Goal: Task Accomplishment & Management: Manage account settings

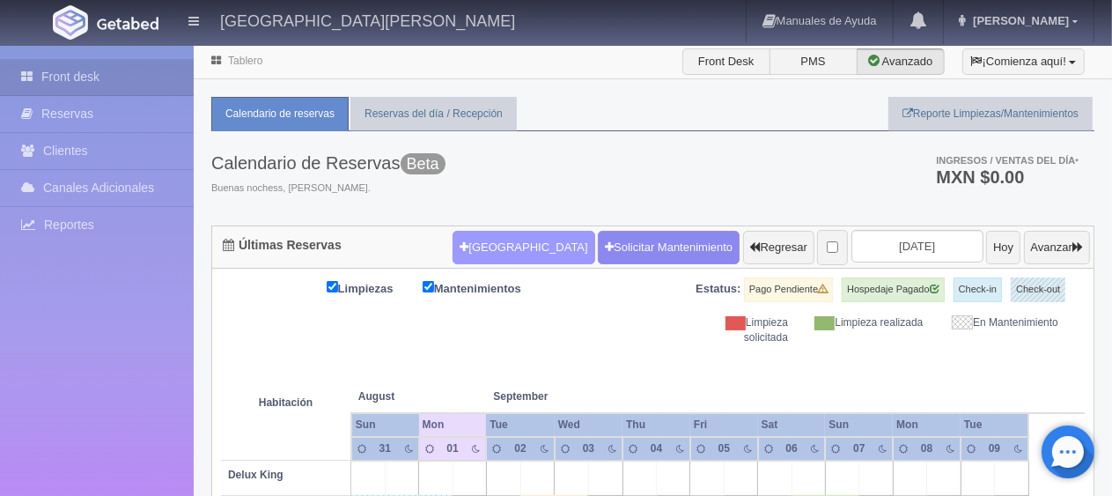
click at [507, 236] on button "[GEOGRAPHIC_DATA]" at bounding box center [523, 247] width 142 height 33
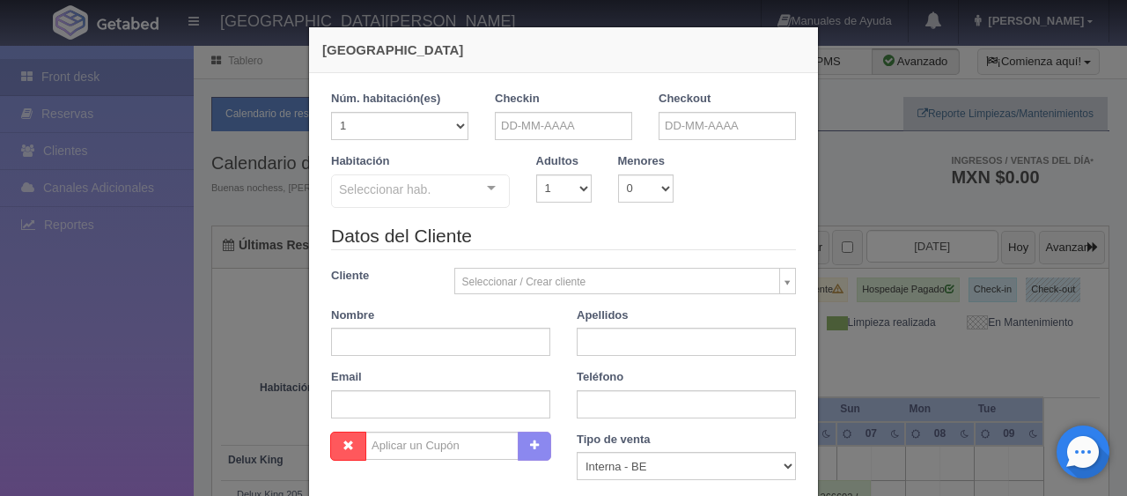
checkbox input "false"
click at [566, 129] on input "text" at bounding box center [563, 126] width 137 height 28
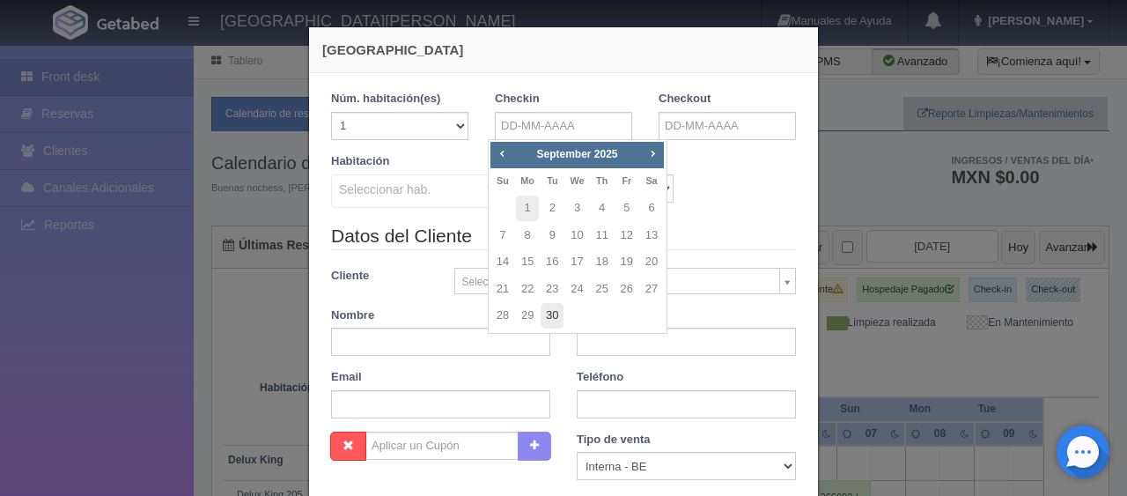
click at [552, 320] on link "30" at bounding box center [551, 316] width 23 height 26
type input "30-09-2025"
checkbox input "false"
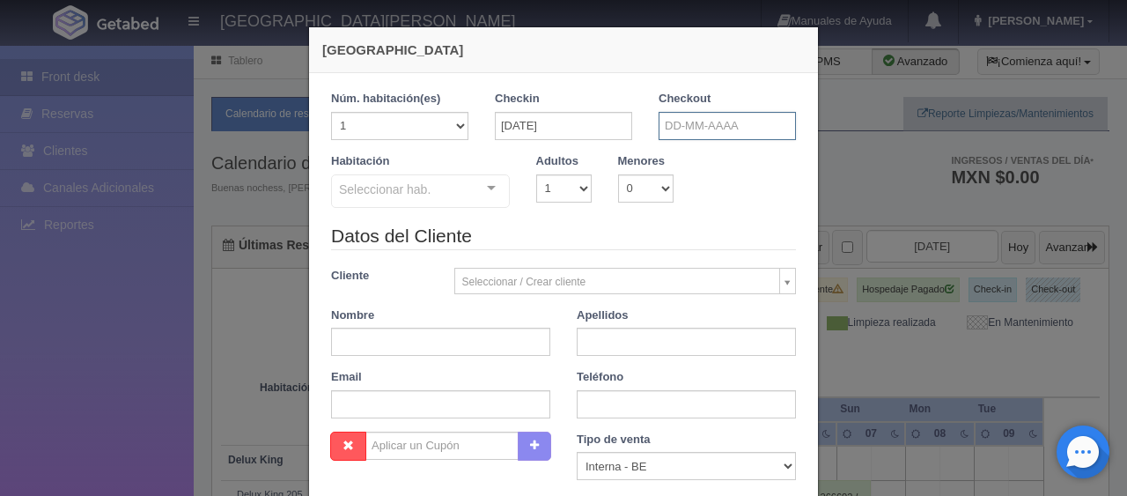
click at [711, 124] on input "text" at bounding box center [726, 126] width 137 height 28
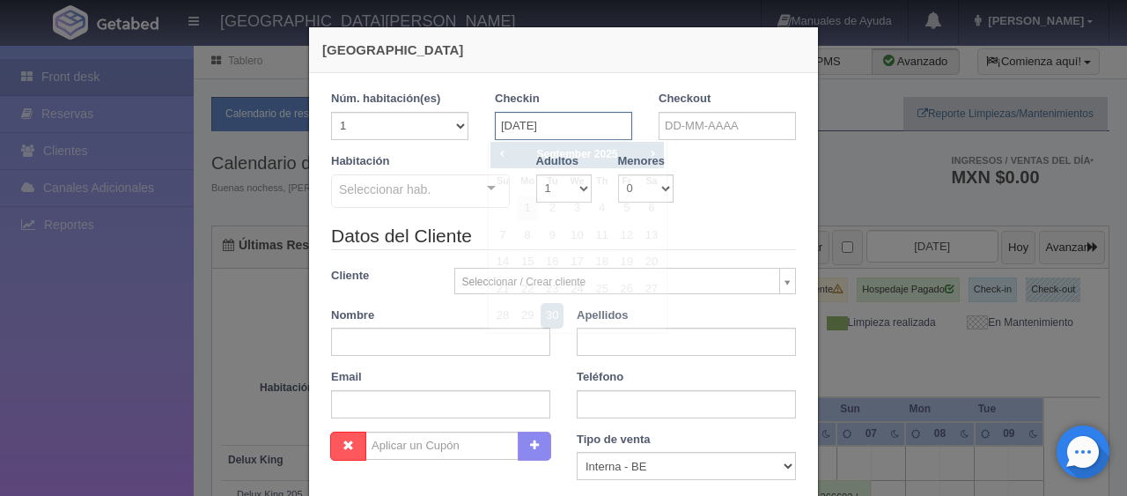
click at [590, 129] on input "30-09-2025" at bounding box center [563, 126] width 137 height 28
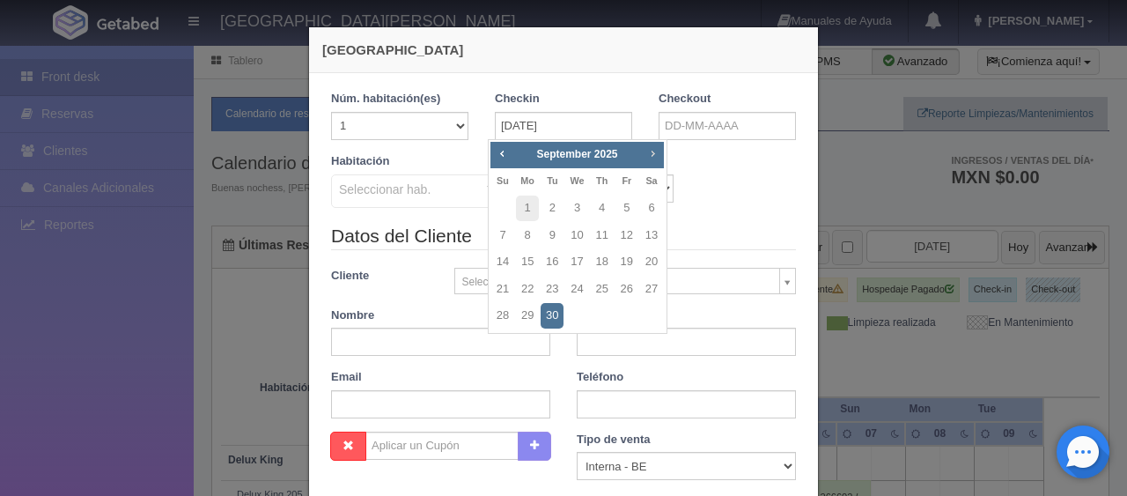
click at [654, 151] on span "Next" at bounding box center [652, 153] width 14 height 14
click at [503, 153] on span "Prev" at bounding box center [502, 153] width 14 height 14
click at [602, 312] on link "30" at bounding box center [602, 316] width 23 height 26
type input "30-10-2025"
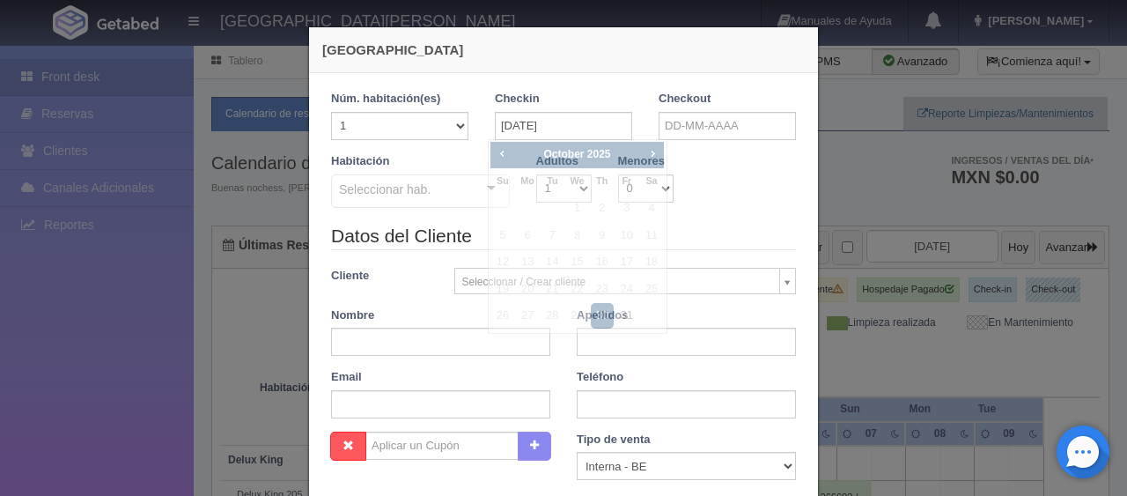
checkbox input "false"
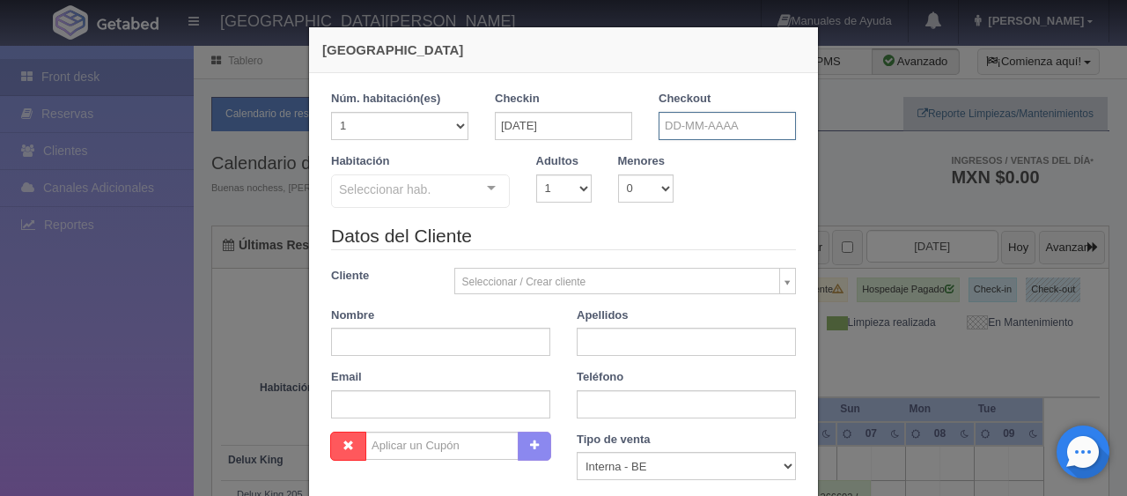
click at [672, 129] on input "text" at bounding box center [726, 126] width 137 height 28
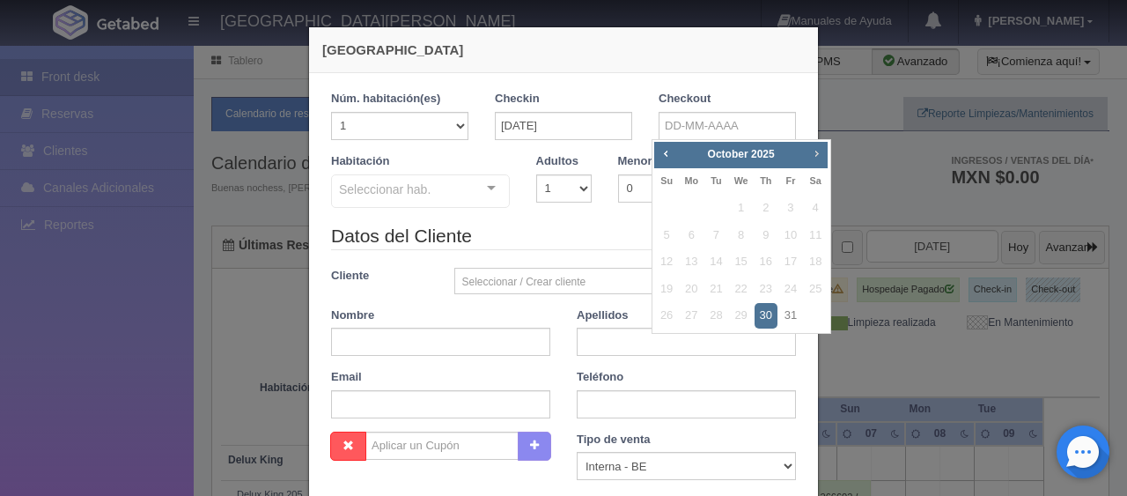
click at [811, 150] on span "Next" at bounding box center [816, 153] width 14 height 14
click at [687, 231] on link "3" at bounding box center [690, 236] width 23 height 26
type input "03-11-2025"
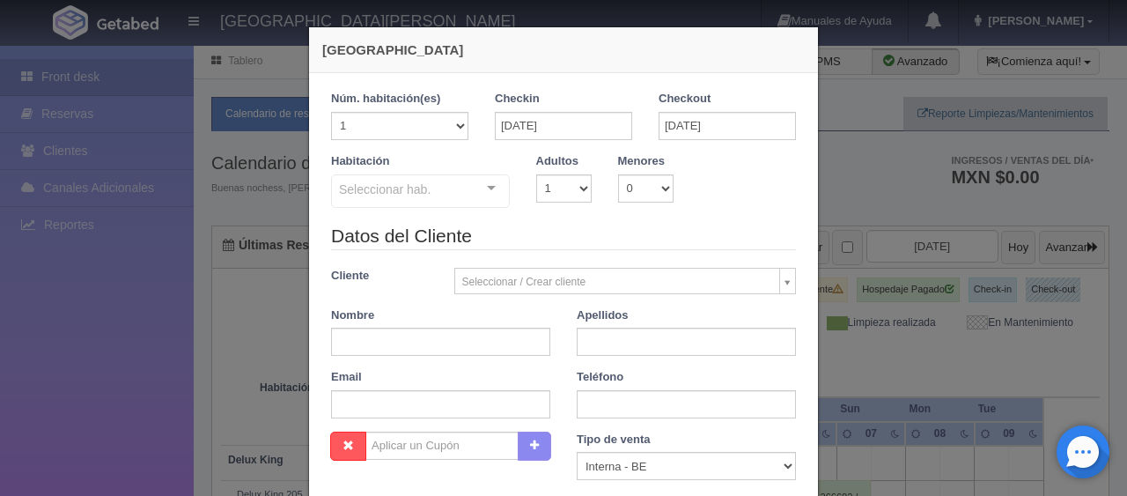
checkbox input "false"
click at [581, 189] on select "1 2 3 4 5 6 7 8 9 10" at bounding box center [563, 188] width 55 height 28
select select "2"
click at [536, 174] on select "1 2 3 4 5 6 7 8 9 10" at bounding box center [563, 188] width 55 height 28
click at [485, 191] on div at bounding box center [491, 188] width 35 height 26
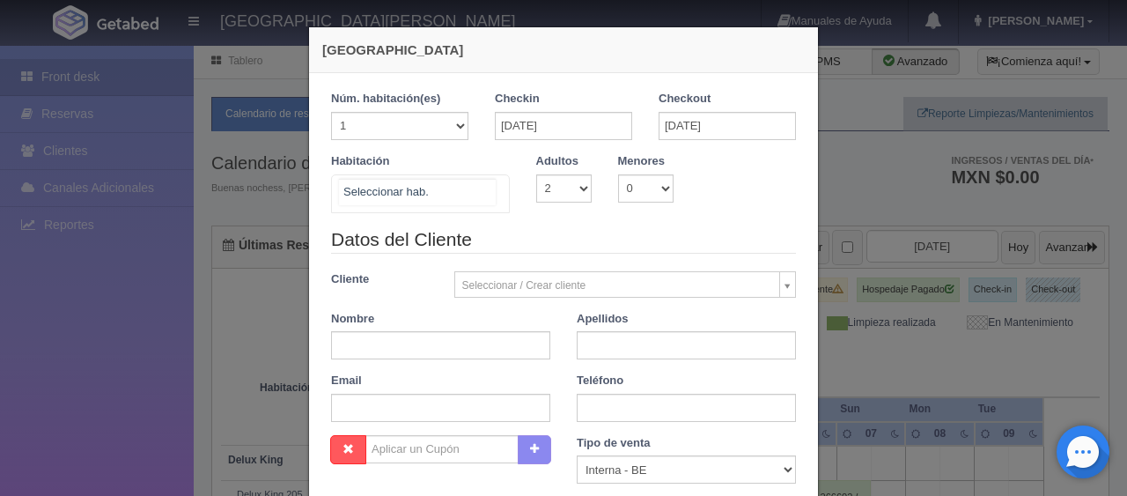
click at [459, 187] on div at bounding box center [420, 193] width 179 height 39
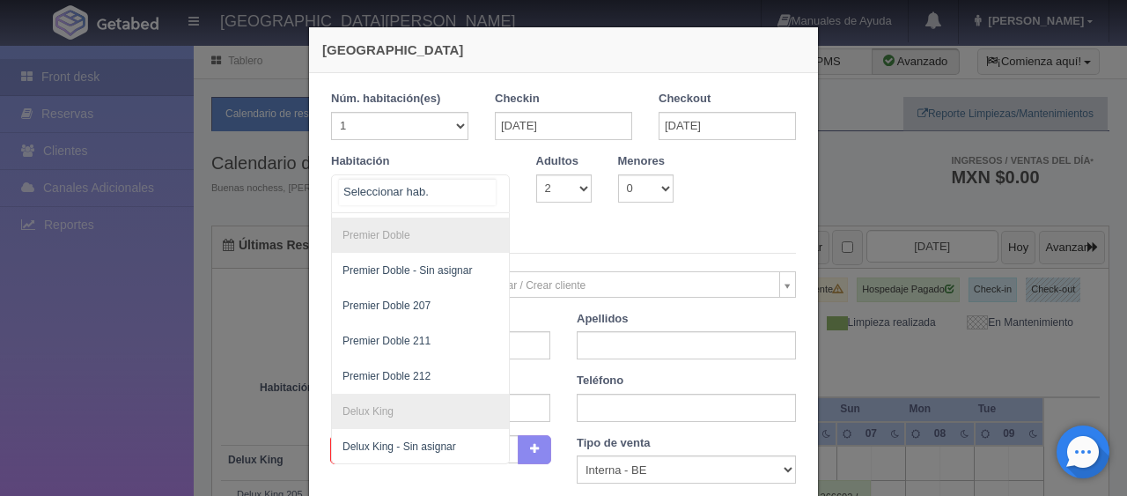
scroll to position [398, 0]
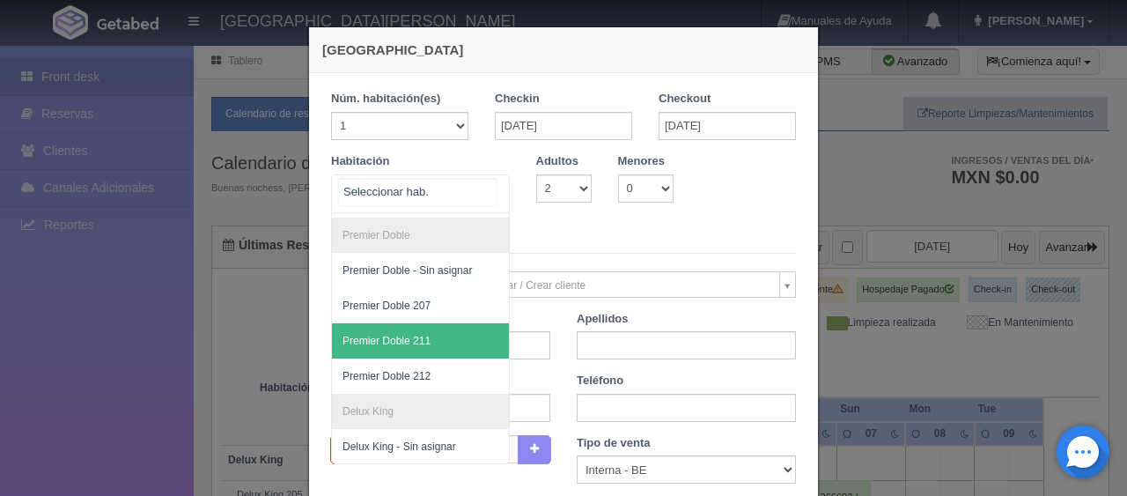
click at [416, 335] on span "Premier Doble 211" at bounding box center [480, 340] width 296 height 35
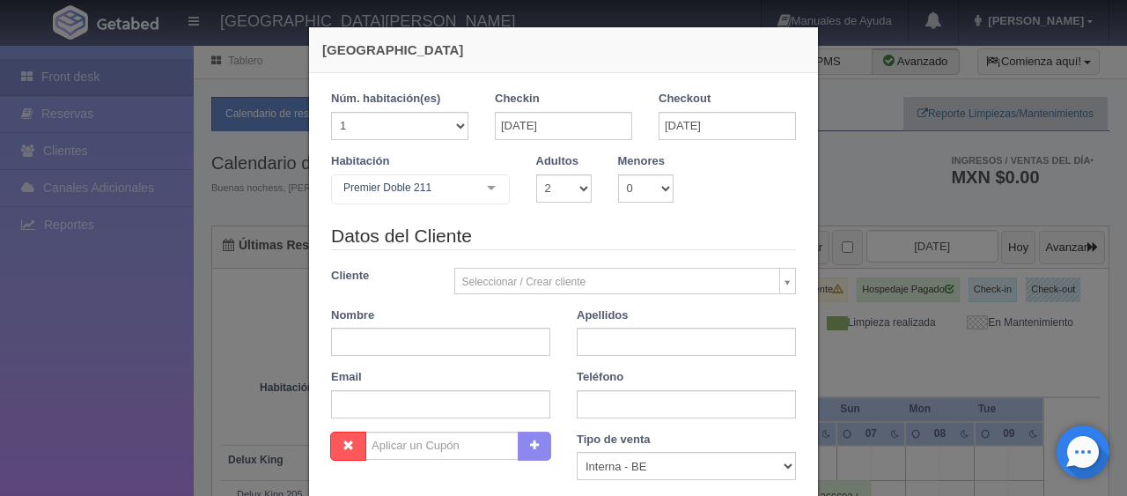
checkbox input "false"
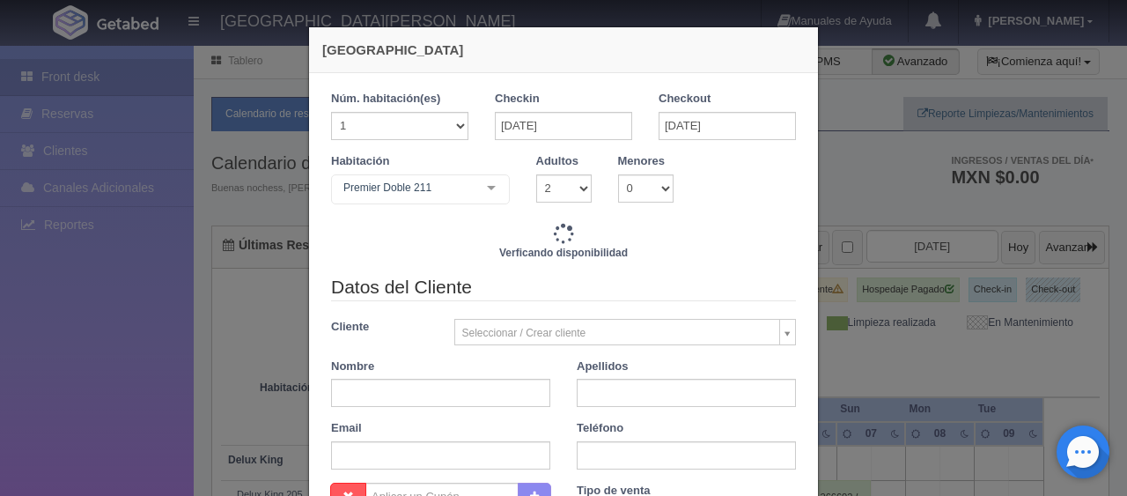
type input "6596.00"
checkbox input "false"
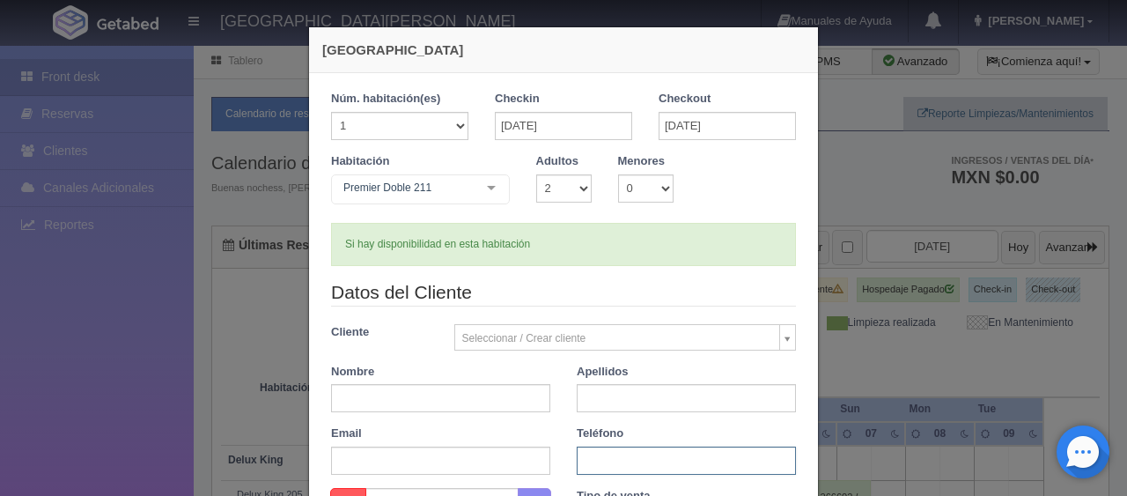
click at [628, 454] on input "text" at bounding box center [686, 460] width 219 height 28
paste input "1 289 442 7171"
type input "1 289 442 7171"
click at [495, 391] on input "text" at bounding box center [440, 398] width 219 height 28
type input "Basia"
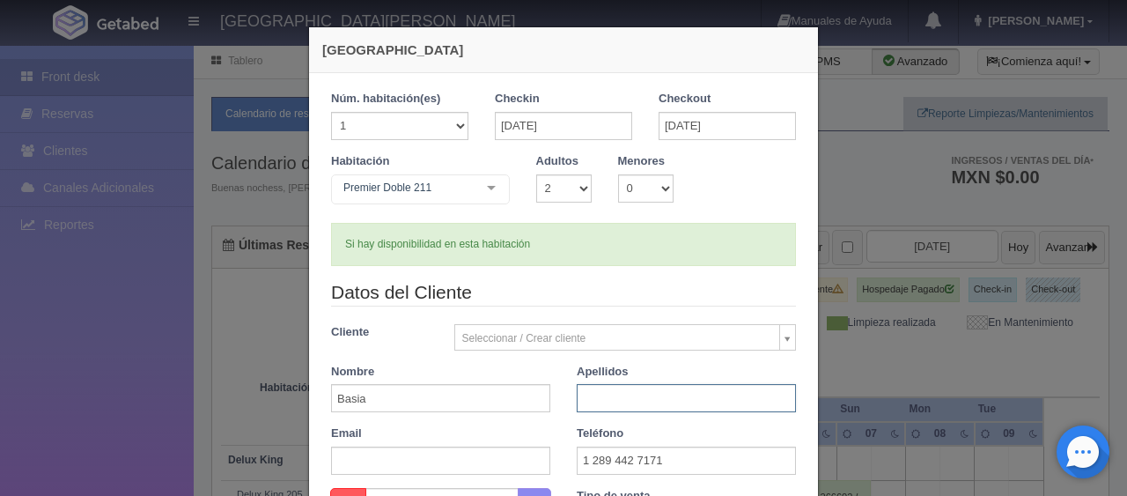
click at [577, 400] on input "text" at bounding box center [686, 398] width 219 height 28
paste input "Krzyzanowski"
type input "Krzyzanowski"
click at [563, 397] on div "Apellidos Krzyzanowski" at bounding box center [686, 388] width 246 height 49
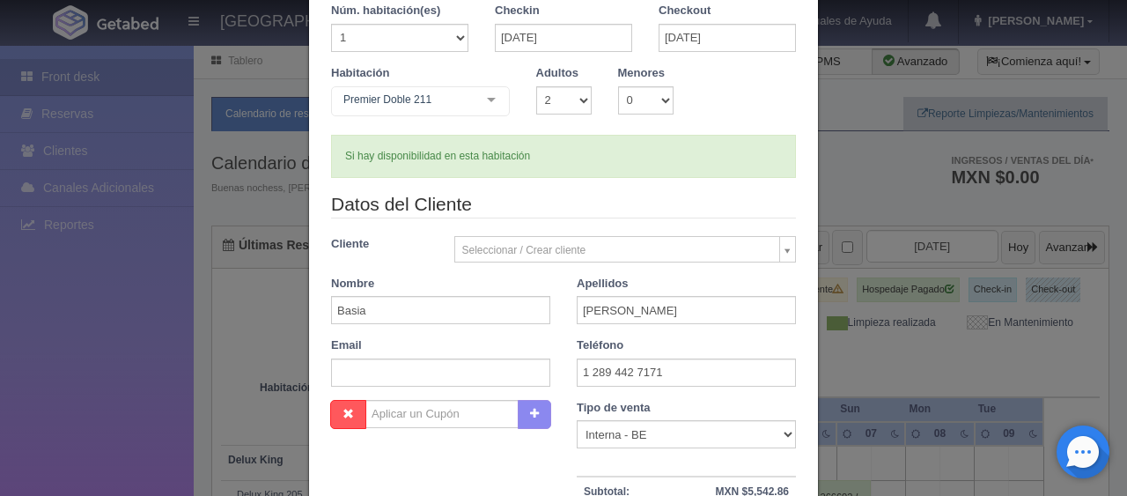
scroll to position [176, 0]
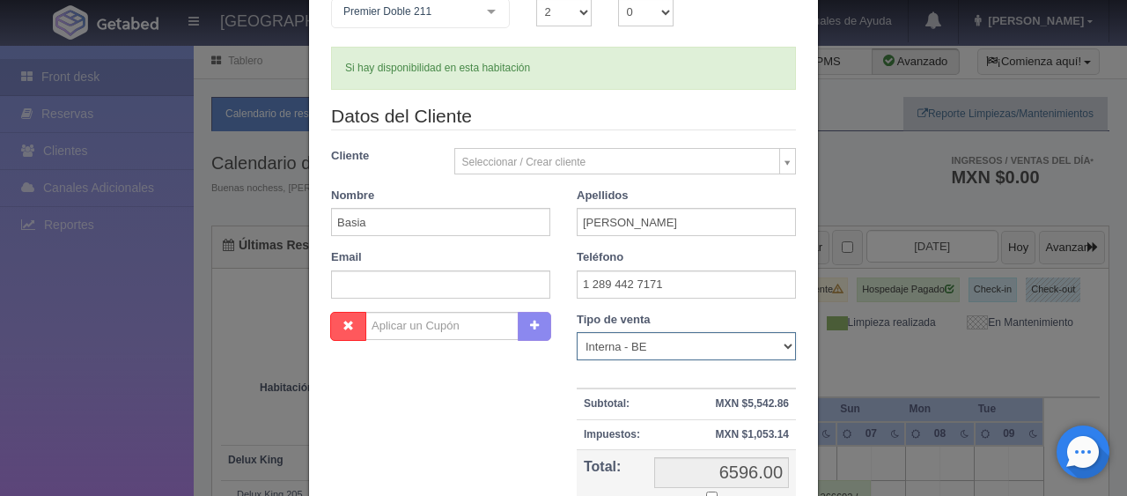
click at [613, 347] on select "Correo Electronico Interna - BE Llamada OTA Externa Otro WALK IN" at bounding box center [686, 346] width 219 height 28
select select "extota"
click at [577, 332] on select "Correo Electronico Interna - BE Llamada OTA Externa Otro WALK IN" at bounding box center [686, 346] width 219 height 28
click at [539, 409] on div "Nombre Cupón : Descuentos : Tipo de venta Correo Electronico Interna - BE Llama…" at bounding box center [563, 440] width 491 height 256
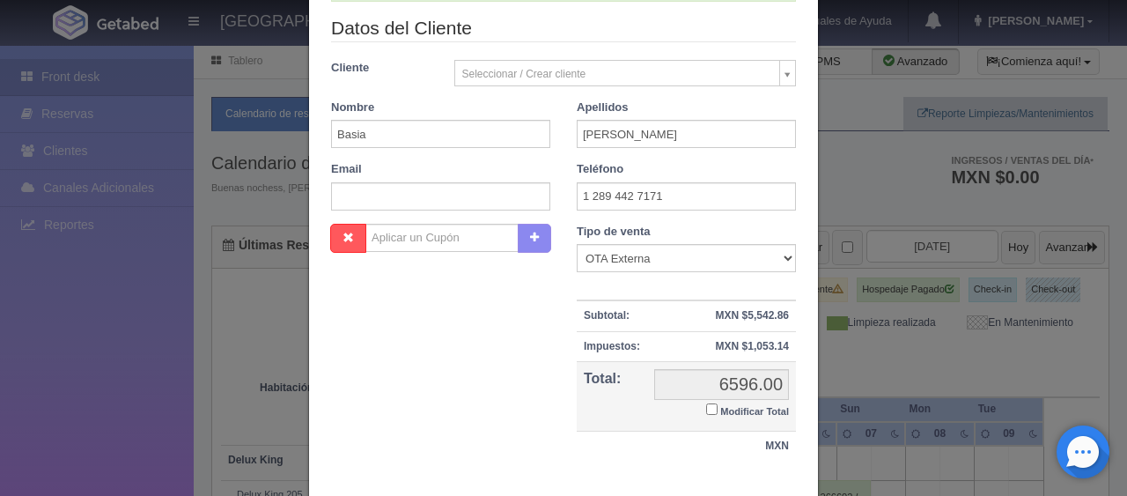
scroll to position [352, 0]
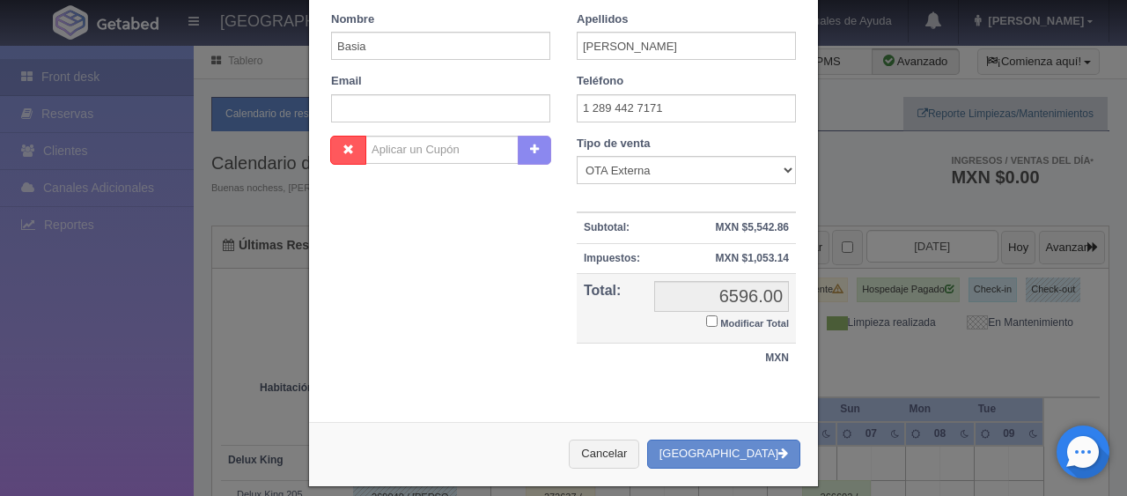
click at [706, 320] on input "Modificar Total" at bounding box center [711, 320] width 11 height 11
checkbox input "true"
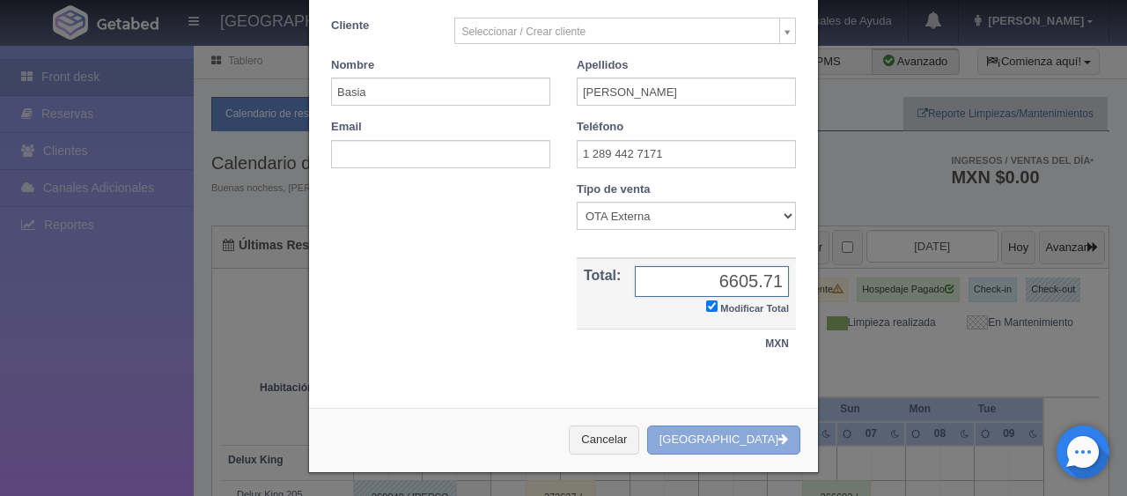
type input "6605.71"
click at [743, 431] on button "[GEOGRAPHIC_DATA]" at bounding box center [723, 439] width 153 height 29
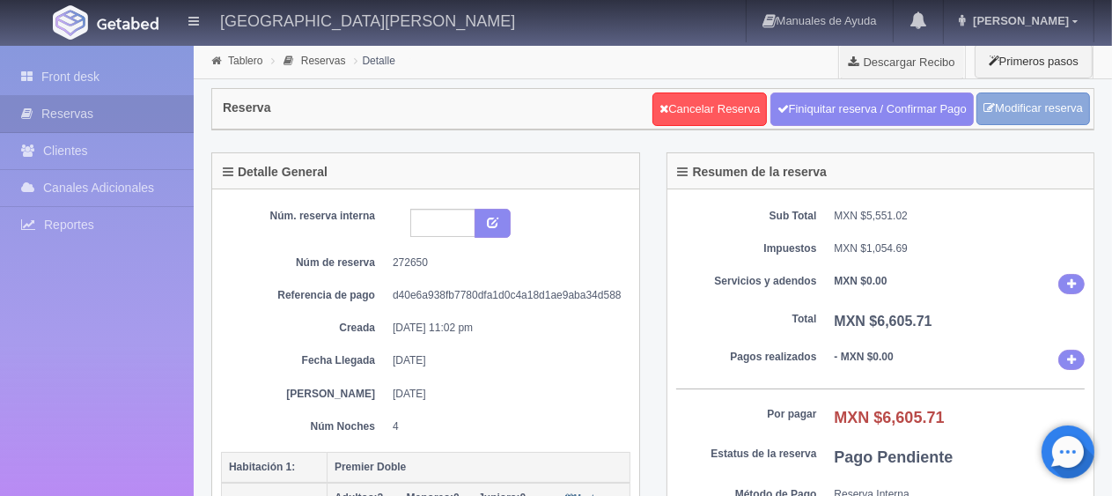
click at [1053, 105] on link "Modificar reserva" at bounding box center [1033, 108] width 114 height 33
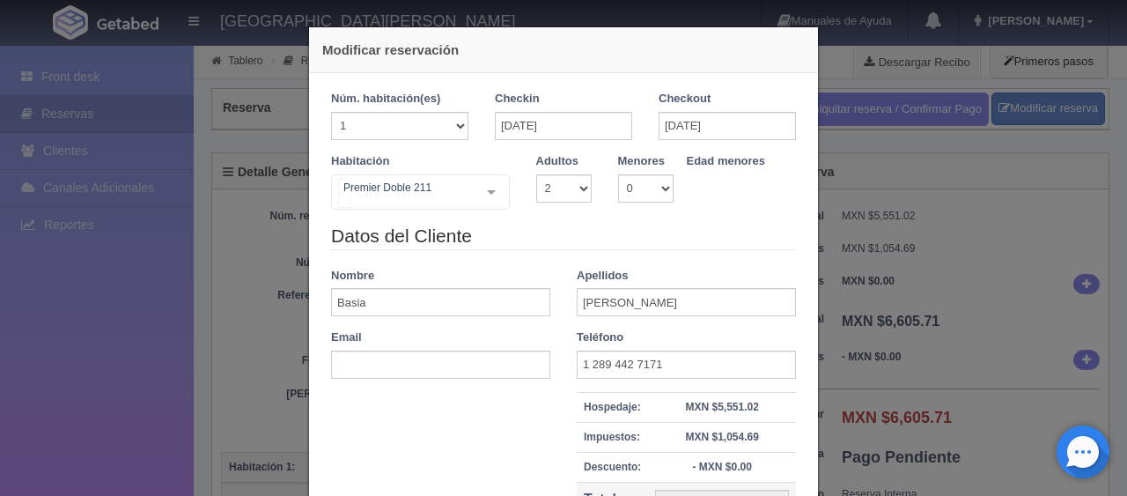
click at [474, 183] on div "Premier Doble 211 SUITE SUITE - Sin asignar Habitación Personas con Movilidad R…" at bounding box center [420, 191] width 179 height 35
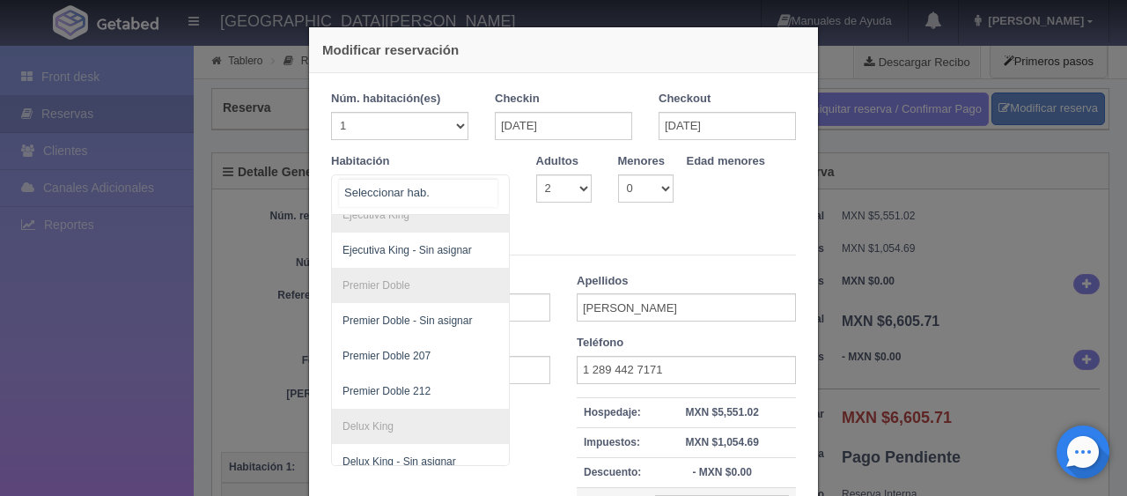
scroll to position [346, 0]
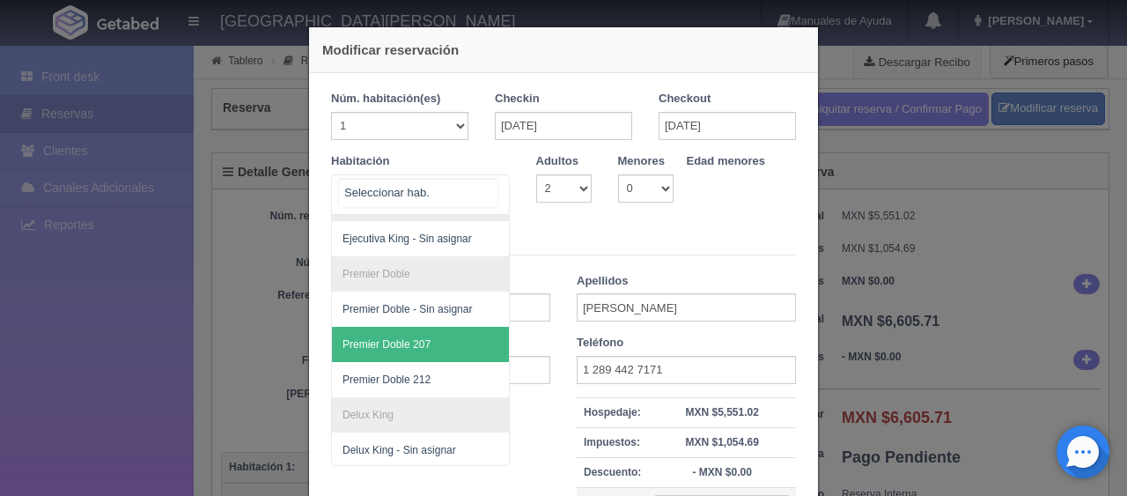
click at [430, 340] on span "Premier Doble 207" at bounding box center [480, 344] width 296 height 35
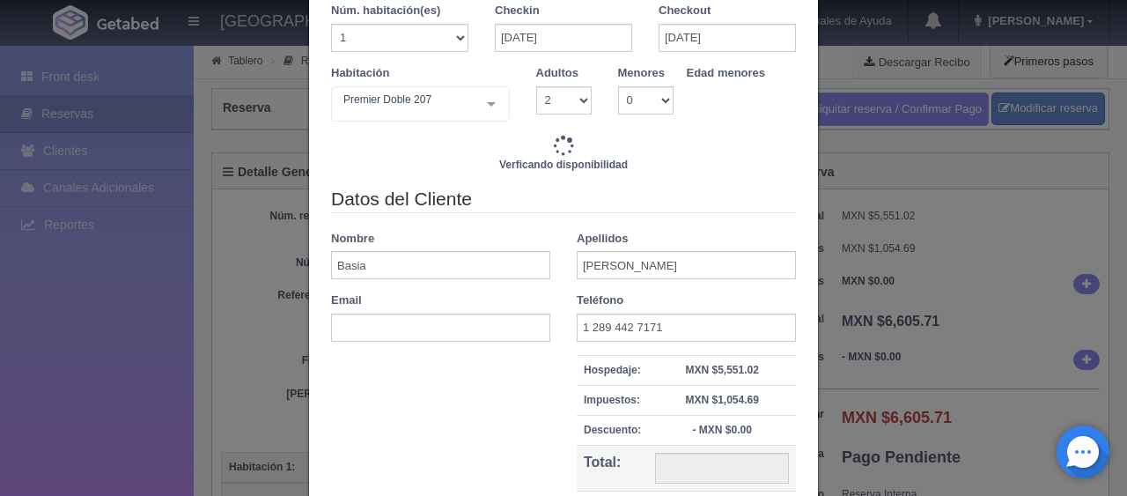
type input "6596.00"
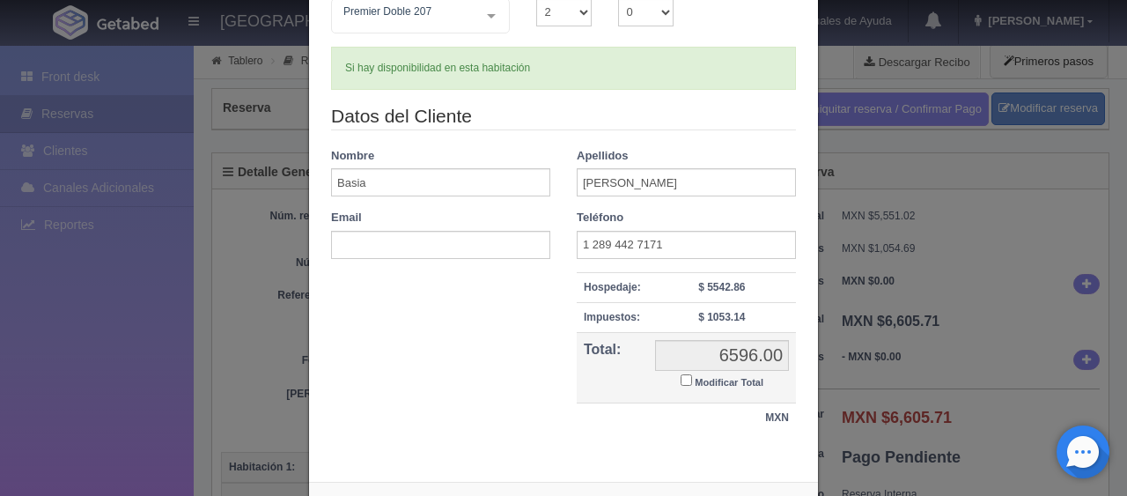
scroll to position [250, 0]
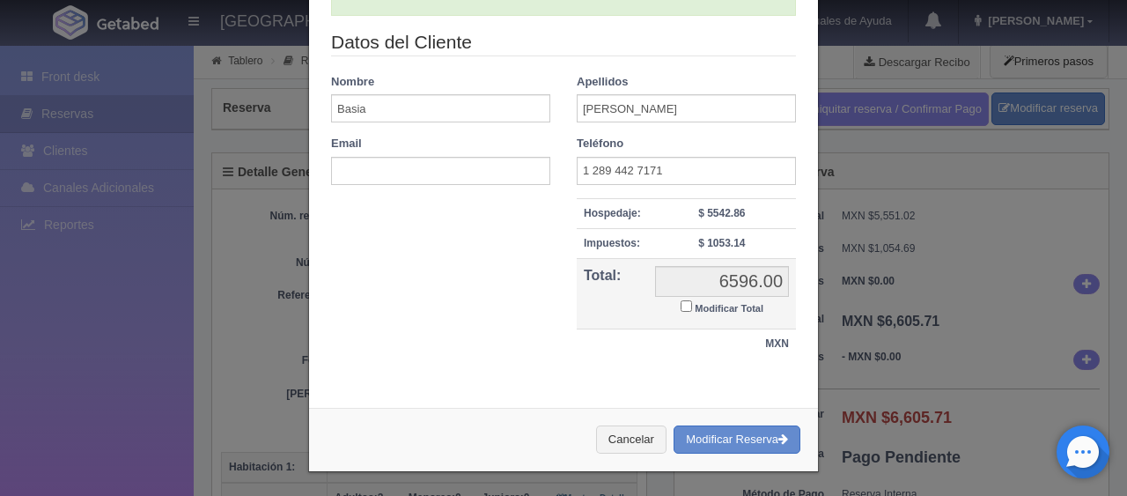
click at [680, 308] on input "Modificar Total" at bounding box center [685, 305] width 11 height 11
checkbox input "true"
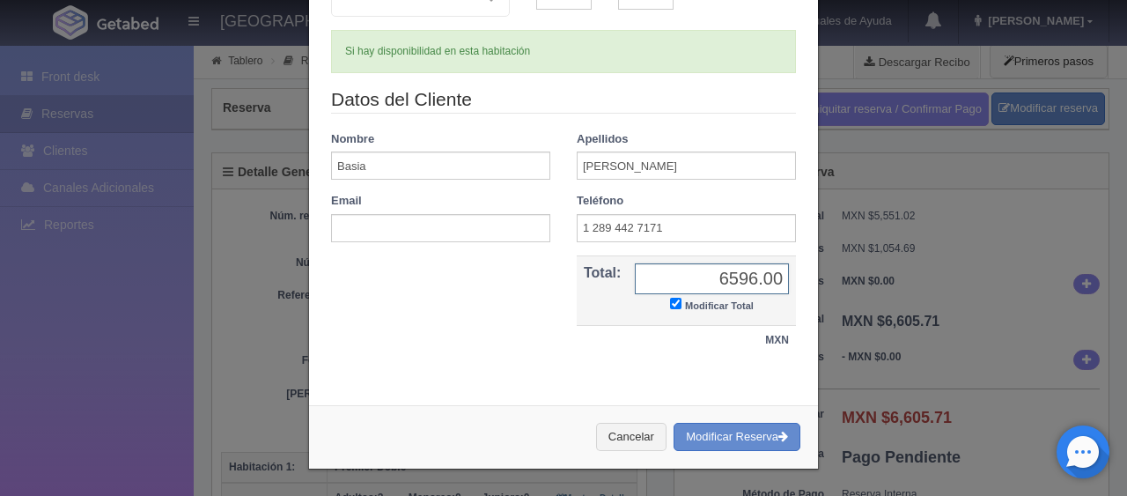
scroll to position [190, 0]
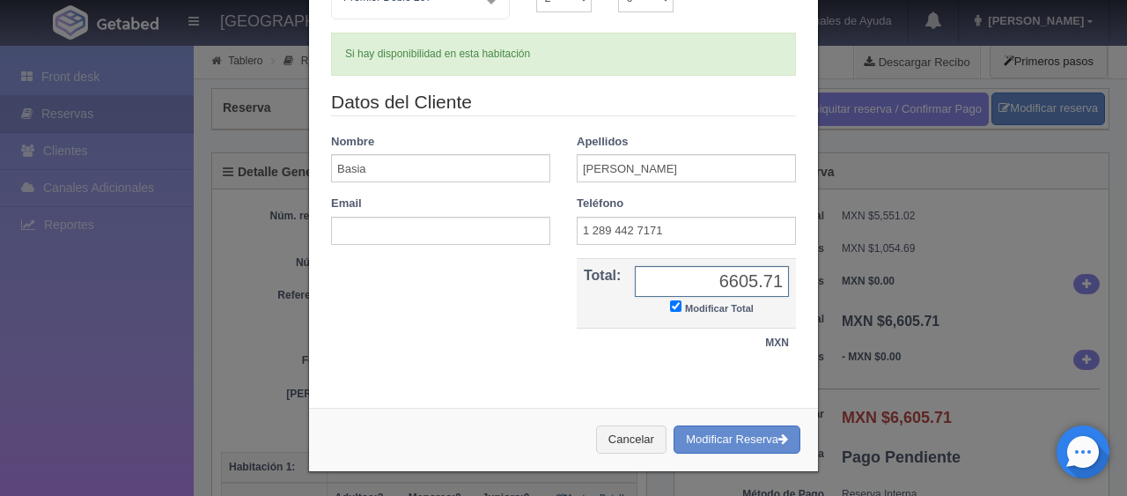
type input "6605.71"
click at [742, 454] on div "Cancelar Modificar Reserva" at bounding box center [563, 440] width 509 height 64
click at [741, 433] on button "Modificar Reserva" at bounding box center [736, 439] width 127 height 29
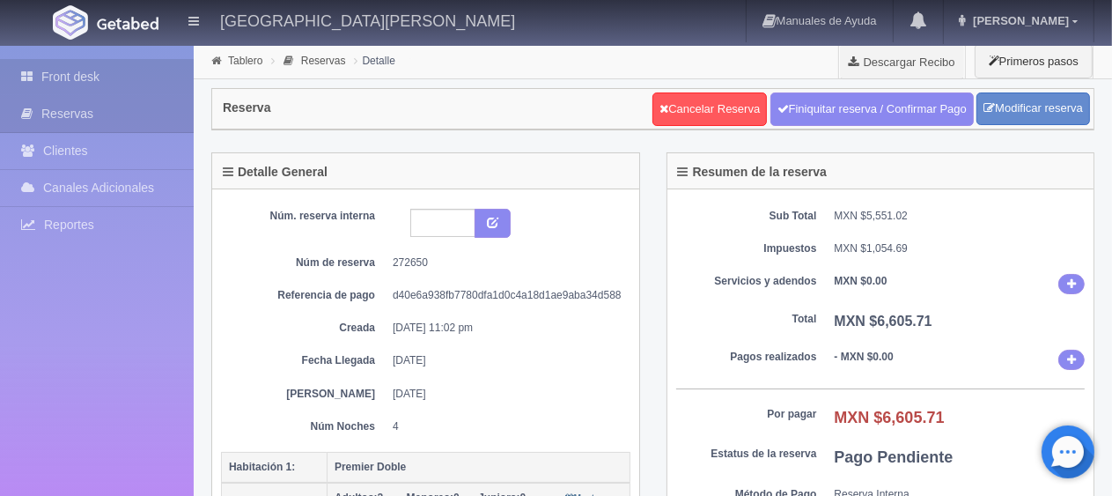
click at [151, 69] on link "Front desk" at bounding box center [97, 77] width 194 height 36
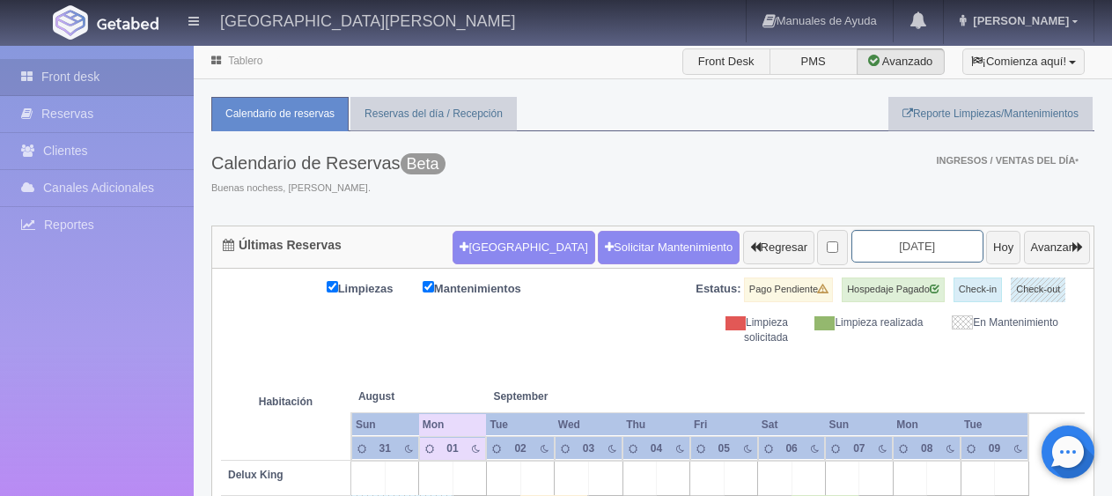
click at [919, 239] on input "2025-09-02" at bounding box center [917, 246] width 132 height 33
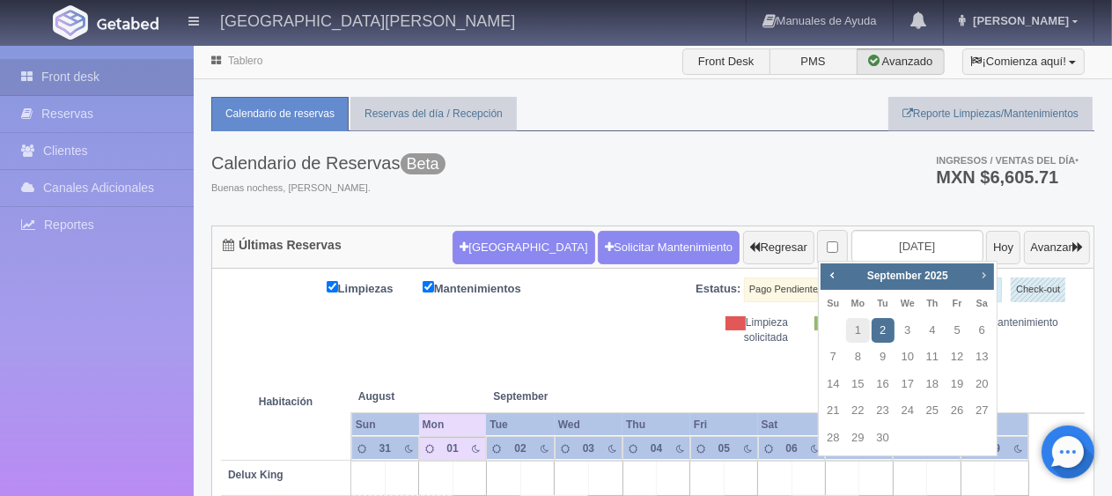
click at [981, 274] on span "Next" at bounding box center [983, 275] width 14 height 14
click at [934, 445] on link "30" at bounding box center [932, 438] width 23 height 26
type input "[DATE]"
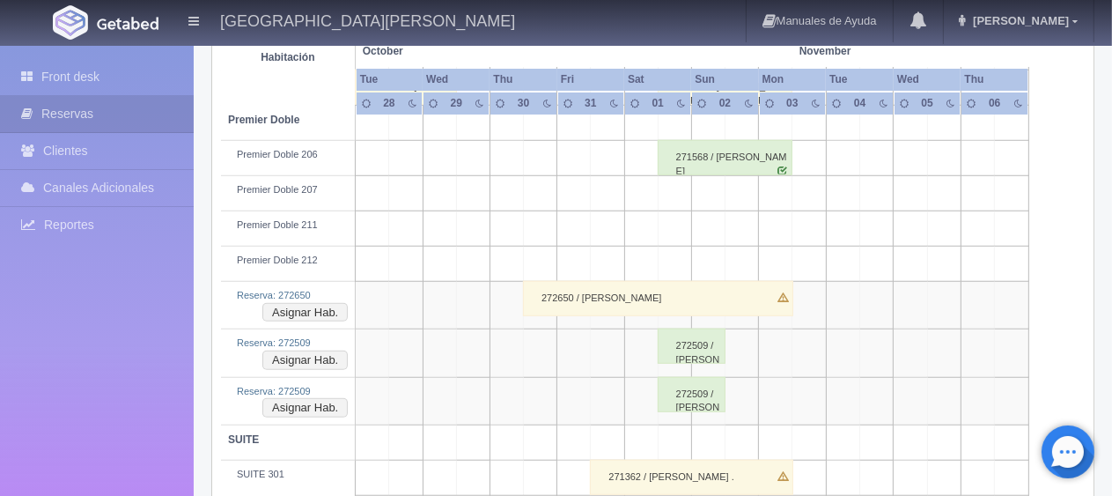
scroll to position [1174, 0]
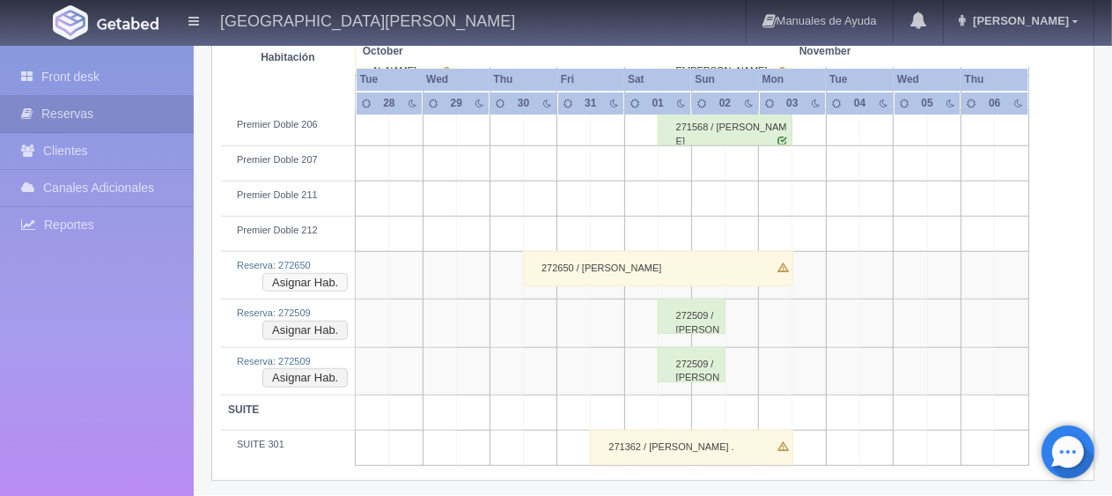
click at [306, 281] on button "Asignar Hab." at bounding box center [304, 282] width 85 height 19
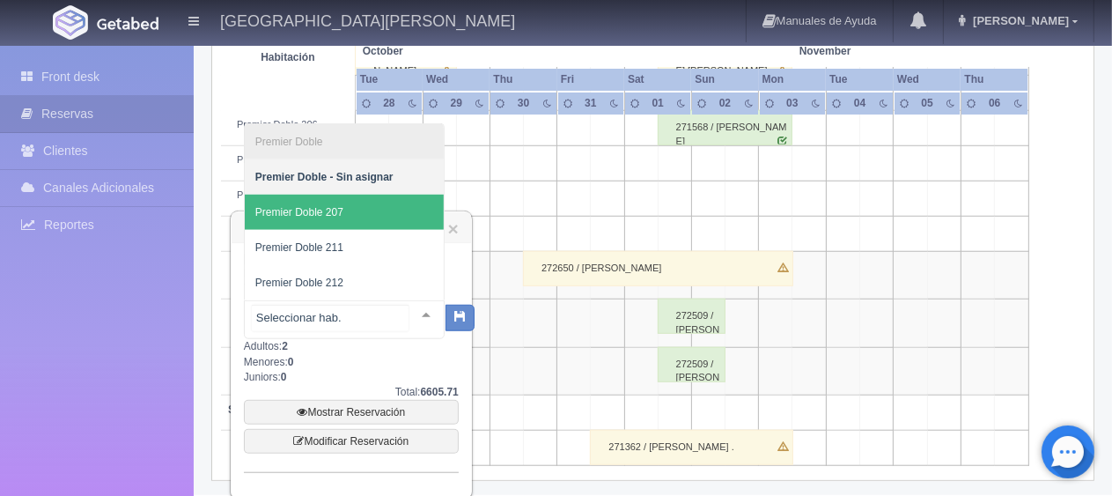
click at [366, 210] on span "Premier Doble 207" at bounding box center [344, 212] width 199 height 35
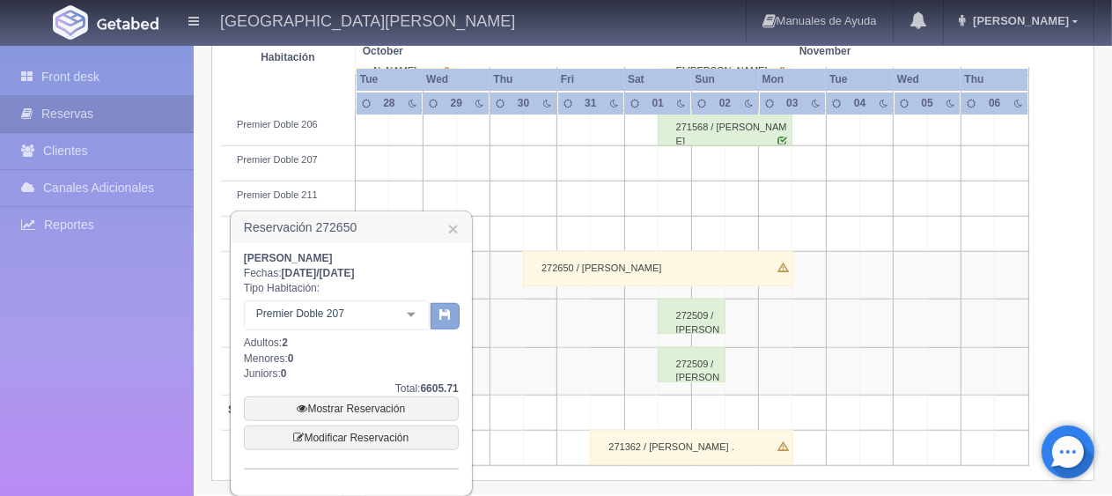
click at [452, 315] on button "button" at bounding box center [444, 316] width 29 height 26
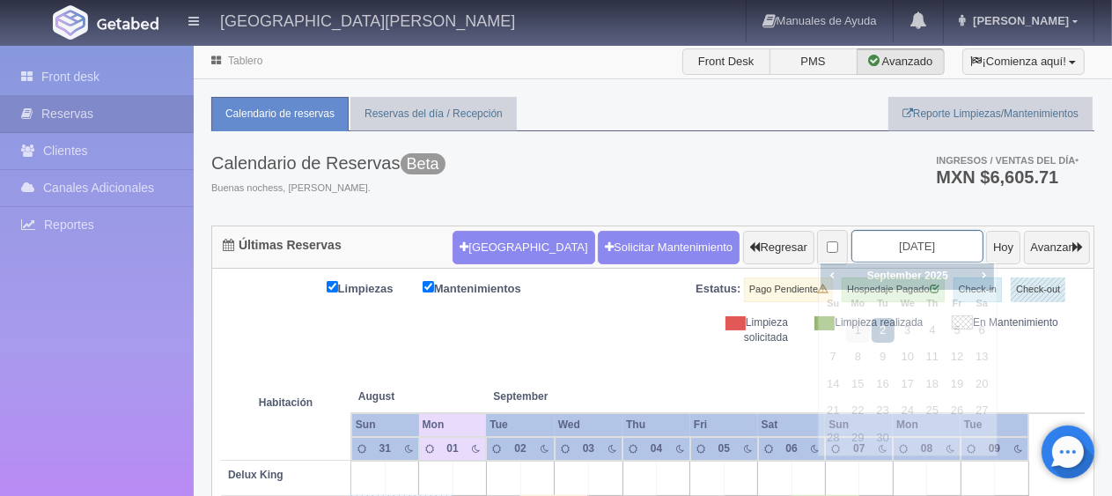
click at [863, 241] on input "2025-09-02" at bounding box center [917, 246] width 132 height 33
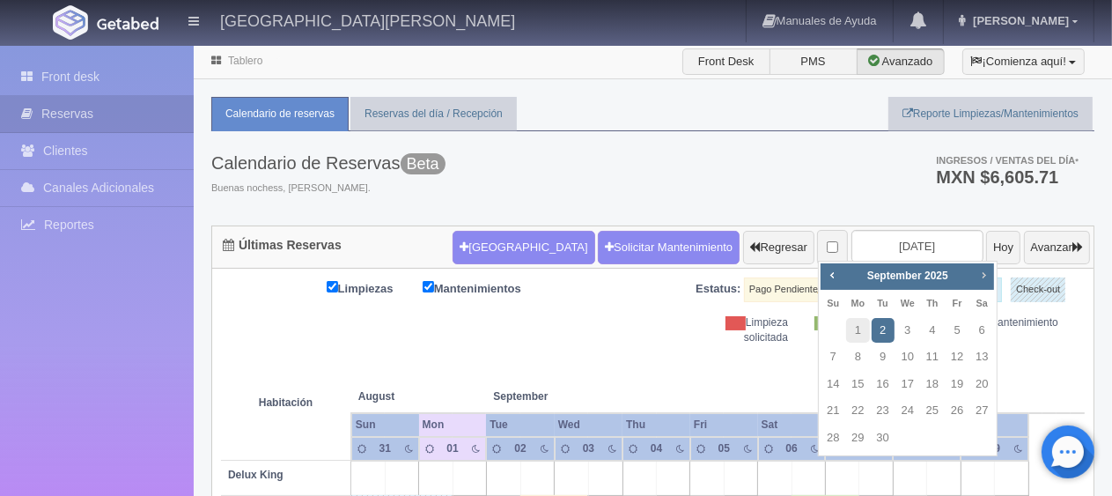
click at [982, 275] on span "Next" at bounding box center [983, 275] width 14 height 14
click at [829, 276] on span "Prev" at bounding box center [832, 275] width 14 height 14
click at [926, 437] on link "30" at bounding box center [932, 438] width 23 height 26
type input "[DATE]"
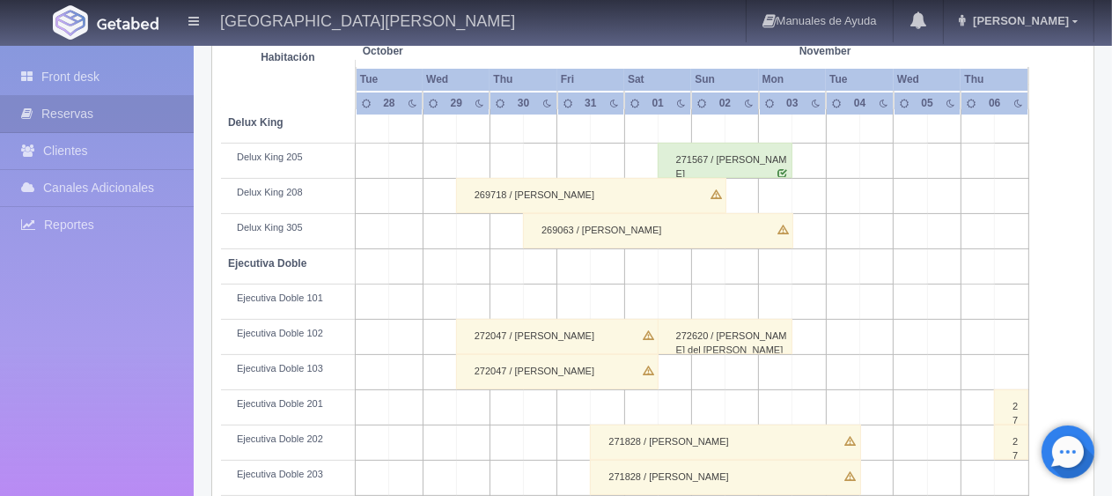
scroll to position [528, 0]
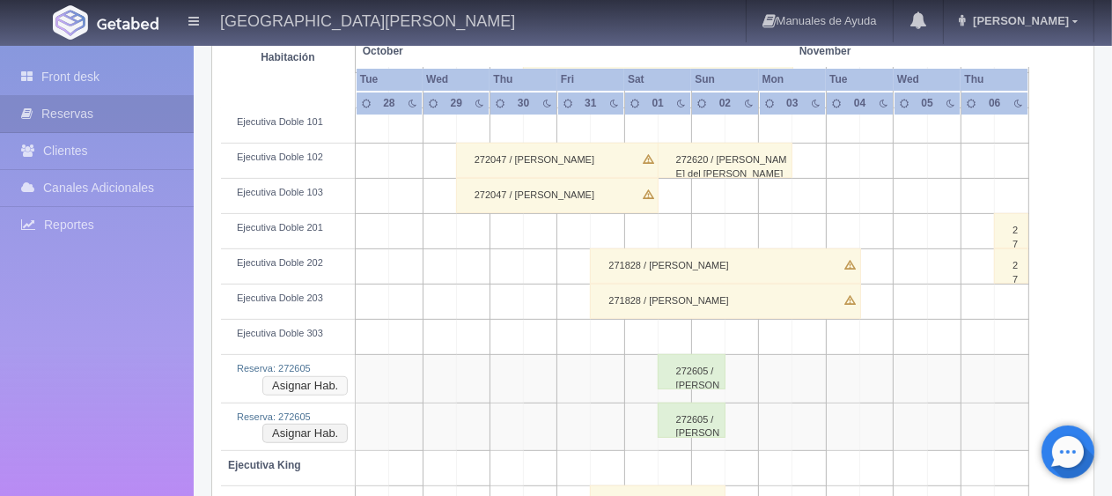
click at [314, 376] on button "Asignar Hab." at bounding box center [304, 385] width 85 height 19
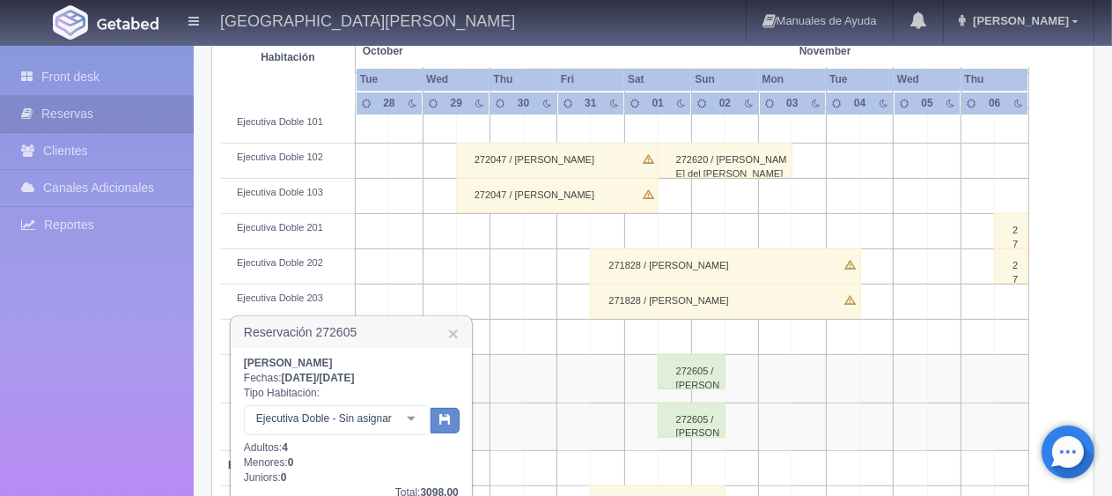
scroll to position [616, 0]
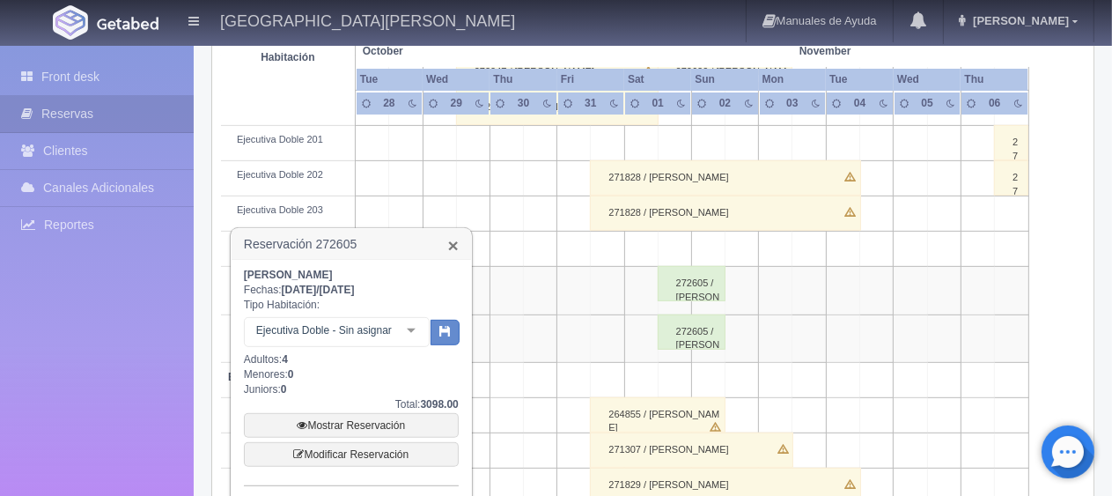
click at [450, 245] on link "×" at bounding box center [453, 245] width 11 height 18
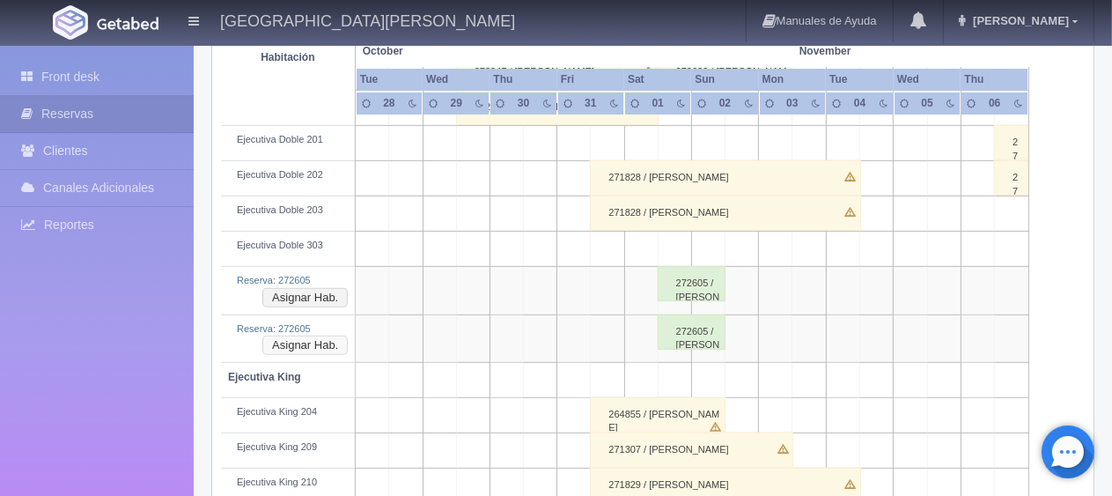
click at [302, 340] on button "Asignar Hab." at bounding box center [304, 344] width 85 height 19
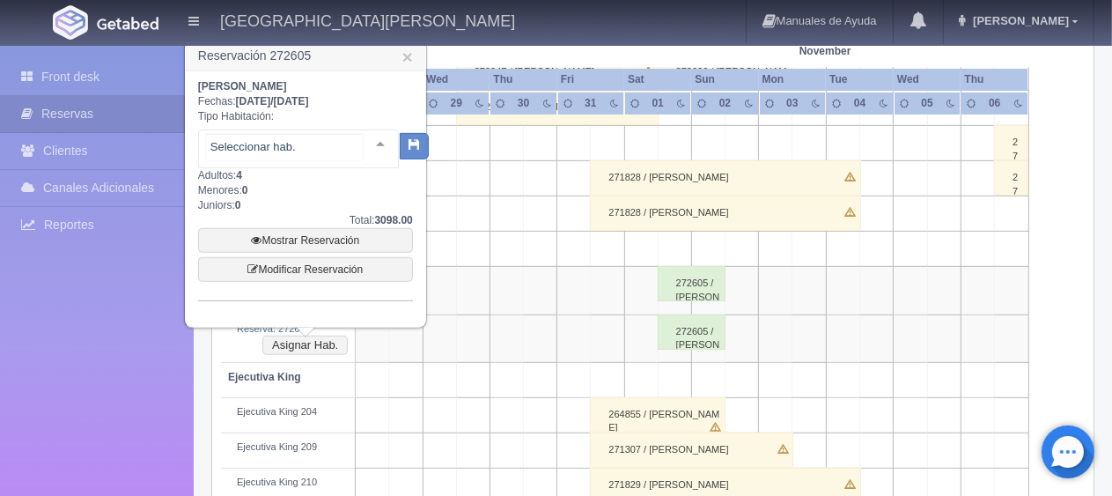
click at [363, 151] on div at bounding box center [380, 143] width 35 height 26
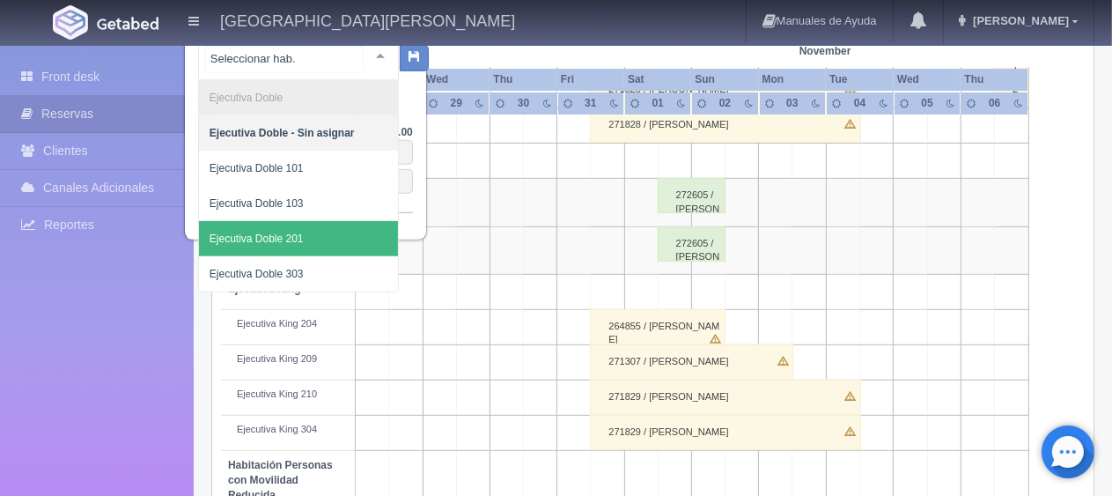
scroll to position [528, 0]
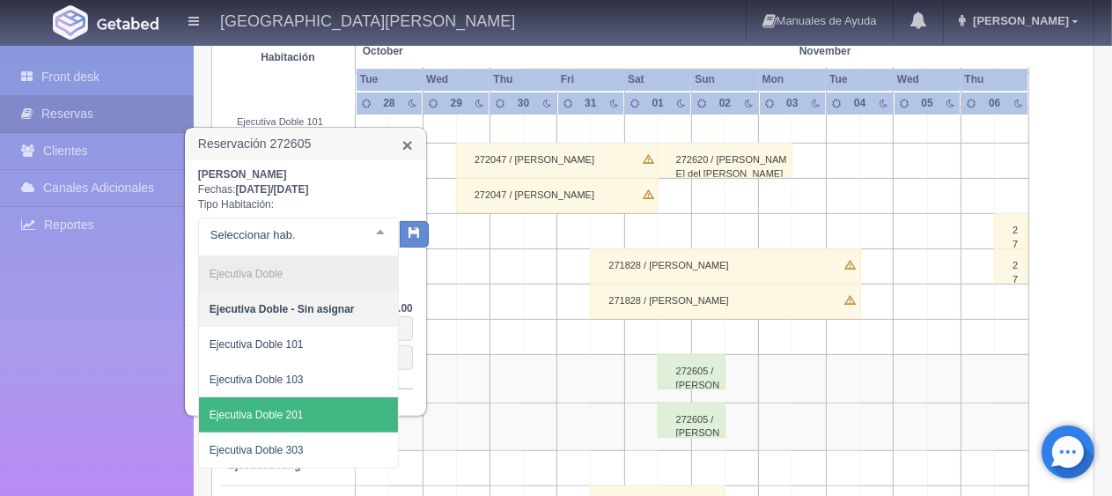
click at [408, 145] on link "×" at bounding box center [407, 145] width 11 height 18
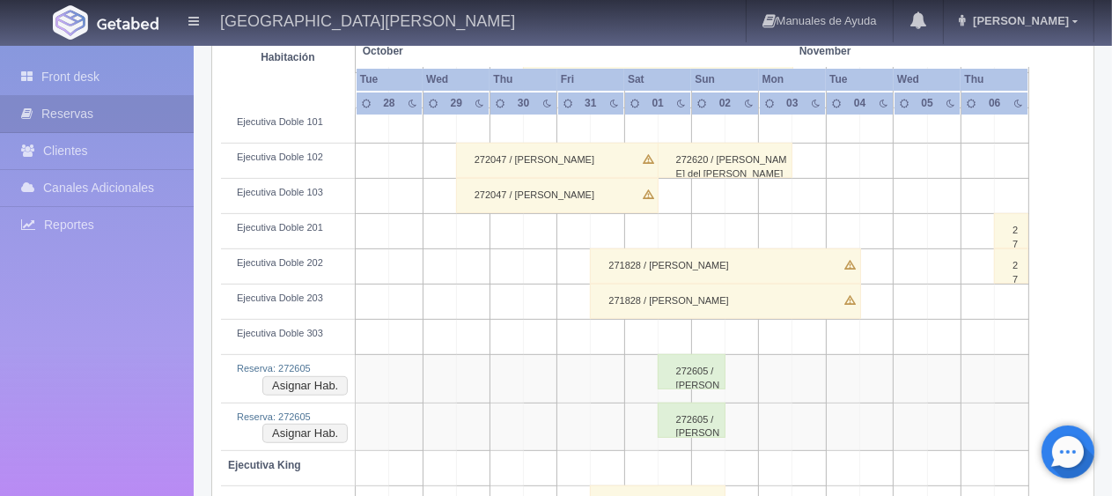
click at [672, 383] on div "272605 / [PERSON_NAME]" at bounding box center [691, 371] width 68 height 35
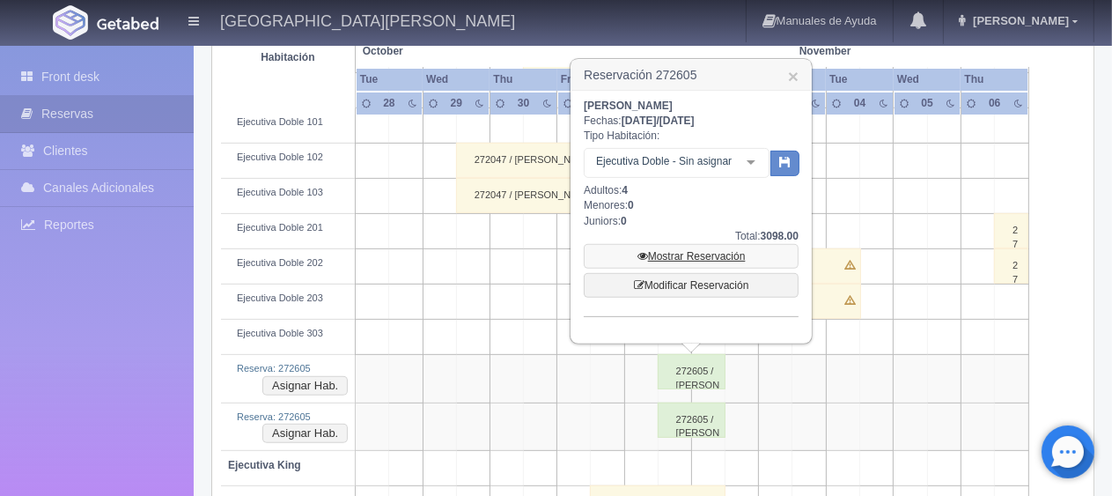
click at [685, 258] on link "Mostrar Reservación" at bounding box center [691, 256] width 215 height 25
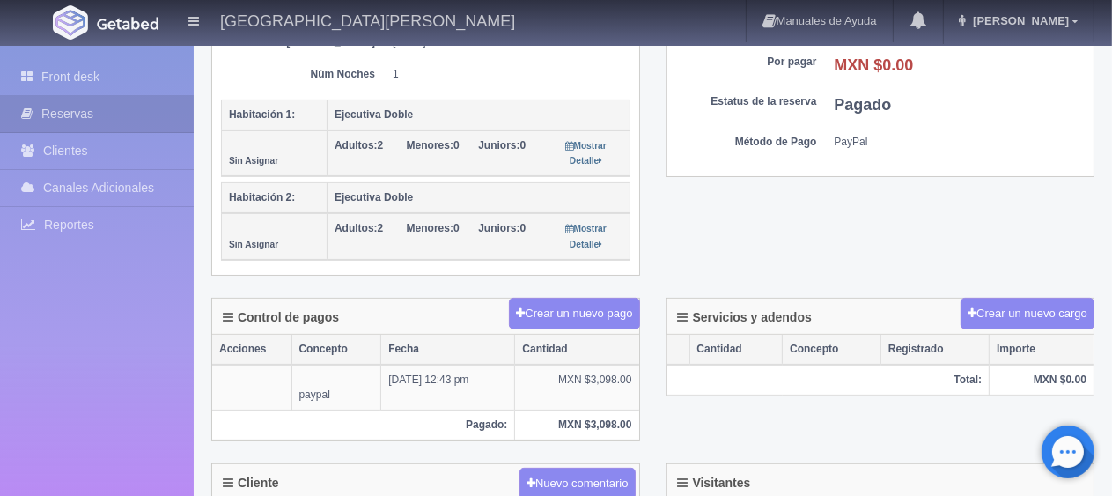
scroll to position [264, 0]
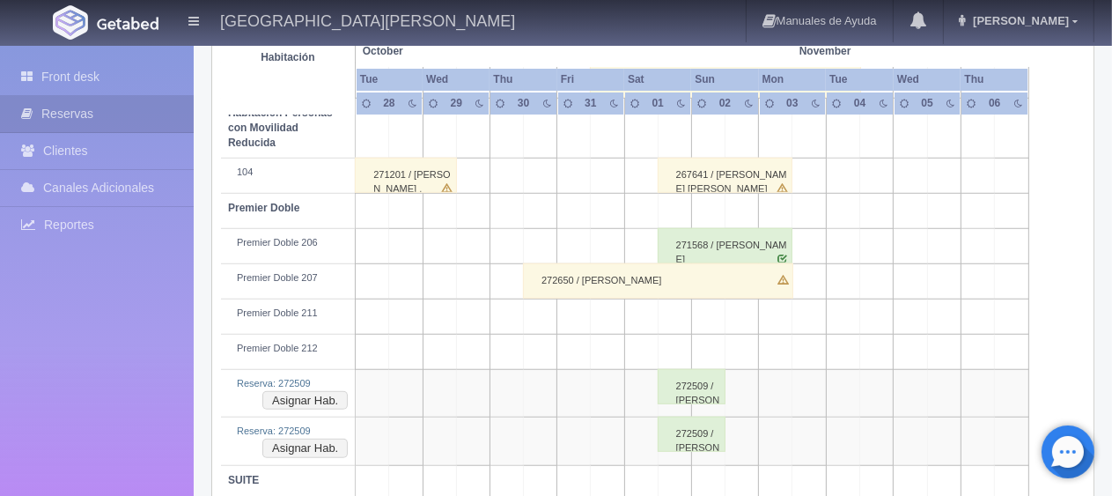
scroll to position [1127, 0]
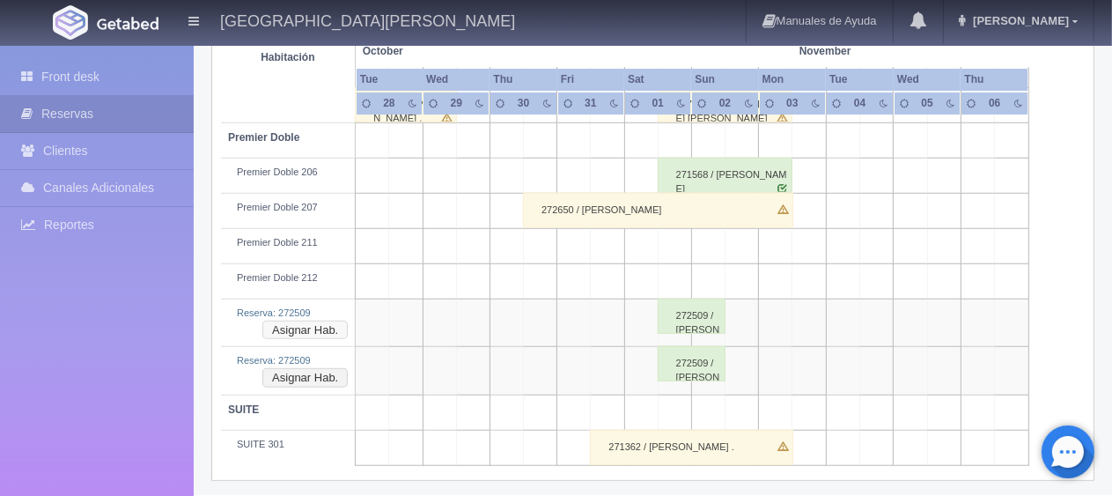
click at [320, 323] on button "Asignar Hab." at bounding box center [304, 329] width 85 height 19
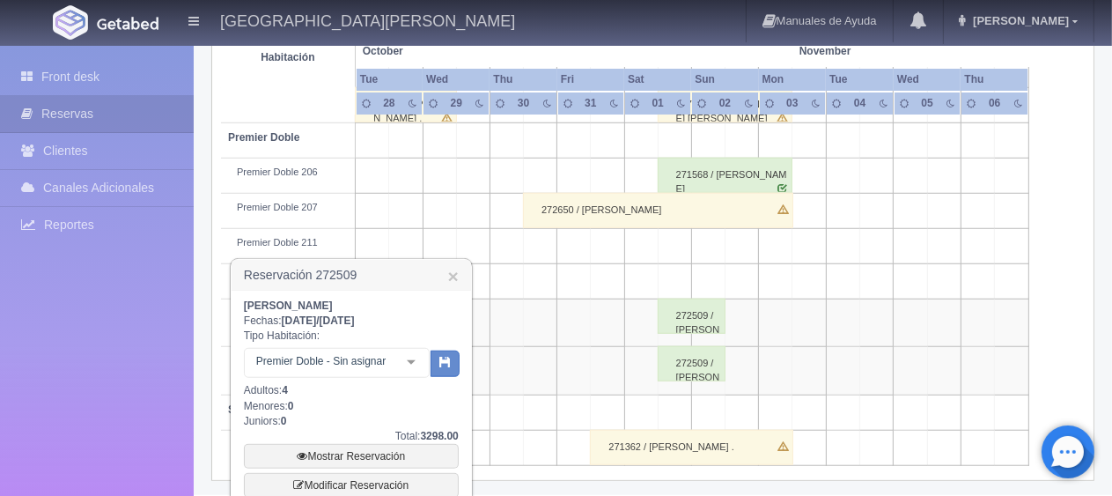
scroll to position [1182, 0]
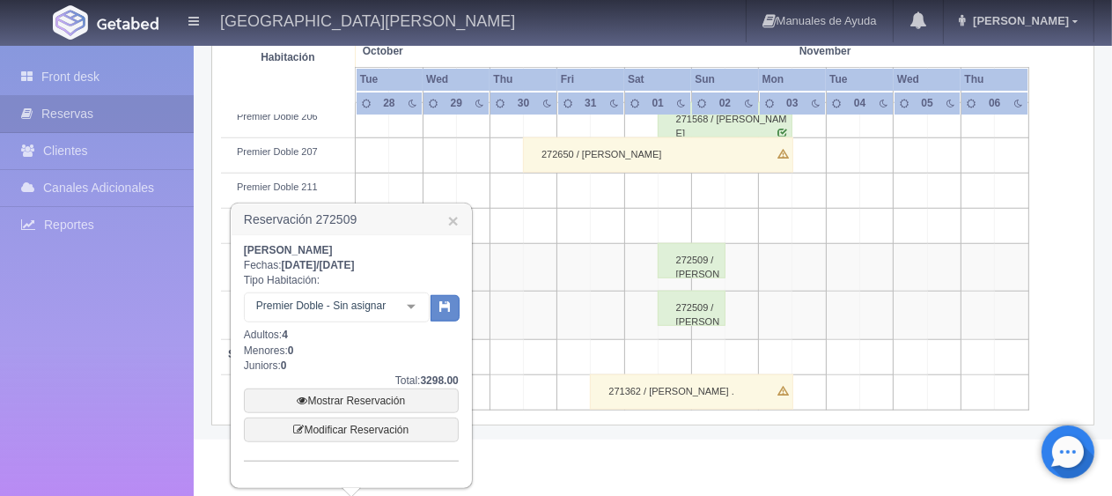
click at [416, 308] on div at bounding box center [410, 306] width 35 height 26
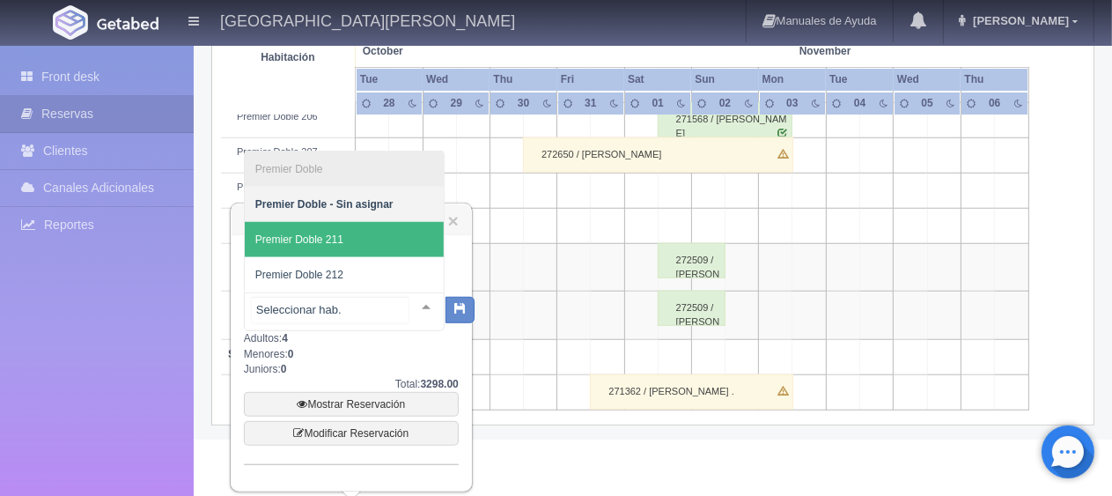
click at [381, 237] on span "Premier Doble 211" at bounding box center [344, 239] width 199 height 35
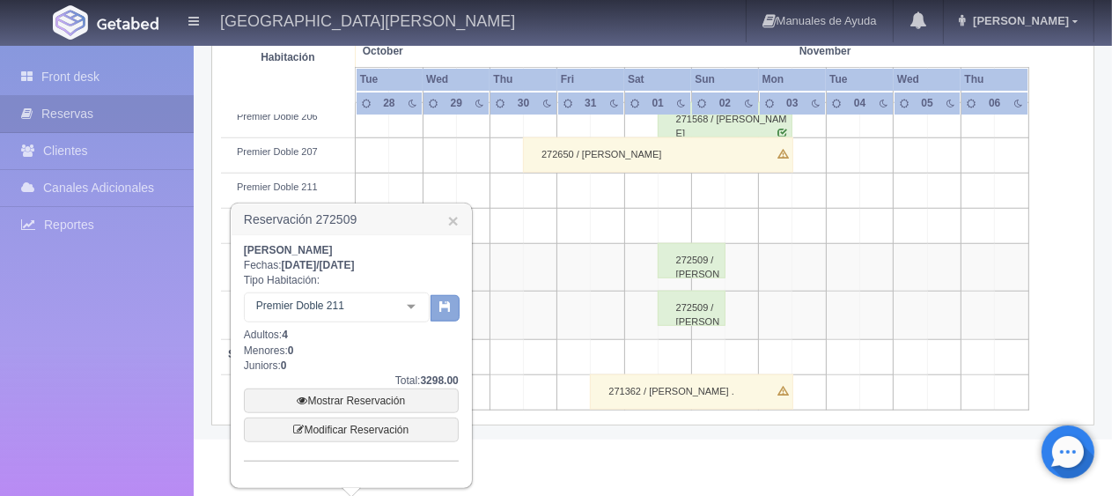
click at [444, 308] on icon "button" at bounding box center [444, 305] width 11 height 11
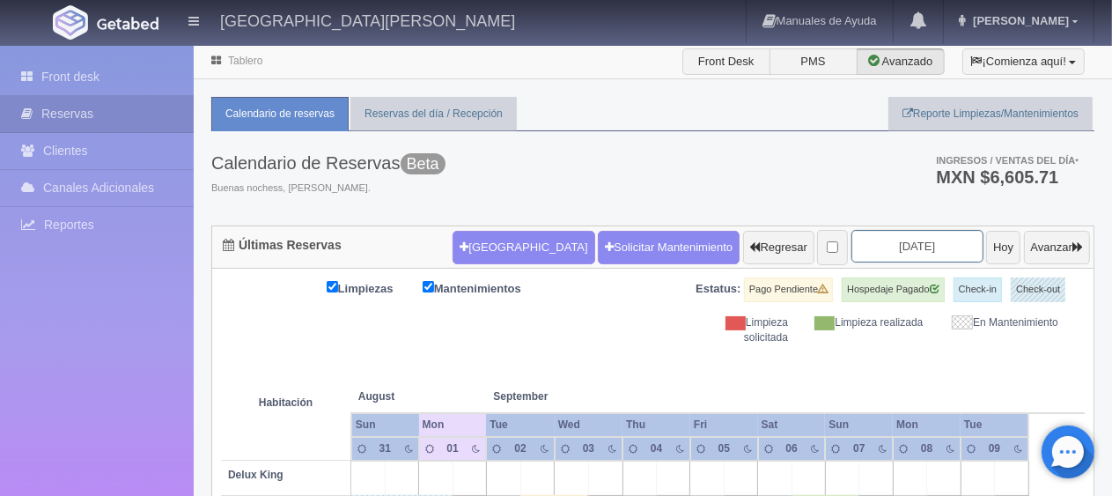
click at [900, 241] on input "[DATE]" at bounding box center [917, 246] width 132 height 33
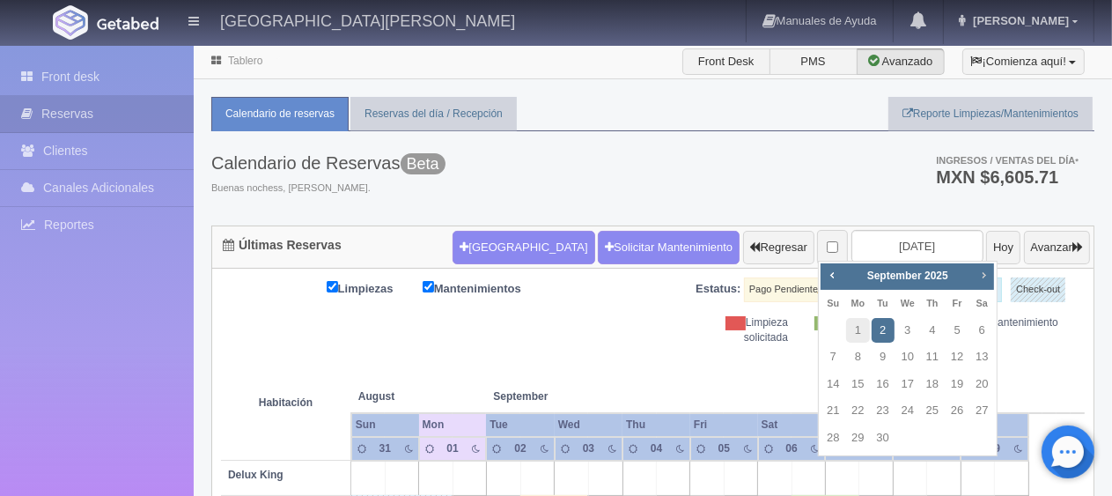
click at [979, 275] on span "Next" at bounding box center [983, 275] width 14 height 14
click at [929, 440] on link "30" at bounding box center [932, 438] width 23 height 26
type input "[DATE]"
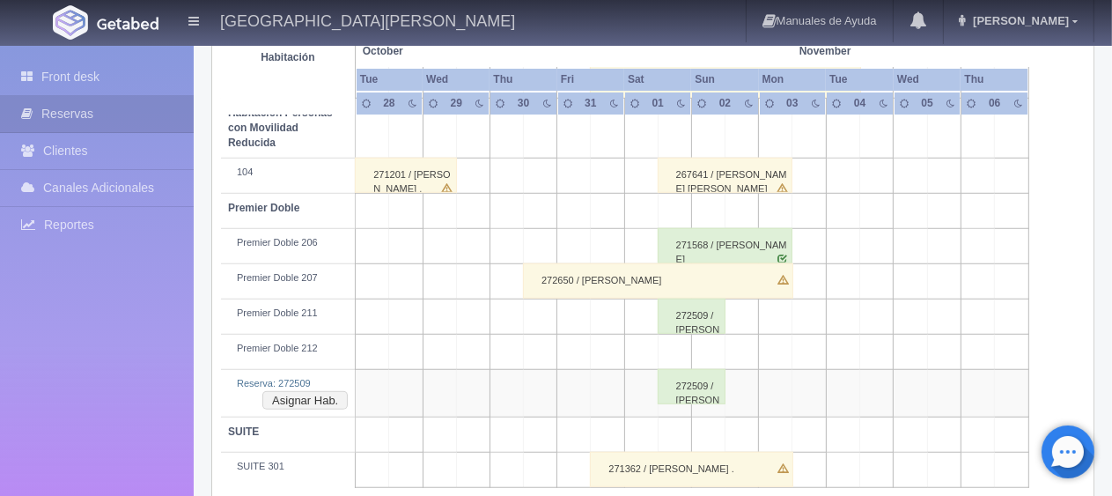
scroll to position [1080, 0]
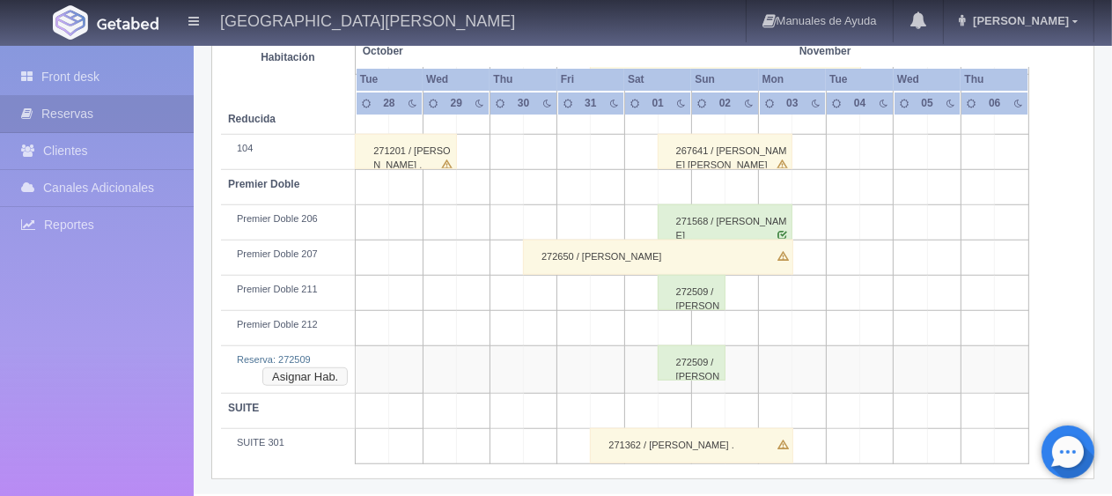
click at [318, 369] on button "Asignar Hab." at bounding box center [304, 376] width 85 height 19
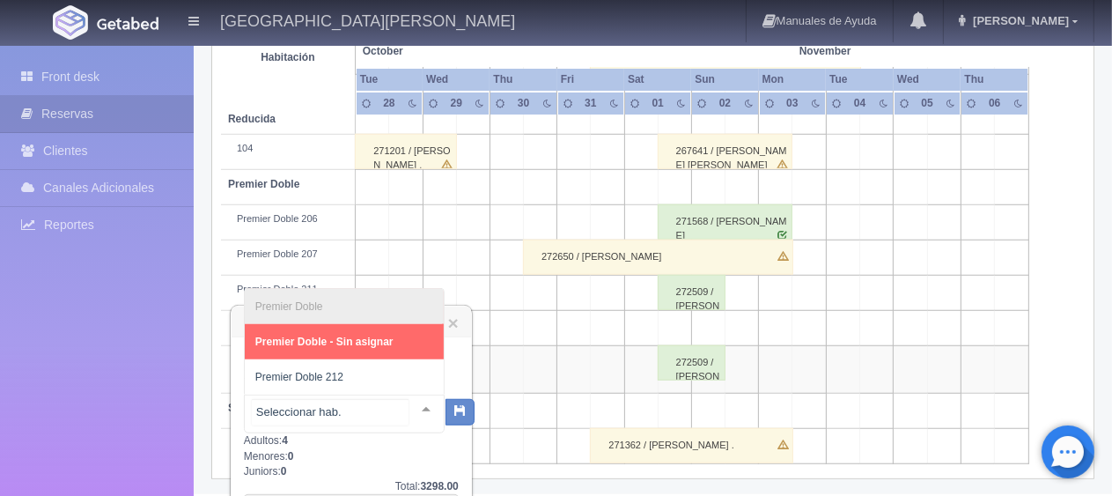
click at [412, 402] on div at bounding box center [425, 408] width 35 height 26
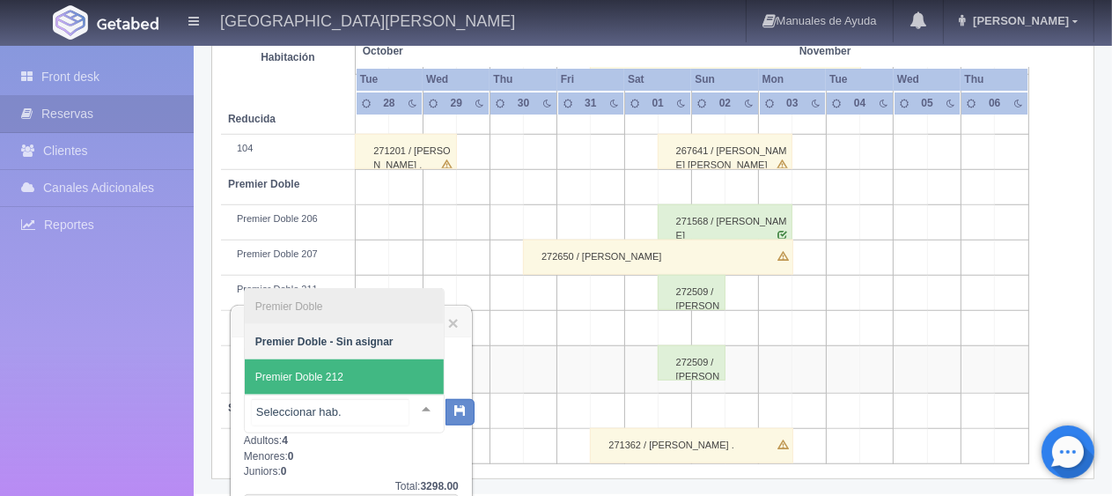
click at [378, 374] on span "Premier Doble 212" at bounding box center [344, 376] width 199 height 35
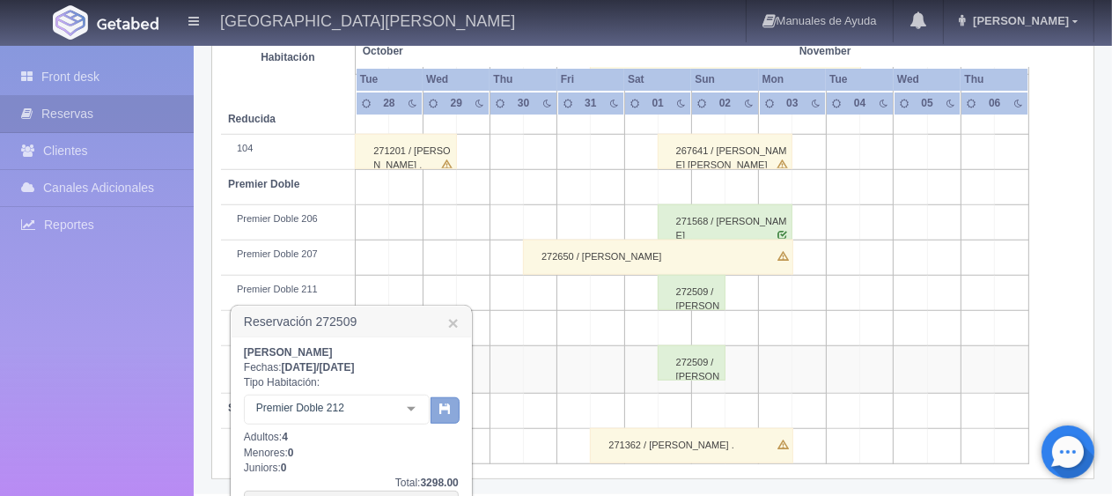
click at [444, 413] on icon "button" at bounding box center [444, 407] width 11 height 11
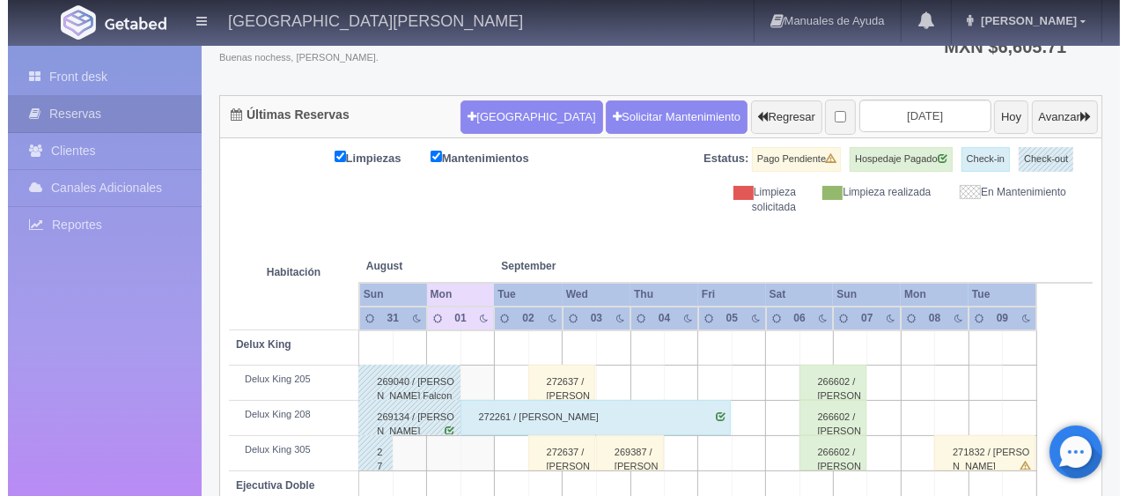
scroll to position [130, 0]
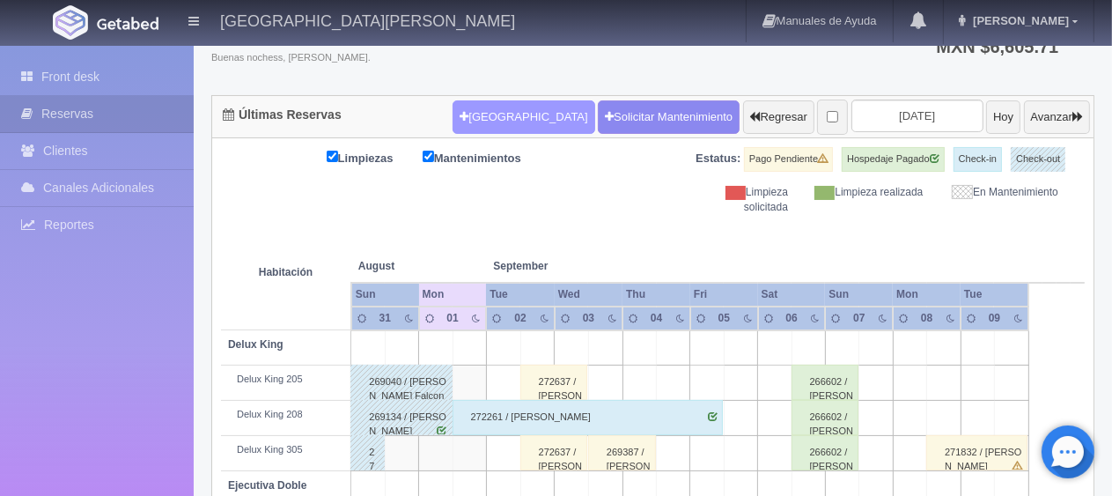
click at [486, 107] on button "Nueva Reserva" at bounding box center [523, 116] width 142 height 33
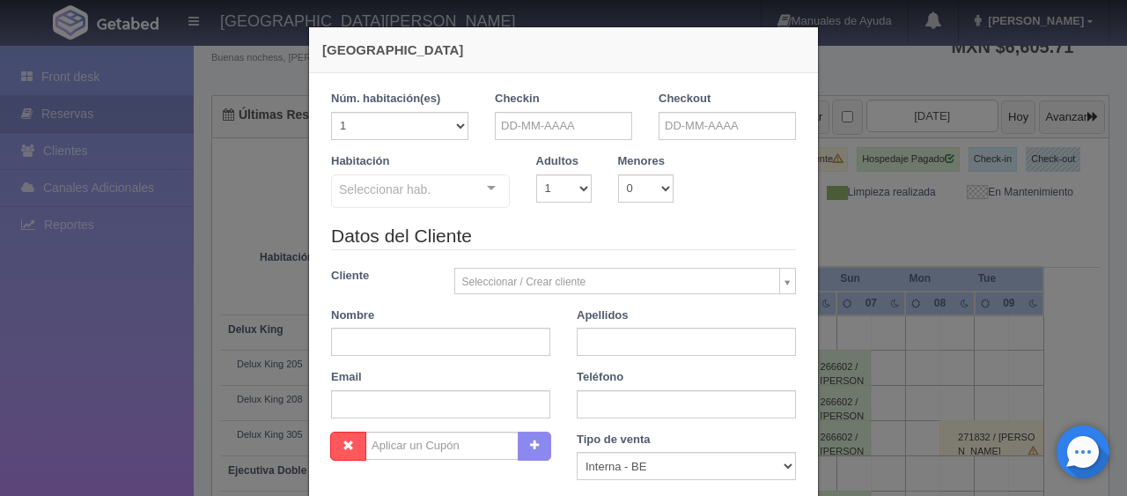
checkbox input "false"
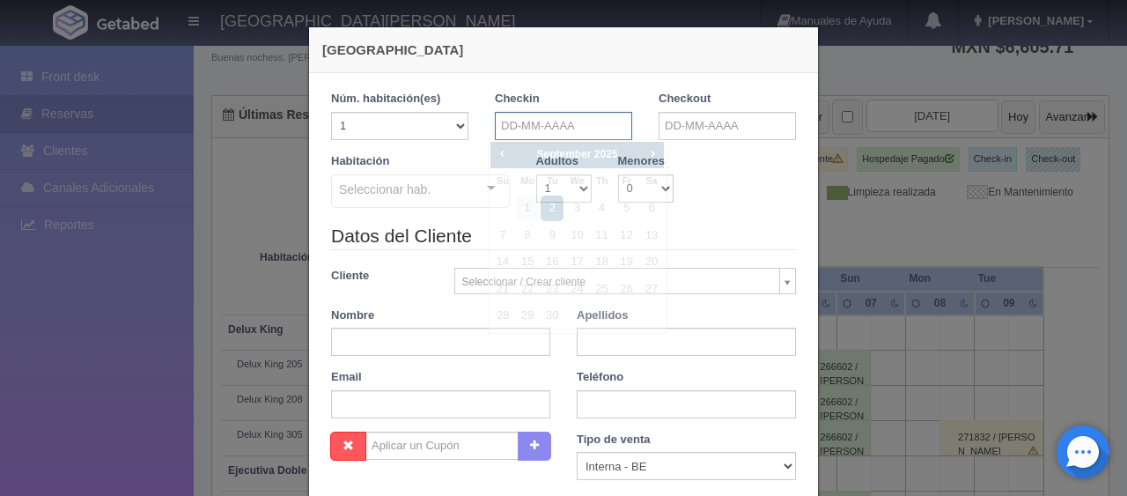
click at [590, 121] on input "text" at bounding box center [563, 126] width 137 height 28
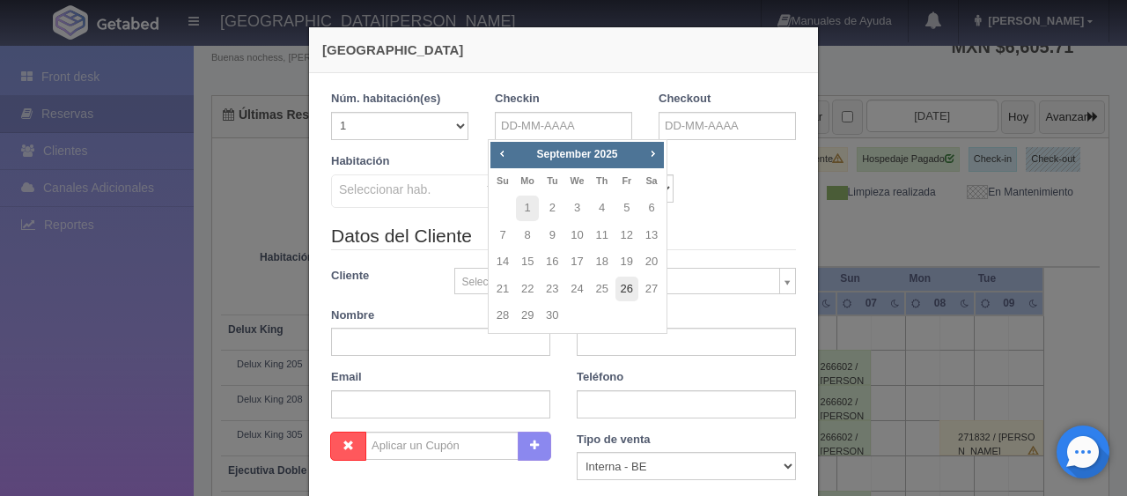
click at [628, 292] on link "26" at bounding box center [626, 289] width 23 height 26
type input "[DATE]"
checkbox input "false"
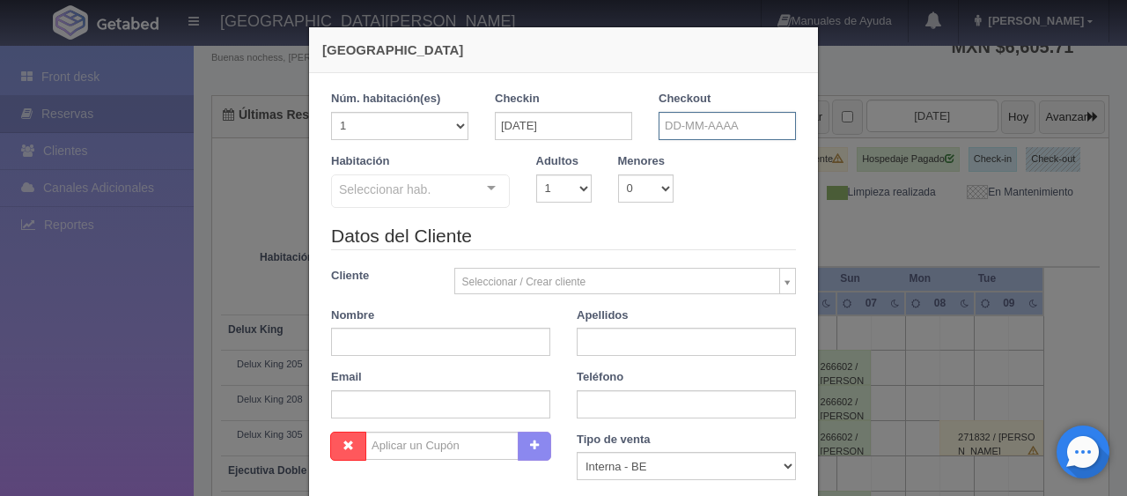
click at [702, 130] on input "text" at bounding box center [726, 126] width 137 height 28
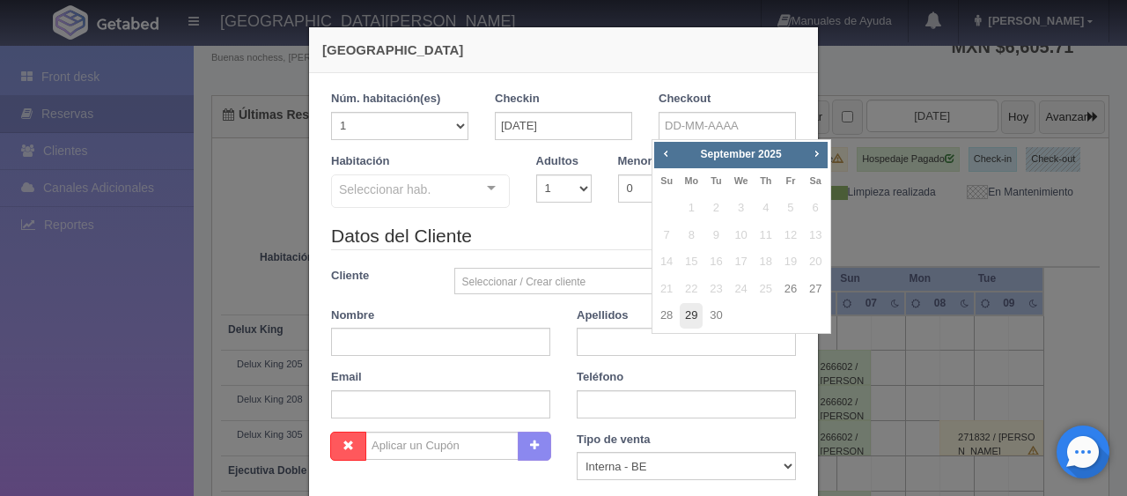
click at [690, 316] on link "29" at bounding box center [690, 316] width 23 height 26
type input "[DATE]"
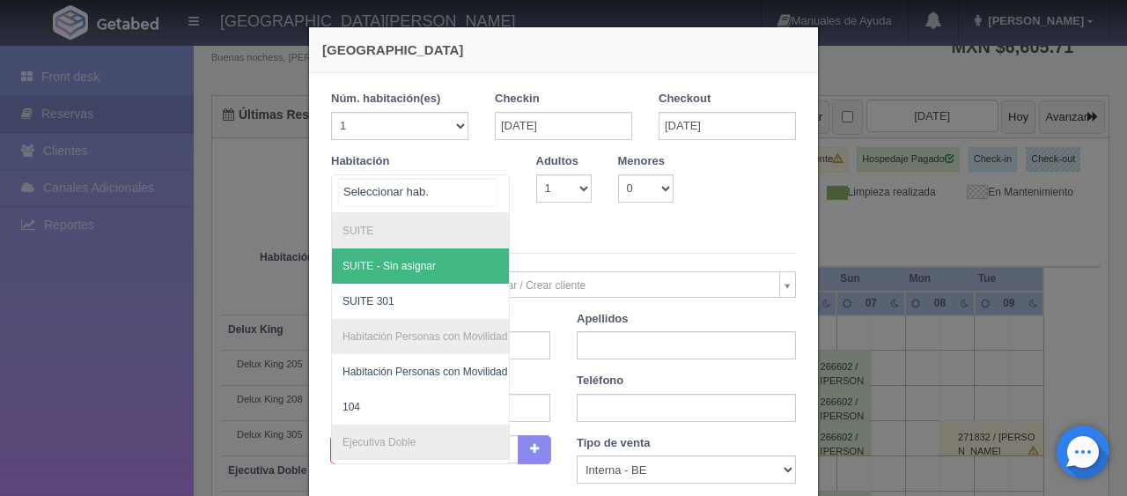
click at [457, 187] on div at bounding box center [420, 193] width 179 height 39
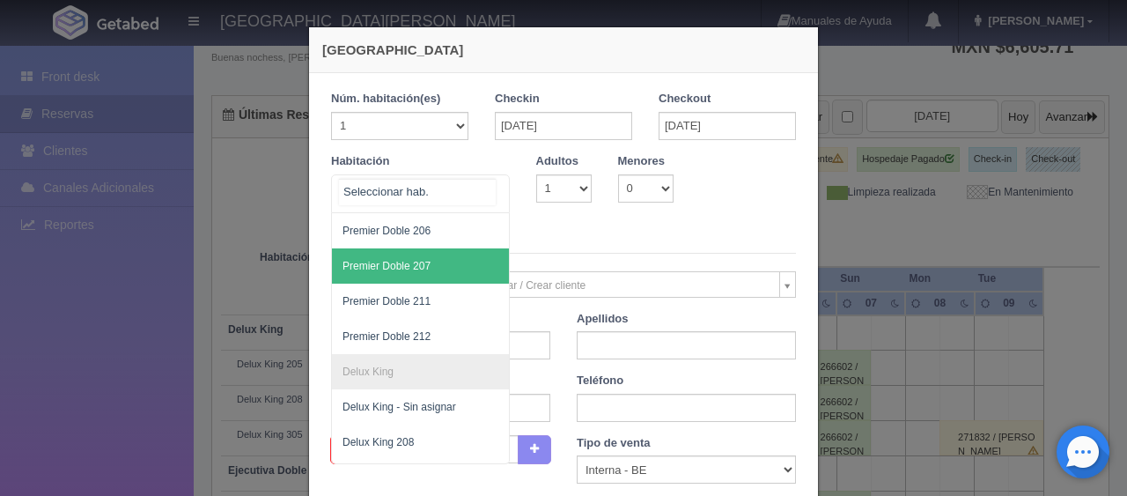
scroll to position [616, 0]
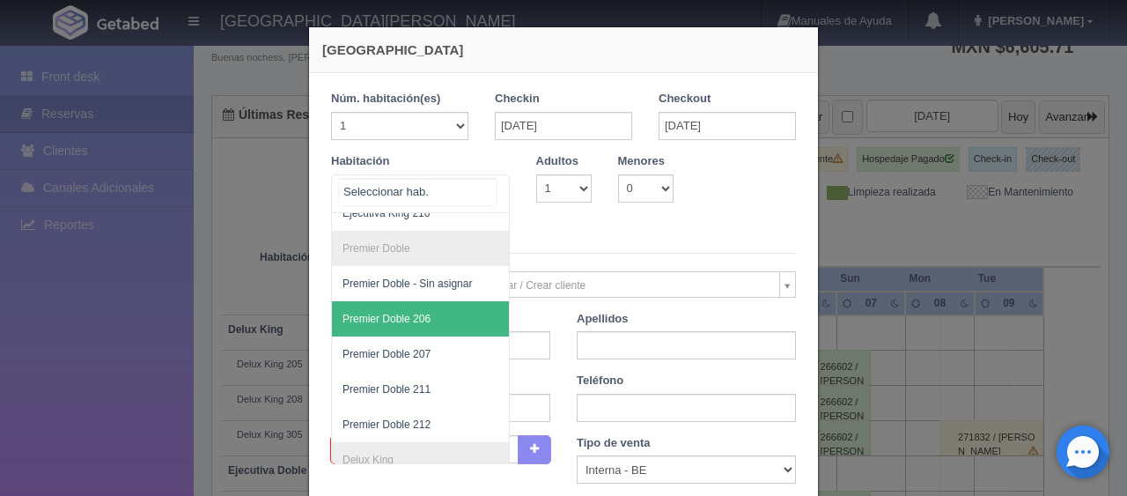
click at [427, 315] on span "Premier Doble 206" at bounding box center [480, 318] width 296 height 35
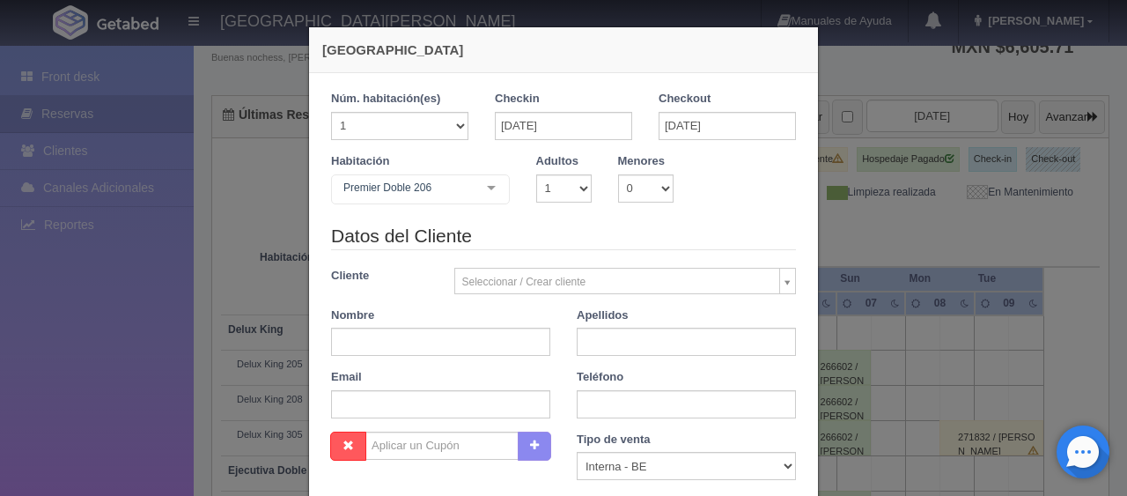
checkbox input "false"
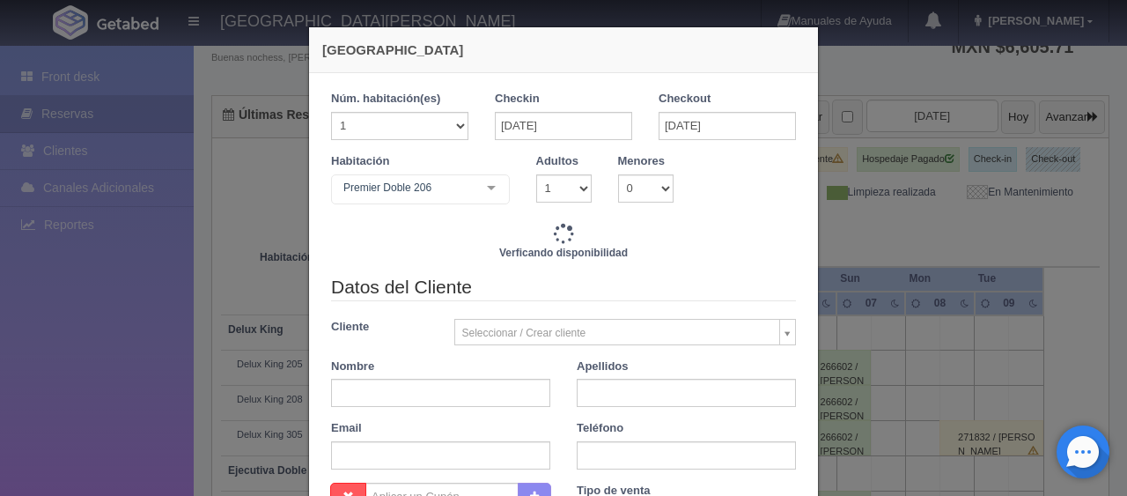
type input "4197.00"
checkbox input "false"
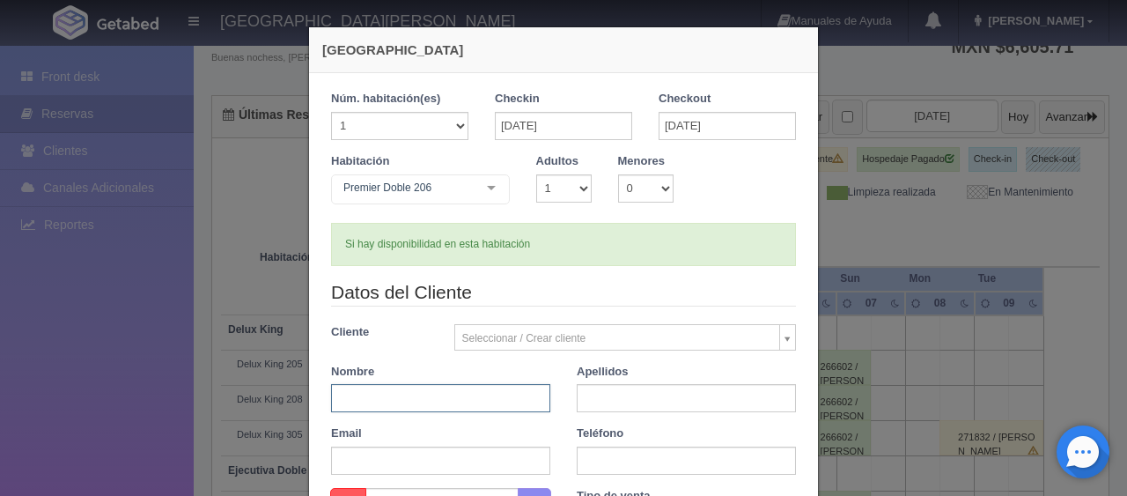
click at [419, 390] on input "text" at bounding box center [440, 398] width 219 height 28
type input "Marco"
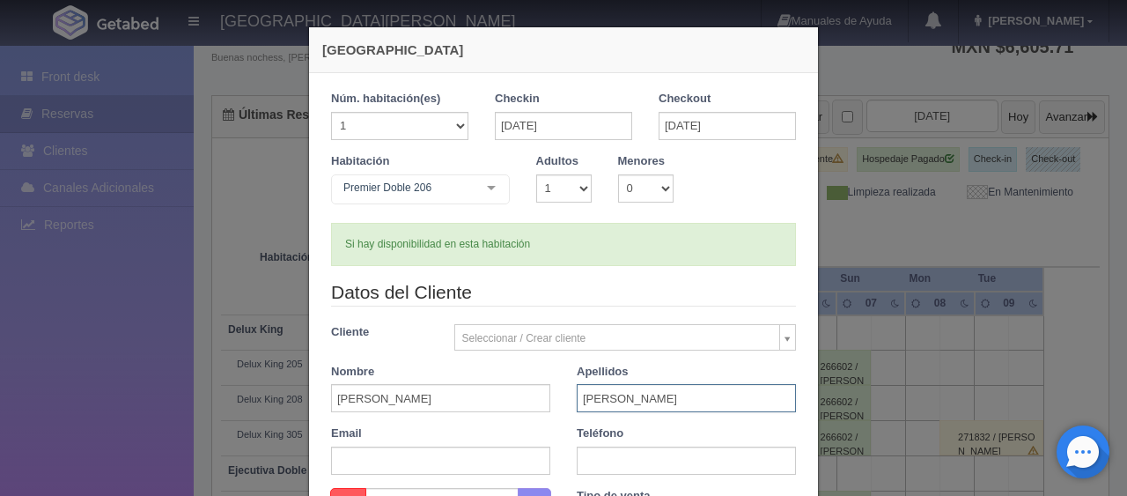
type input "Cuevas"
paste input "1 818 824 1157"
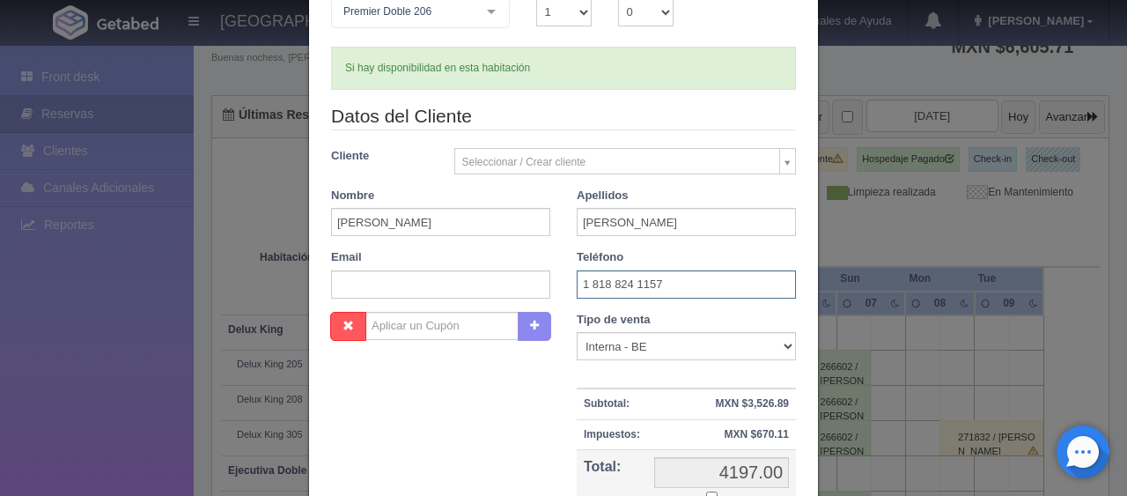
scroll to position [264, 0]
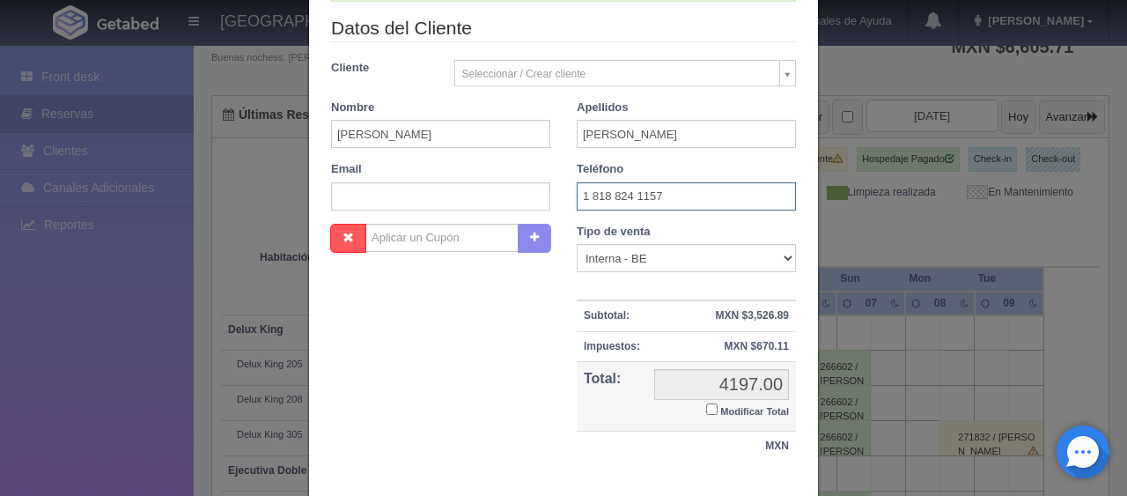
type input "1 818 824 1157"
click at [684, 261] on select "Correo Electronico Interna - BE Llamada OTA Externa Otro WALK IN" at bounding box center [686, 258] width 219 height 28
select select "extota"
click at [577, 244] on select "Correo Electronico Interna - BE Llamada OTA Externa Otro WALK IN" at bounding box center [686, 258] width 219 height 28
click at [706, 409] on input "Modificar Total" at bounding box center [711, 408] width 11 height 11
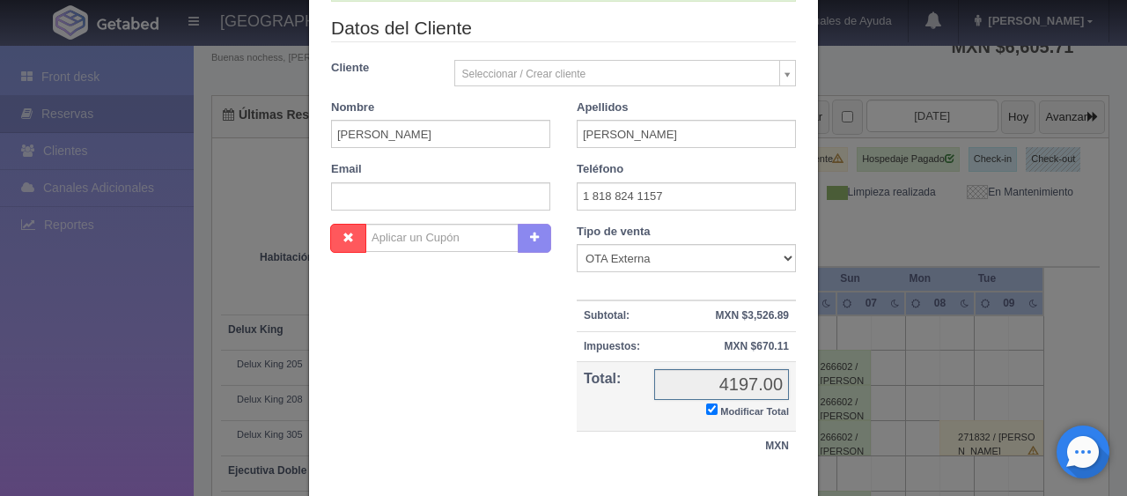
checkbox input "true"
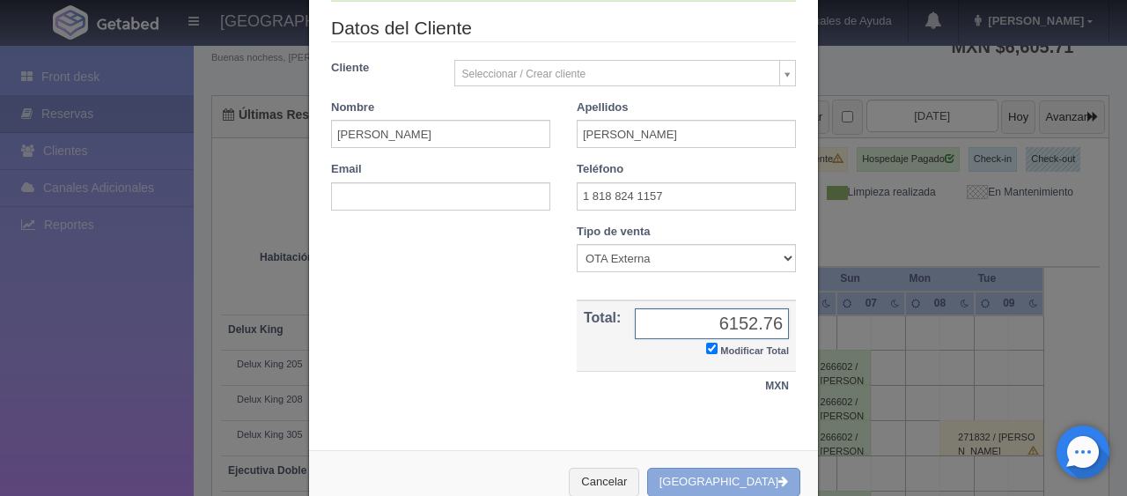
type input "6152.76"
click at [731, 481] on button "[GEOGRAPHIC_DATA]" at bounding box center [723, 481] width 153 height 29
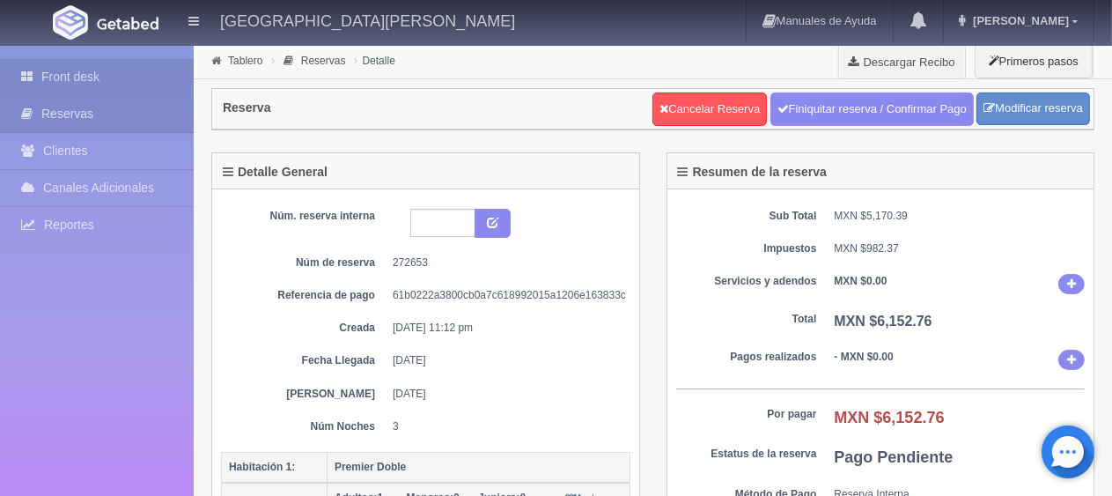
click at [129, 70] on link "Front desk" at bounding box center [97, 77] width 194 height 36
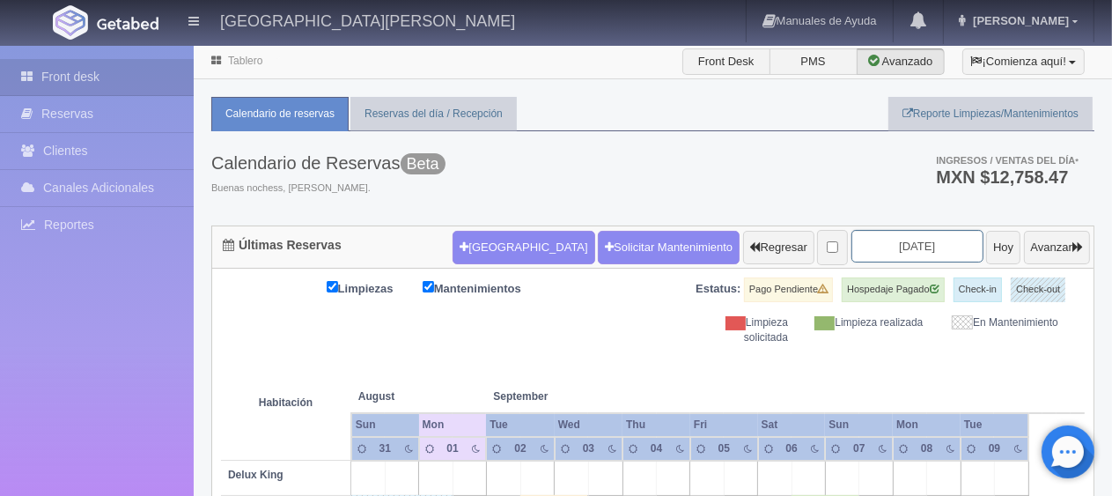
click at [856, 239] on input "2025-09-02" at bounding box center [917, 246] width 132 height 33
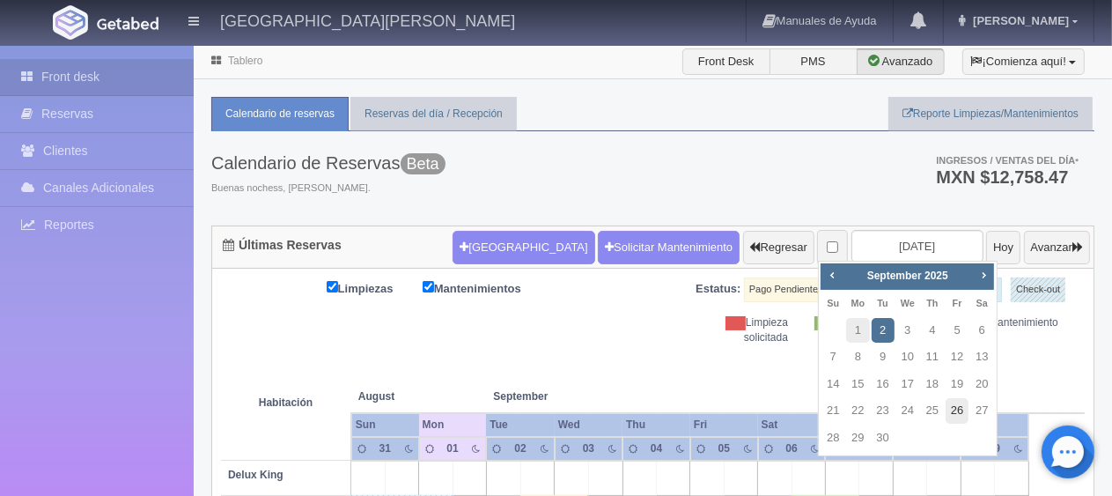
click at [948, 415] on link "26" at bounding box center [956, 411] width 23 height 26
type input "[DATE]"
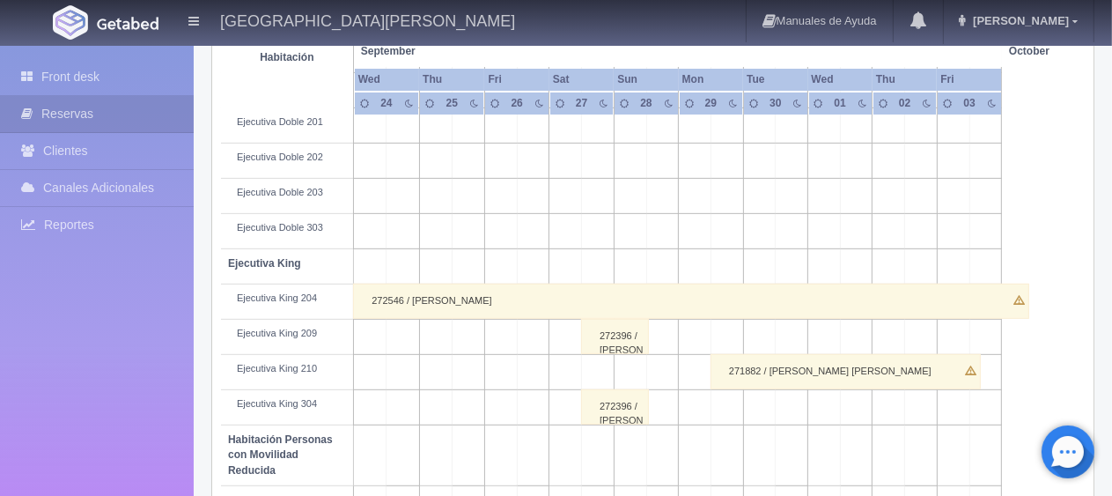
scroll to position [546, 0]
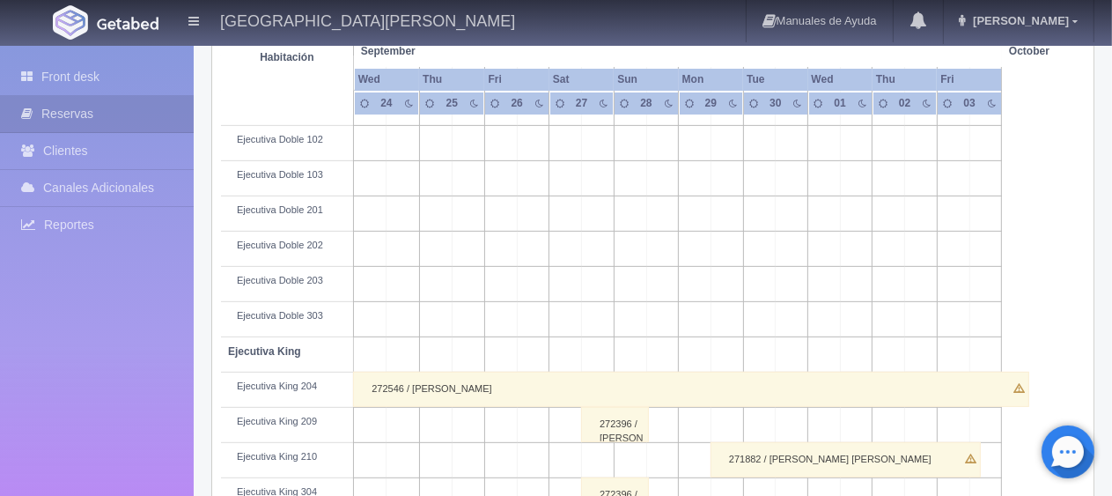
click at [618, 410] on div "272396 / [PERSON_NAME]" at bounding box center [615, 424] width 68 height 35
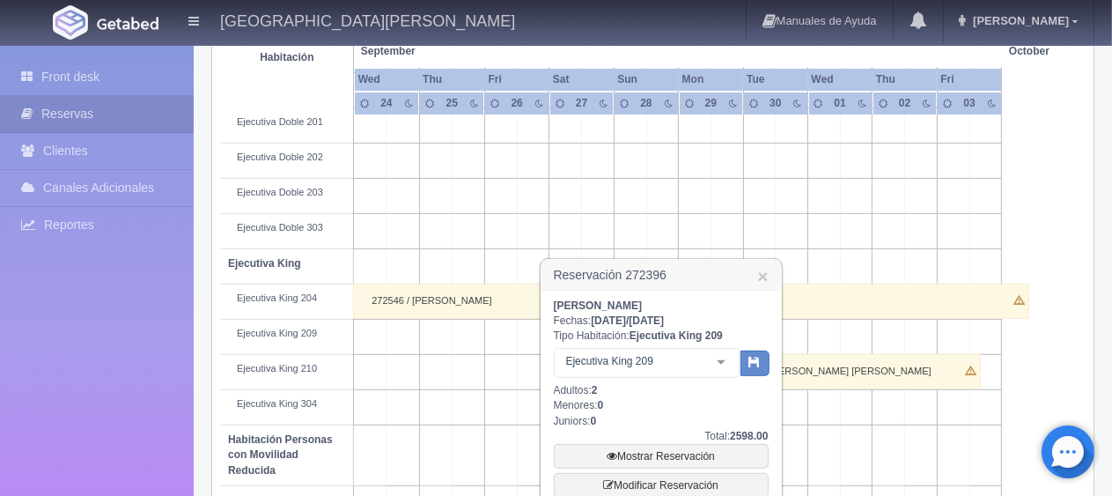
scroll to position [722, 0]
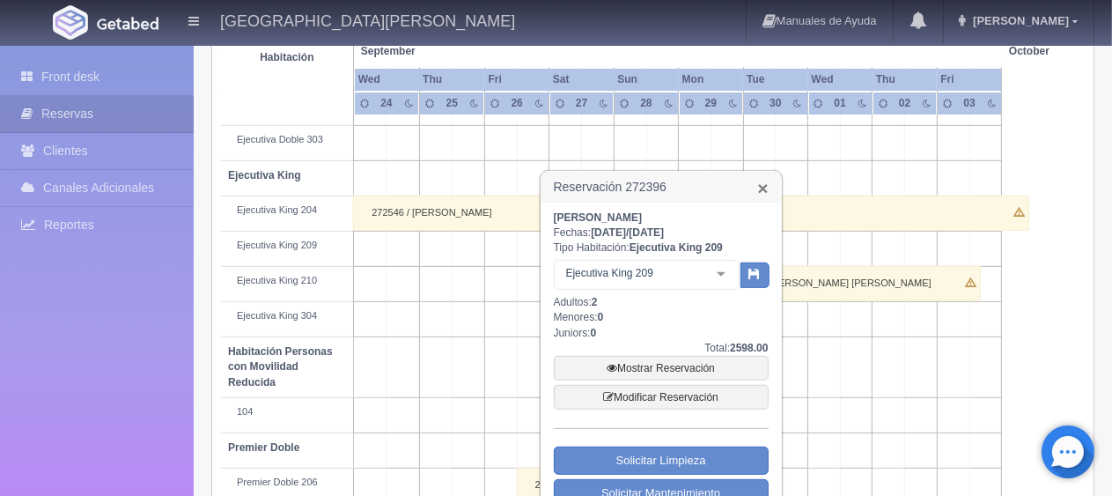
click at [760, 181] on link "×" at bounding box center [762, 188] width 11 height 18
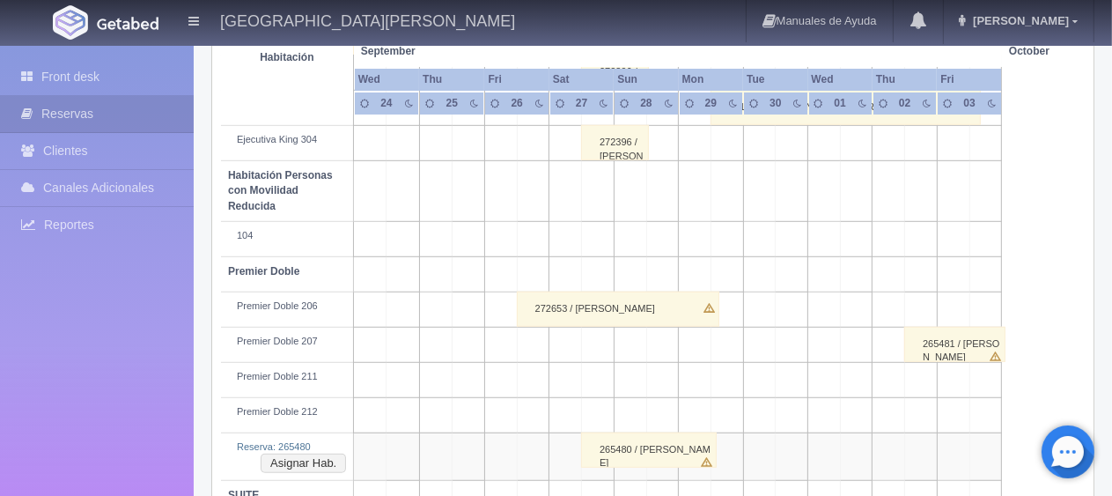
scroll to position [986, 0]
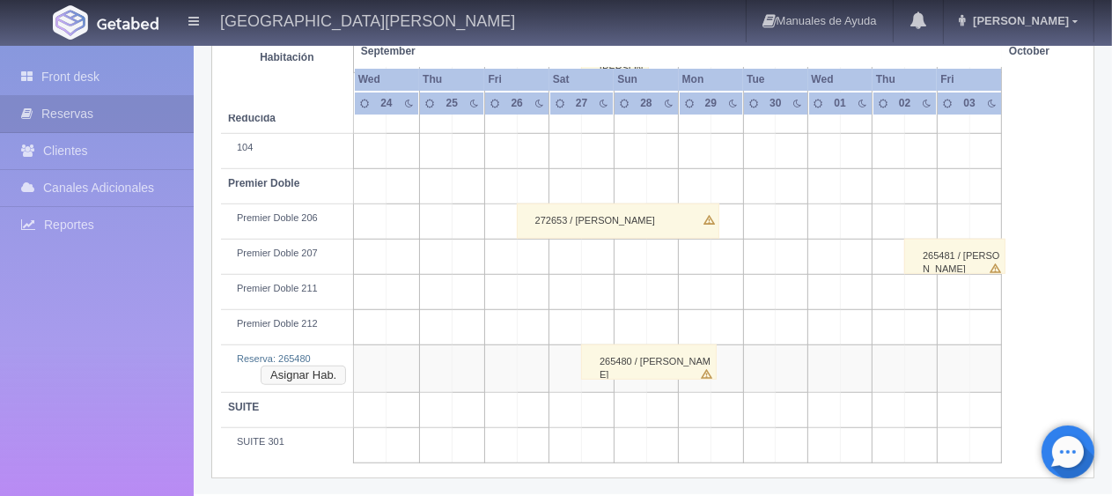
click at [303, 371] on button "Asignar Hab." at bounding box center [303, 374] width 85 height 19
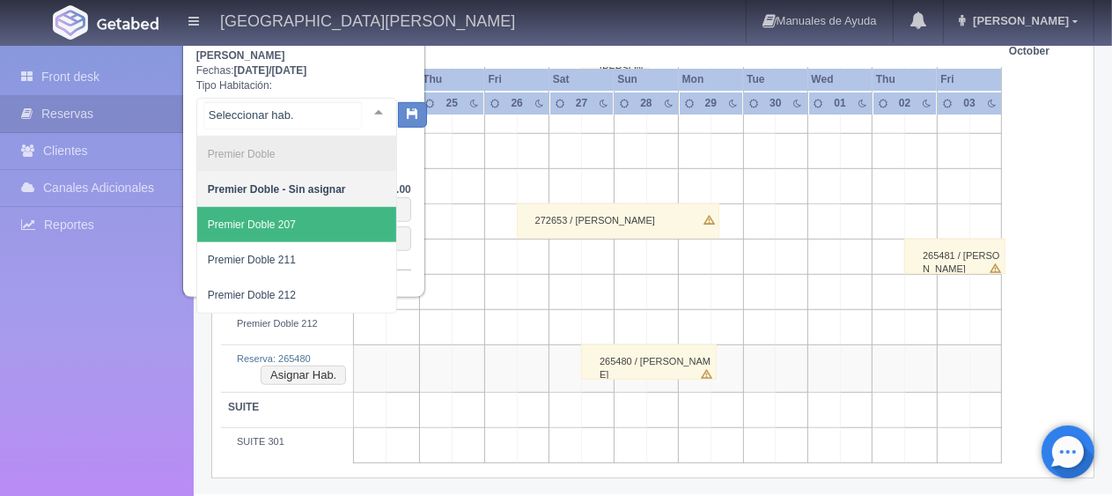
click at [315, 217] on span "Premier Doble 207" at bounding box center [296, 224] width 199 height 35
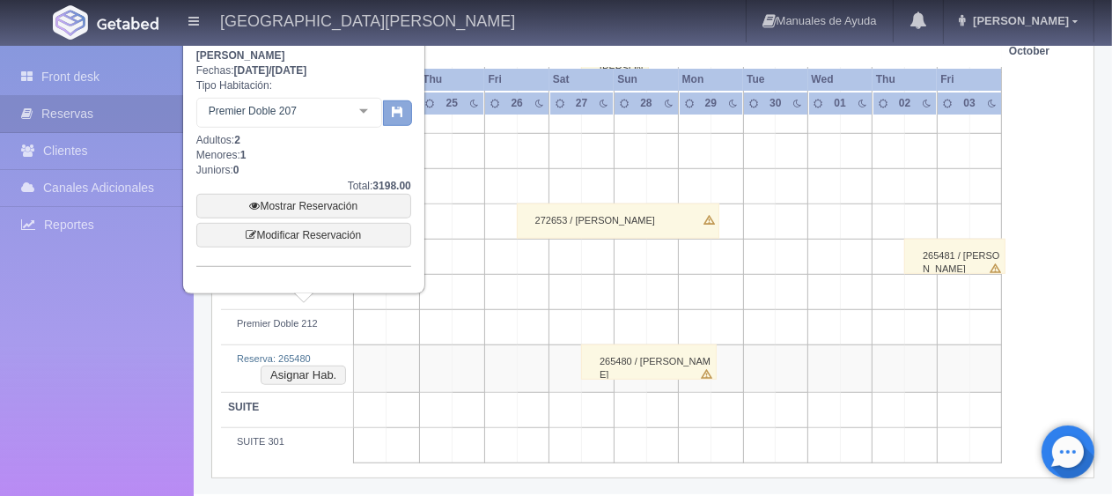
click at [395, 124] on button "button" at bounding box center [397, 113] width 29 height 26
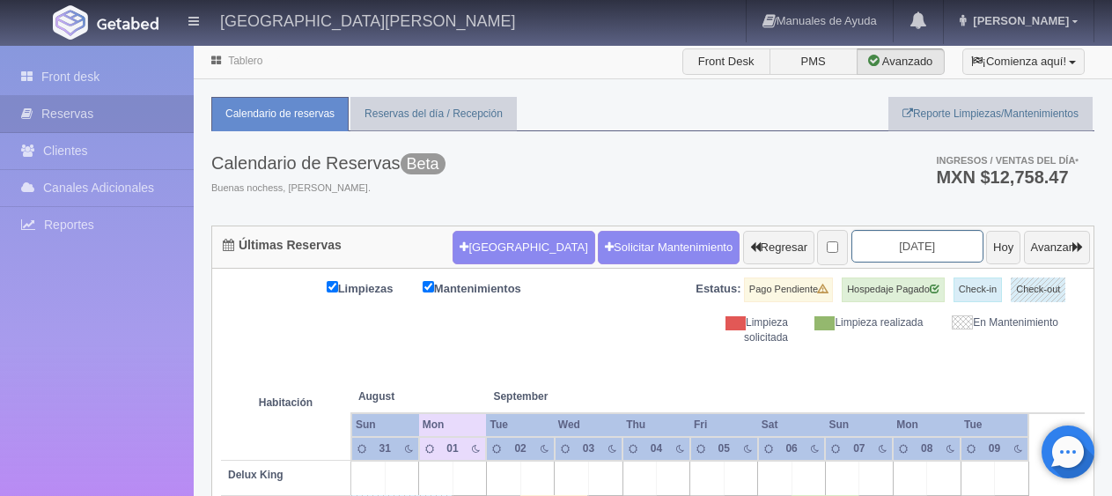
click at [851, 230] on input "[DATE]" at bounding box center [917, 246] width 132 height 33
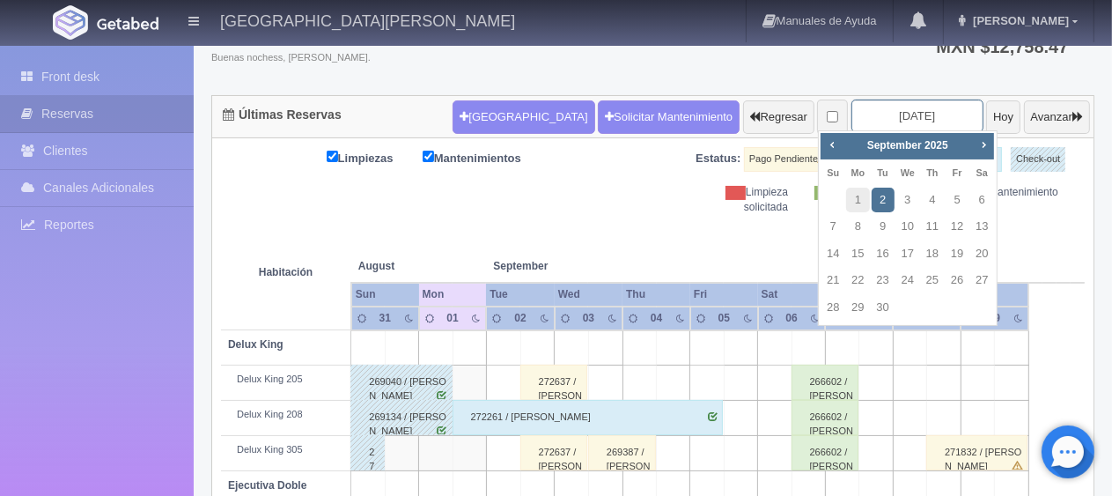
scroll to position [130, 0]
click at [955, 279] on link "26" at bounding box center [956, 281] width 23 height 26
type input "2025-09-26"
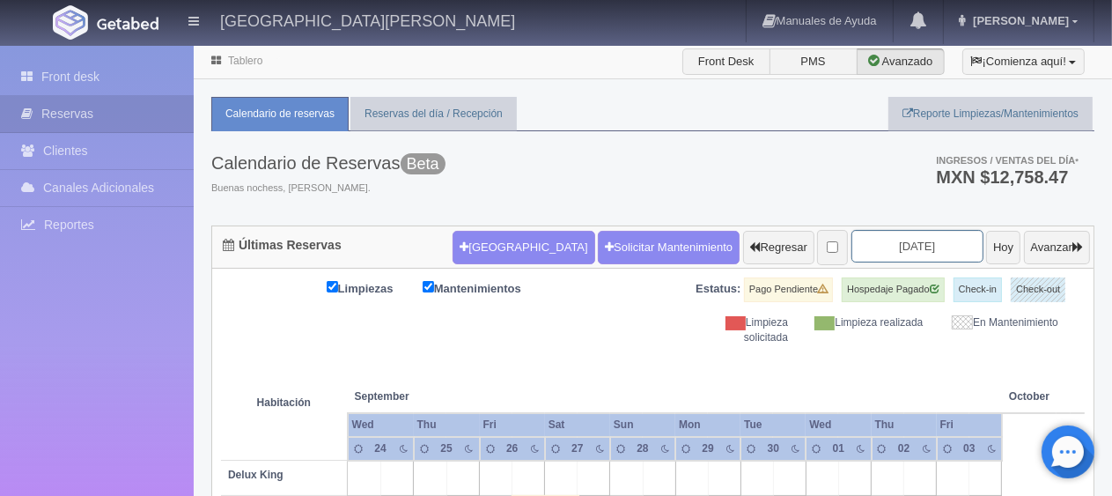
click at [873, 250] on input "2025-09-26" at bounding box center [917, 246] width 132 height 33
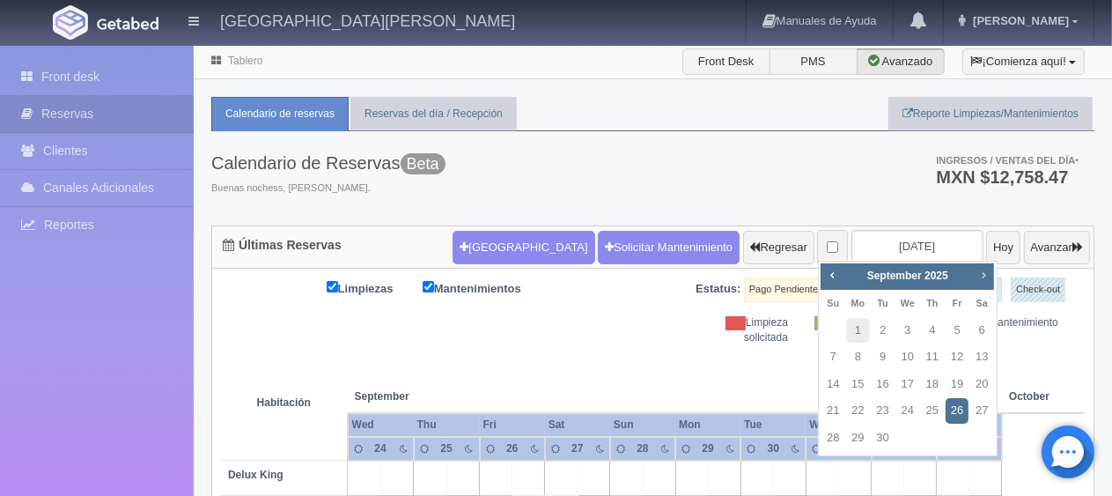
click at [973, 274] on link "Next" at bounding box center [982, 274] width 19 height 19
click at [926, 437] on link "30" at bounding box center [932, 438] width 23 height 26
type input "[DATE]"
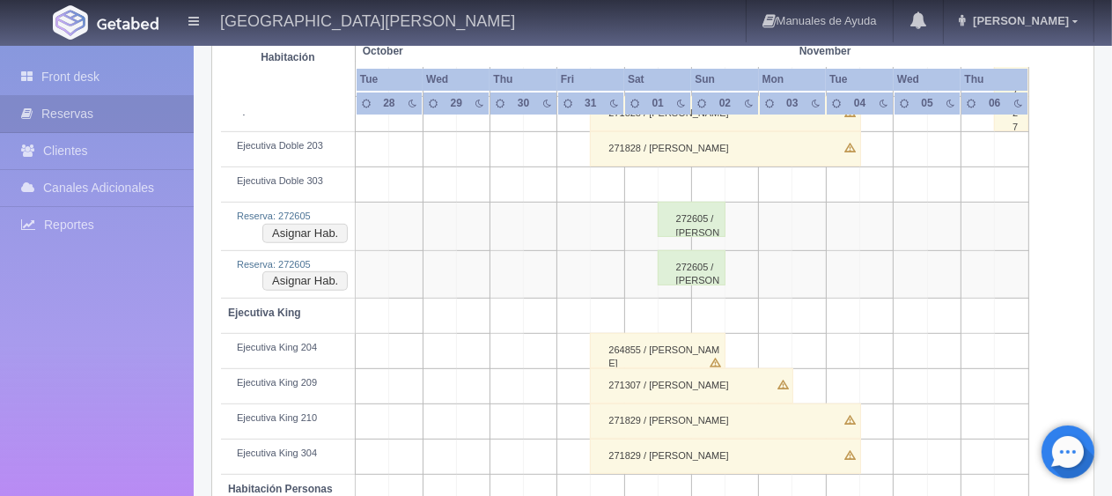
scroll to position [504, 0]
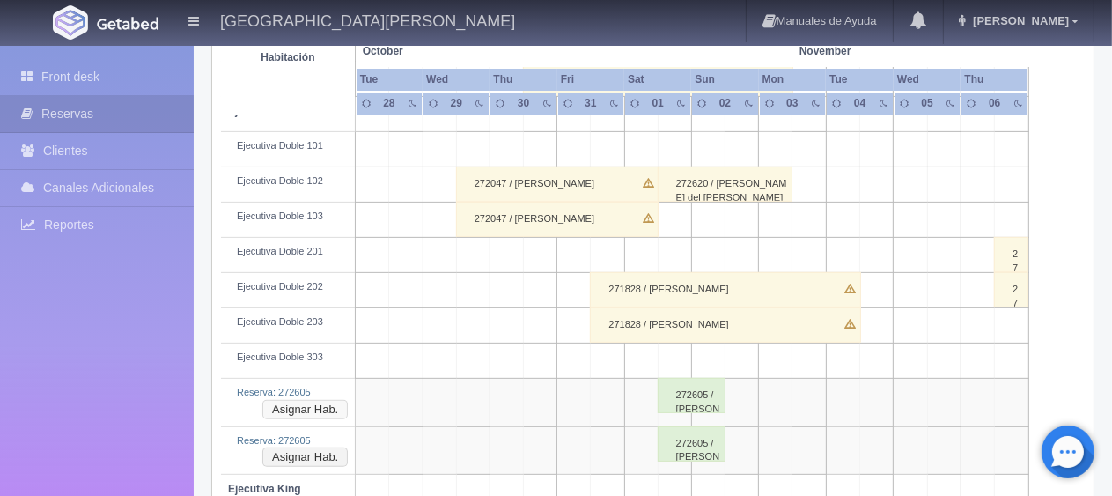
click at [310, 407] on button "Asignar Hab." at bounding box center [304, 409] width 85 height 19
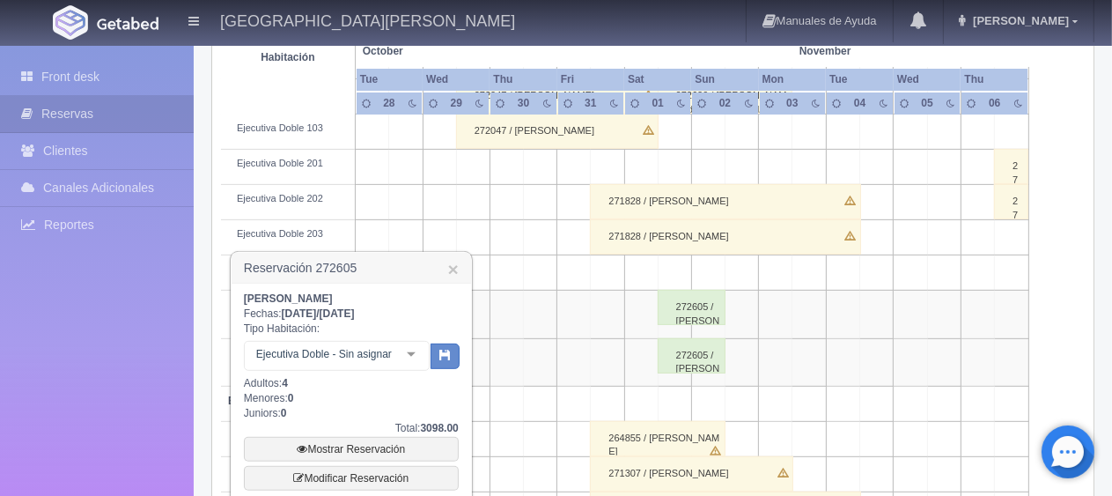
scroll to position [680, 0]
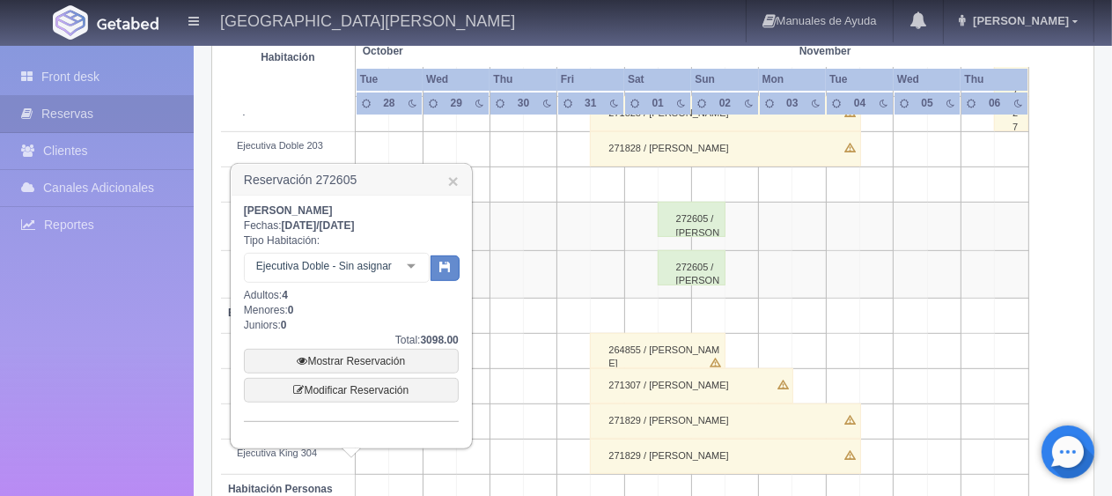
click at [405, 266] on div at bounding box center [410, 266] width 35 height 26
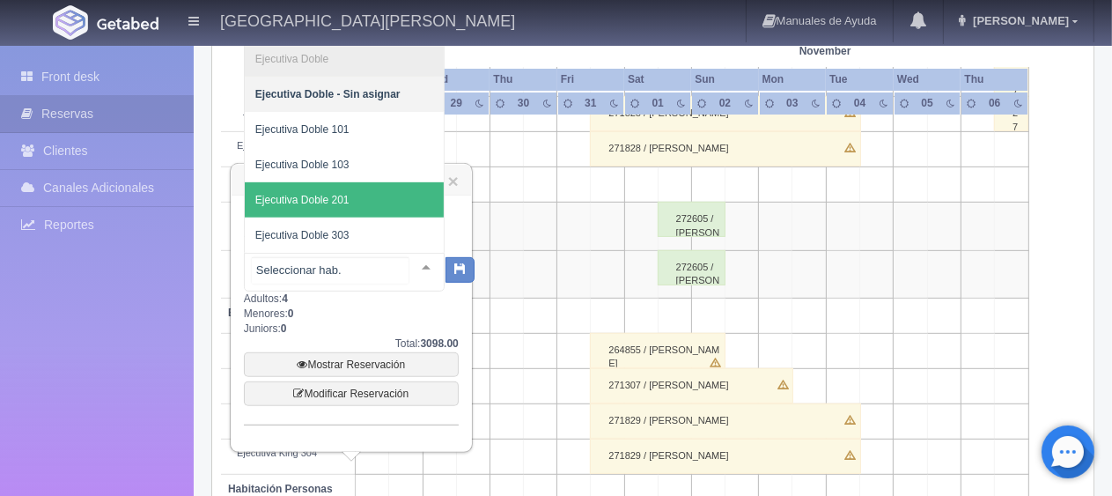
click at [363, 202] on span "Ejecutiva Doble 201" at bounding box center [344, 199] width 199 height 35
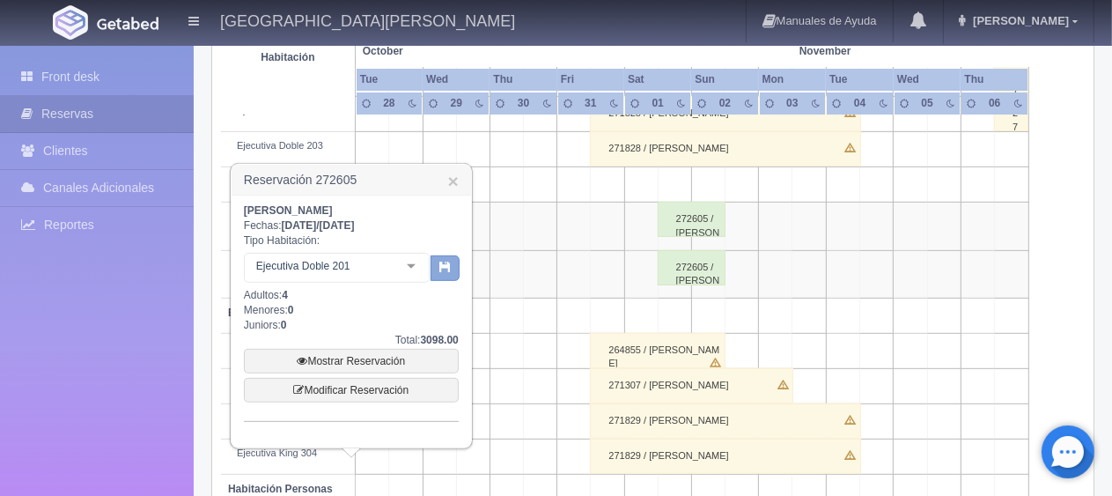
click at [433, 273] on button "button" at bounding box center [444, 268] width 29 height 26
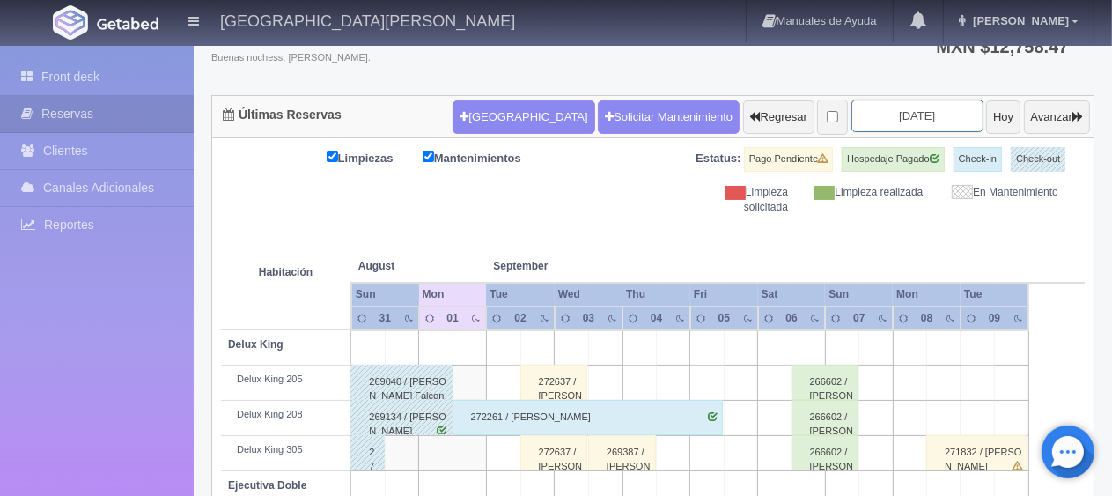
click at [879, 122] on input "2025-09-02" at bounding box center [917, 115] width 132 height 33
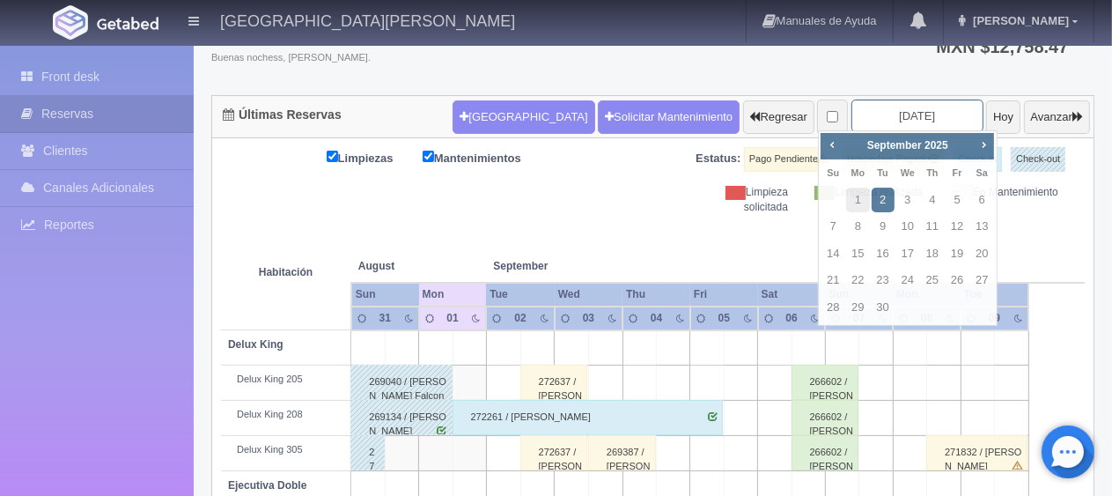
scroll to position [130, 0]
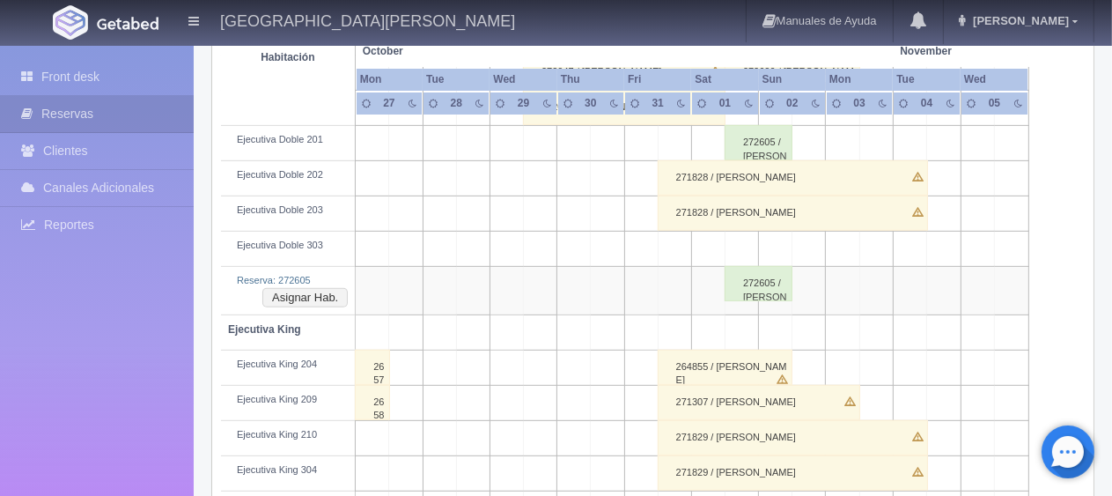
scroll to position [616, 0]
click at [321, 296] on button "Asignar Hab." at bounding box center [304, 297] width 85 height 19
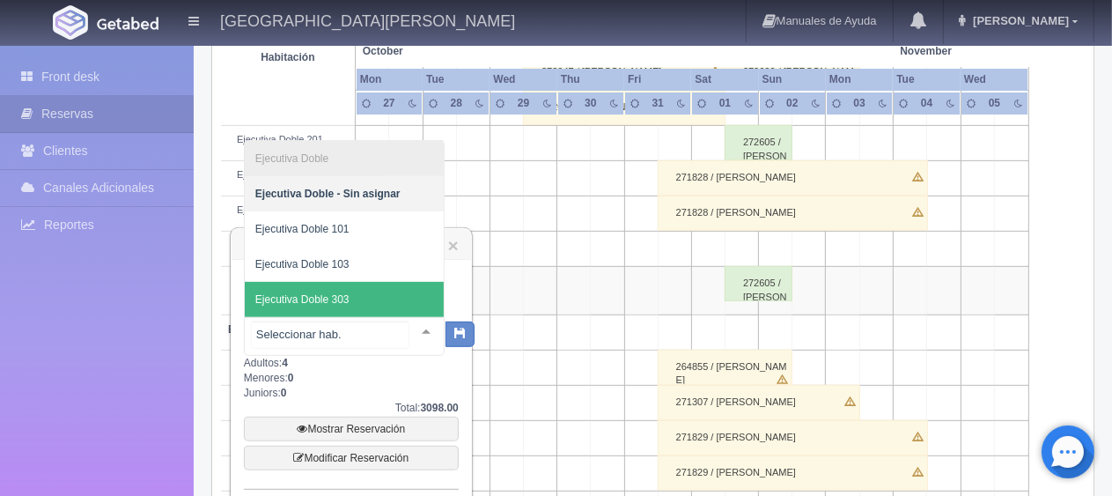
click at [387, 300] on span "Ejecutiva Doble 303" at bounding box center [344, 299] width 199 height 35
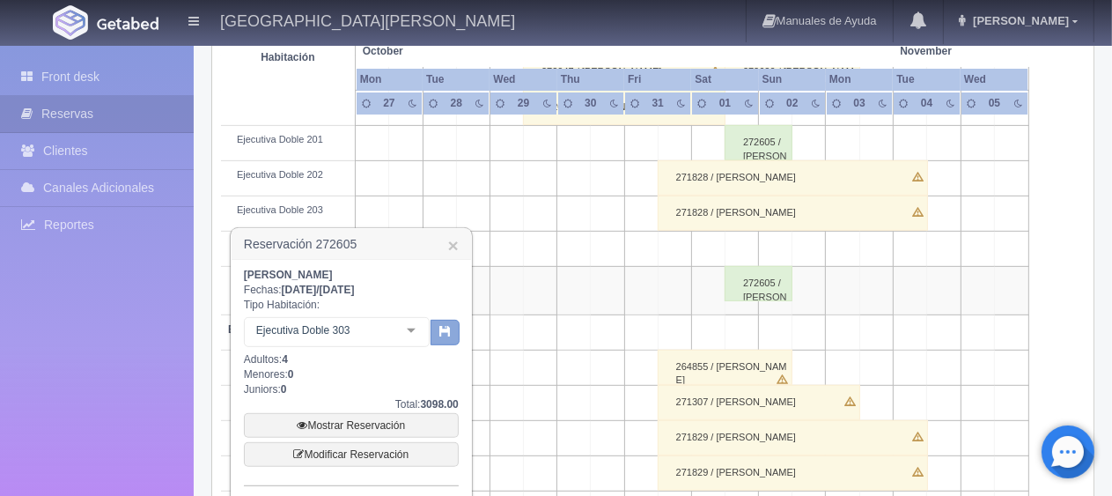
click at [450, 333] on icon "button" at bounding box center [444, 330] width 11 height 11
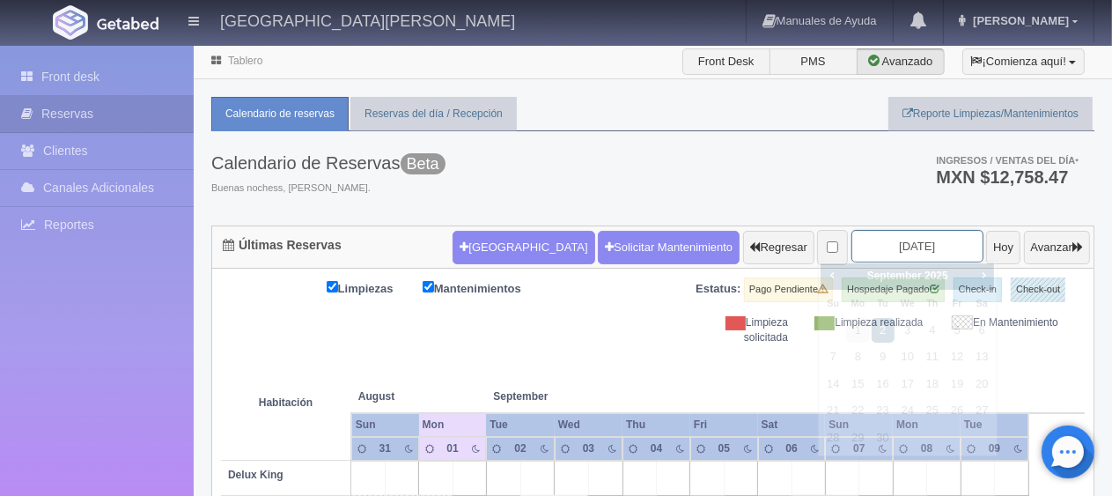
click at [915, 246] on input "2025-09-02" at bounding box center [917, 246] width 132 height 33
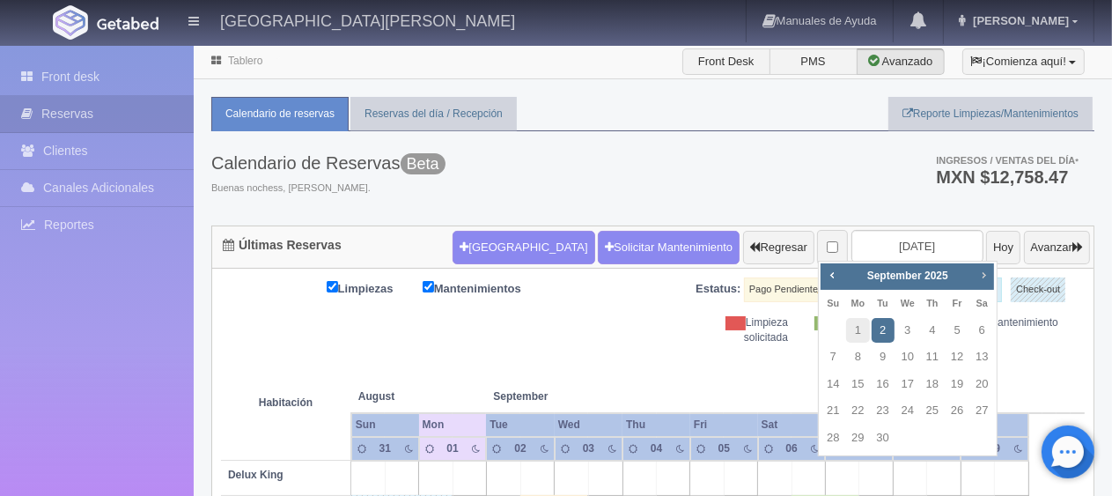
click at [981, 276] on span "Next" at bounding box center [983, 275] width 14 height 14
click at [913, 438] on link "29" at bounding box center [907, 438] width 23 height 26
type input "2025-10-29"
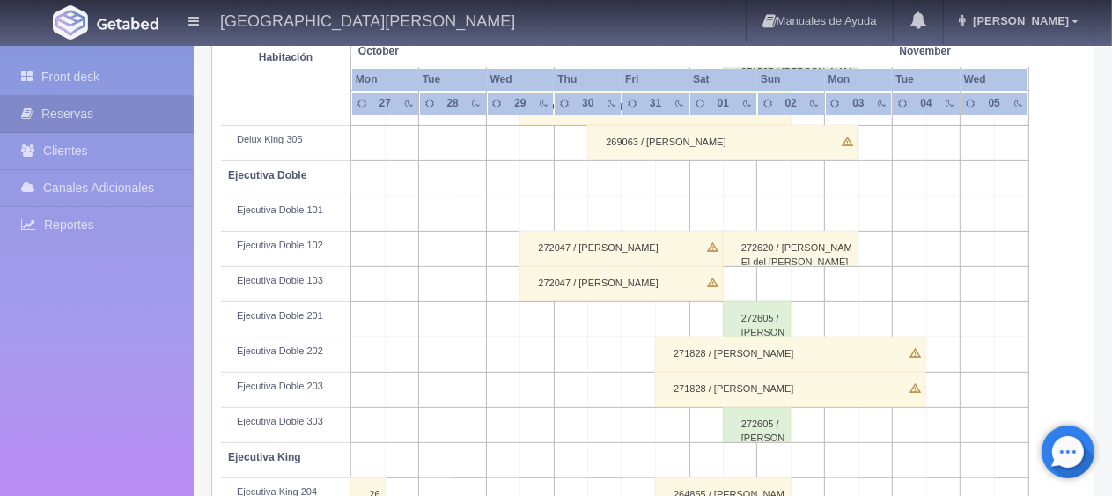
scroll to position [528, 0]
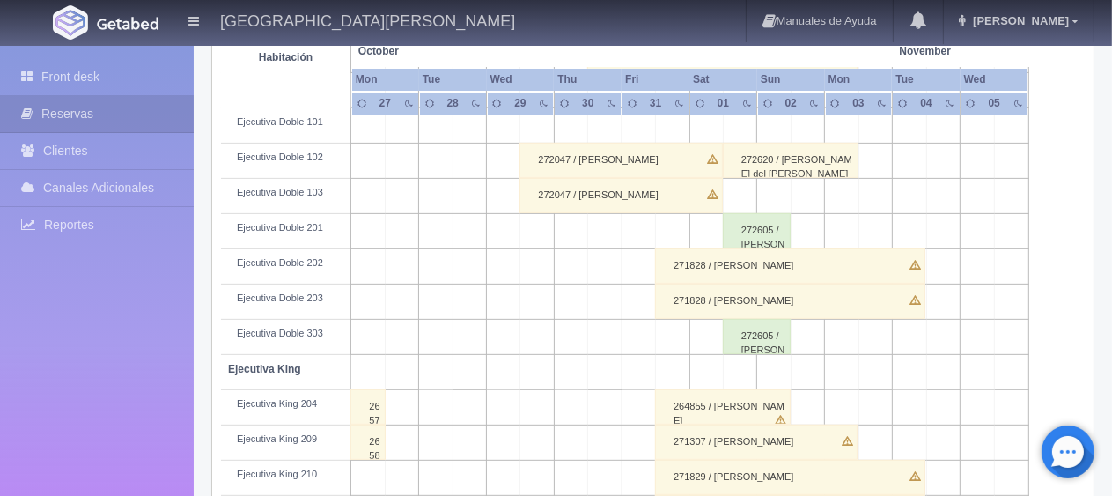
click at [758, 233] on div "272605 / [PERSON_NAME]" at bounding box center [757, 230] width 68 height 35
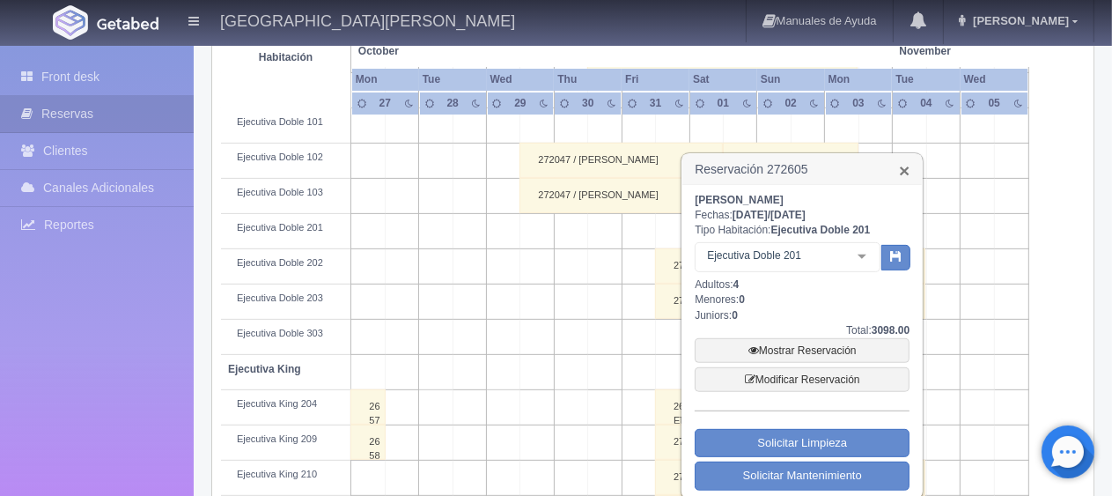
click at [908, 168] on link "×" at bounding box center [904, 170] width 11 height 18
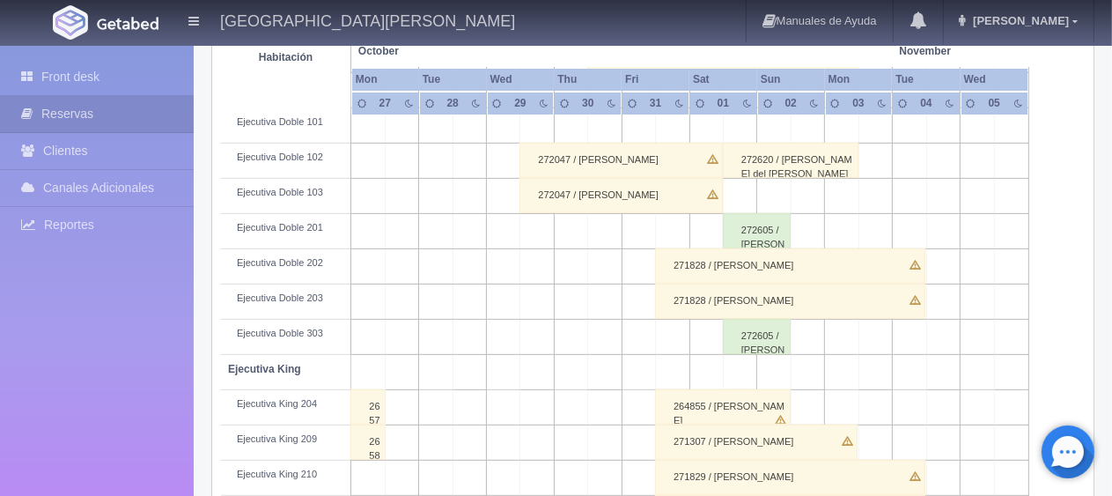
click at [747, 335] on div "272605 / [PERSON_NAME]" at bounding box center [757, 336] width 68 height 35
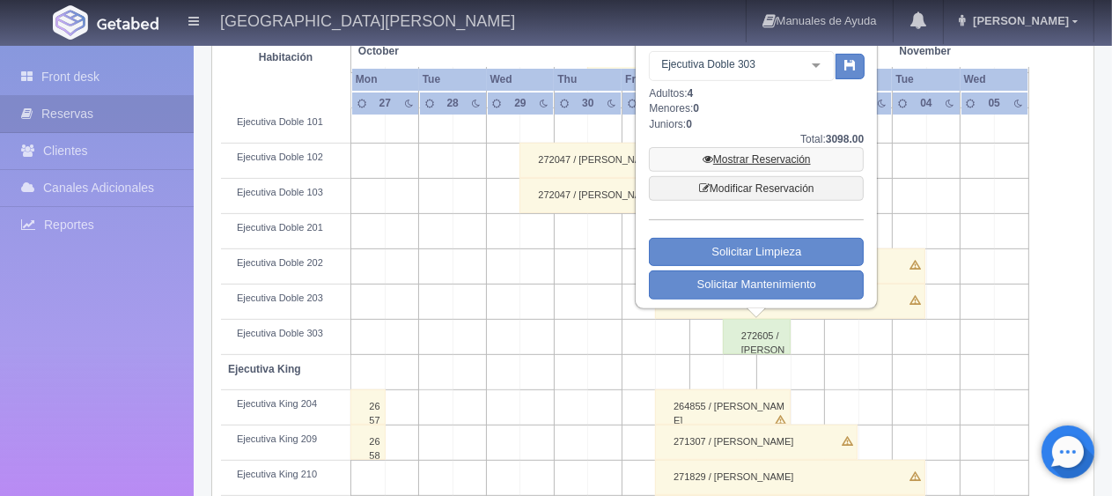
click at [720, 164] on link "Mostrar Reservación" at bounding box center [756, 159] width 215 height 25
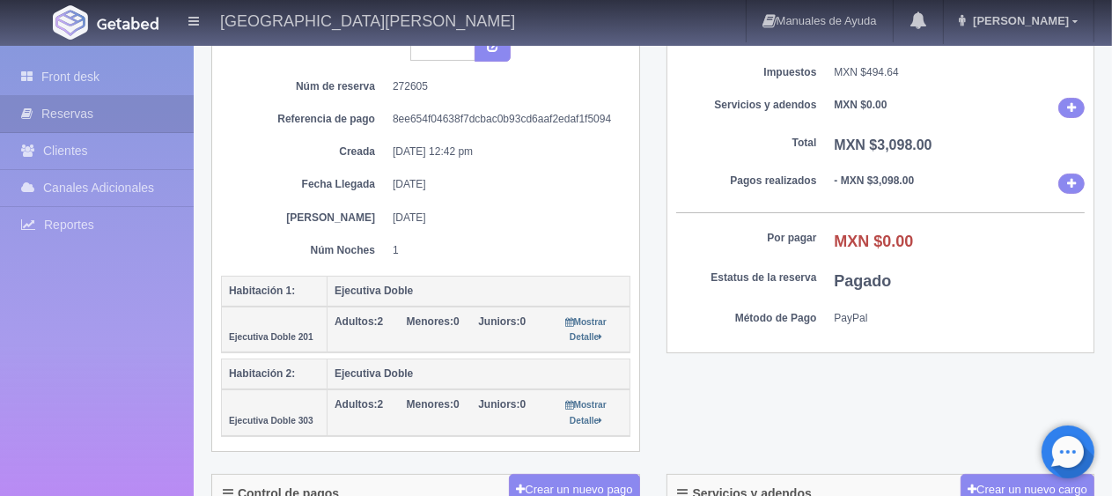
scroll to position [264, 0]
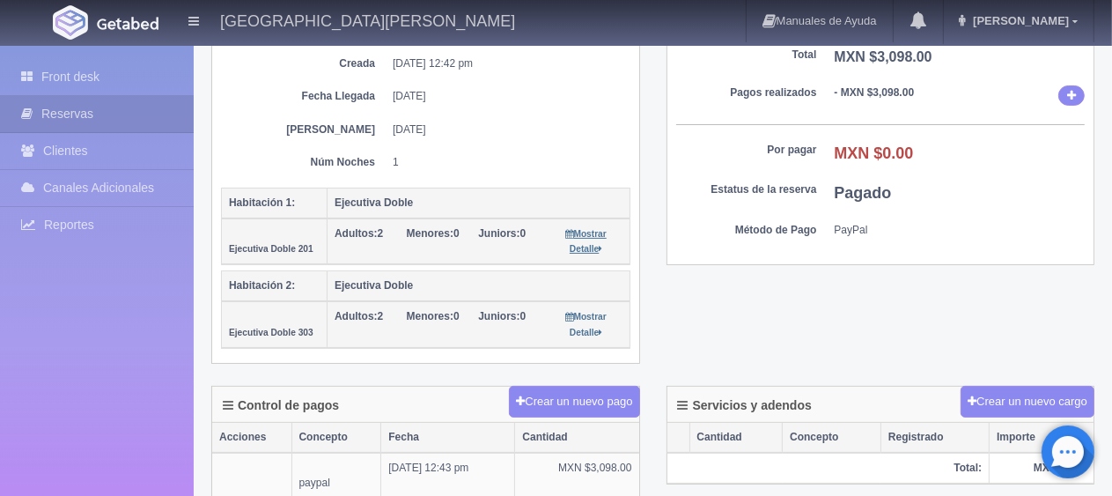
click at [588, 242] on small "Mostrar Detalle" at bounding box center [586, 241] width 40 height 25
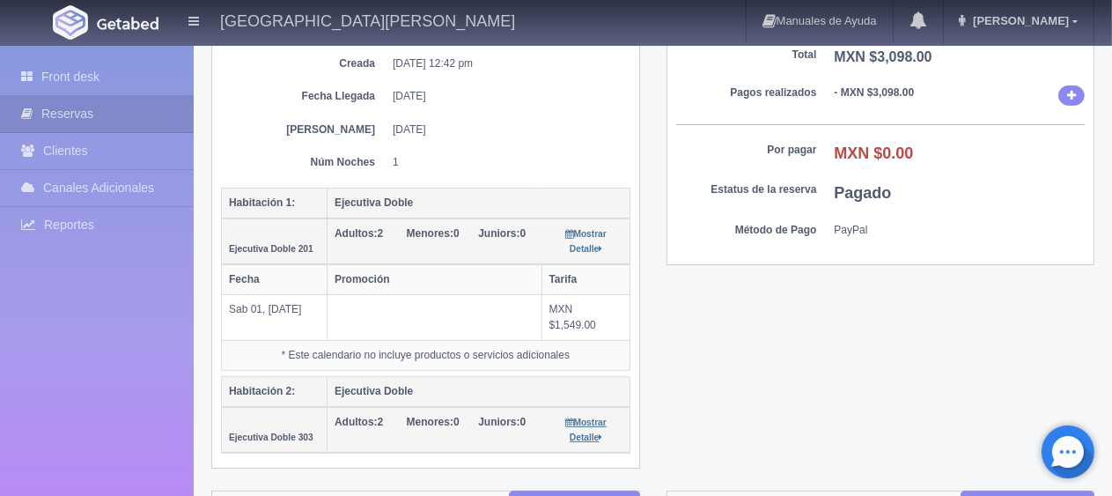
click at [581, 431] on small "Mostrar Detalle" at bounding box center [586, 429] width 40 height 25
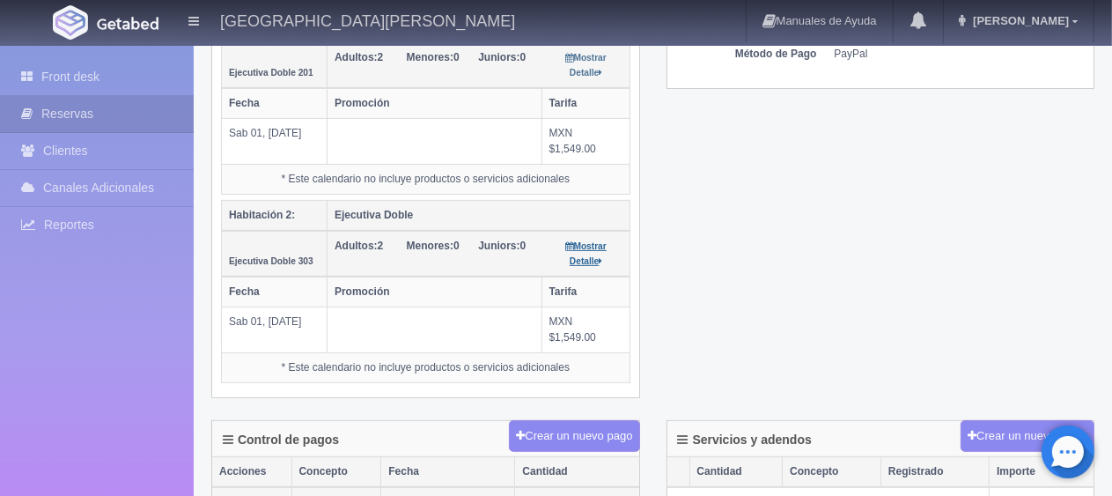
scroll to position [352, 0]
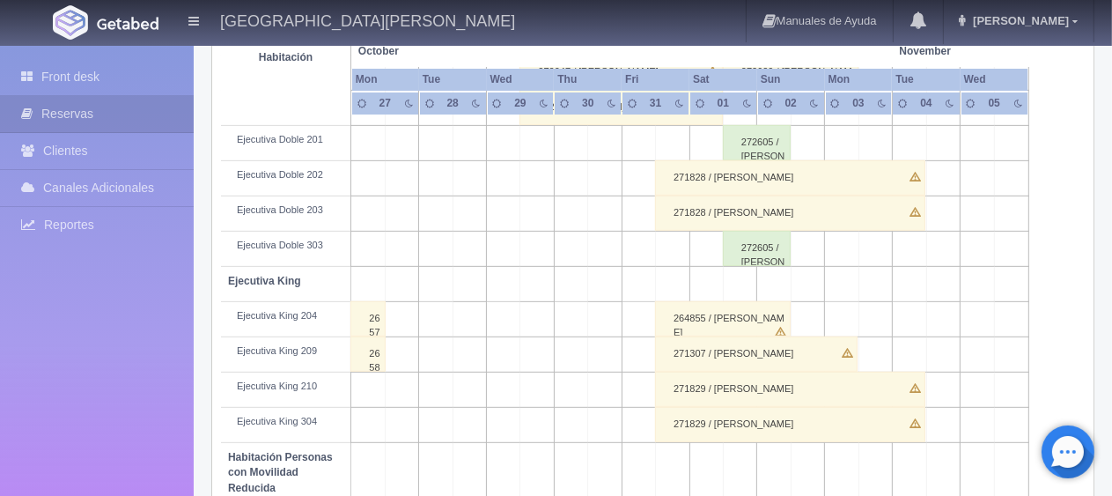
scroll to position [704, 0]
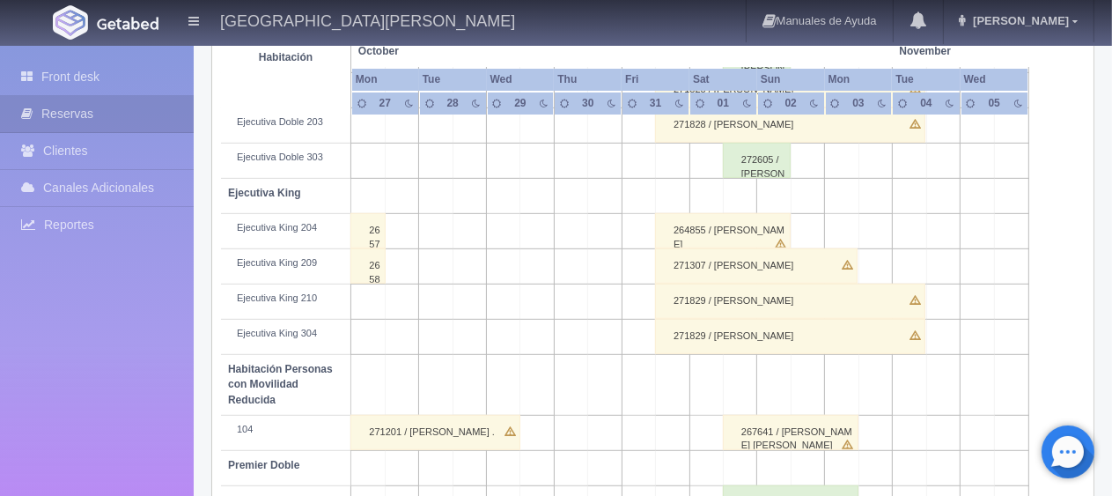
click at [746, 166] on div "272605 / Randall Smerik" at bounding box center [757, 160] width 68 height 35
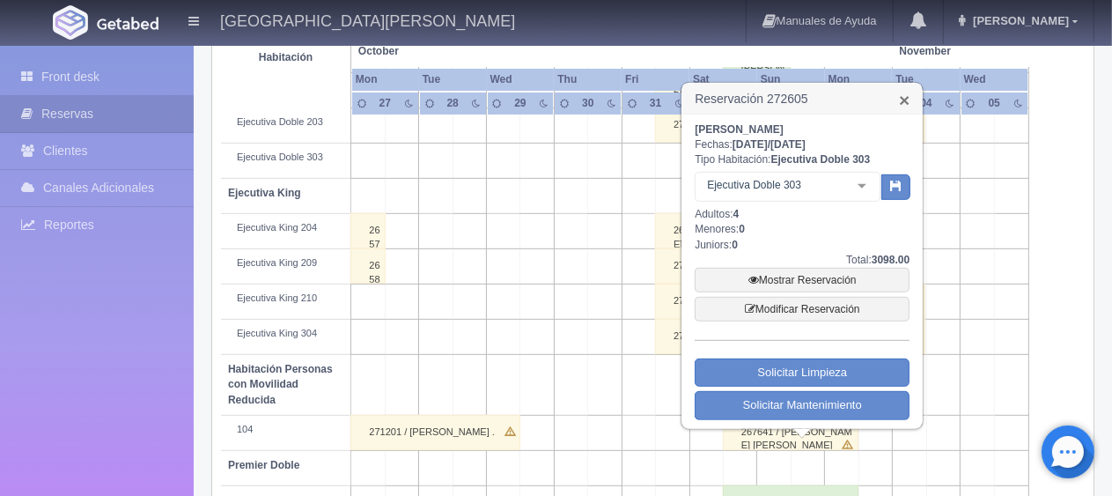
click at [902, 97] on link "×" at bounding box center [904, 100] width 11 height 18
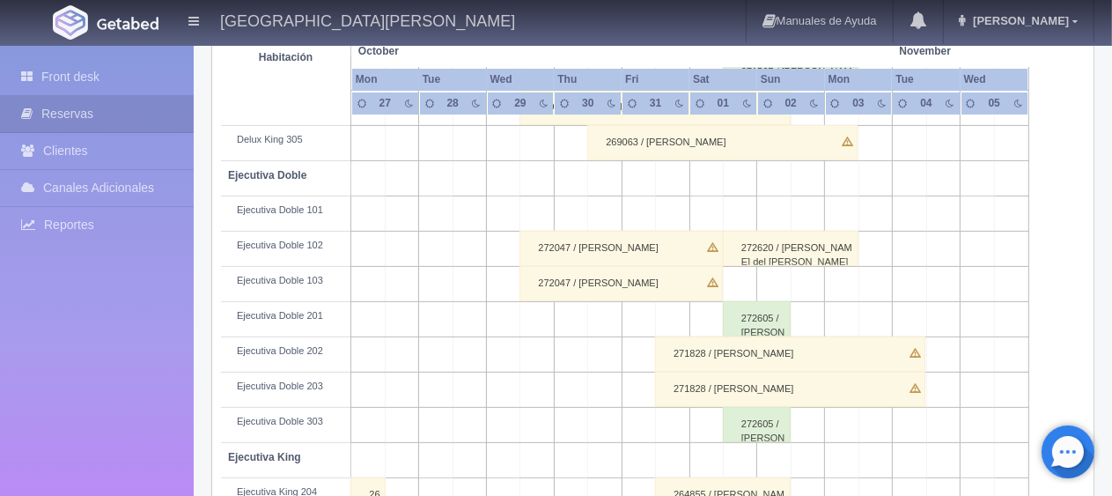
scroll to position [528, 0]
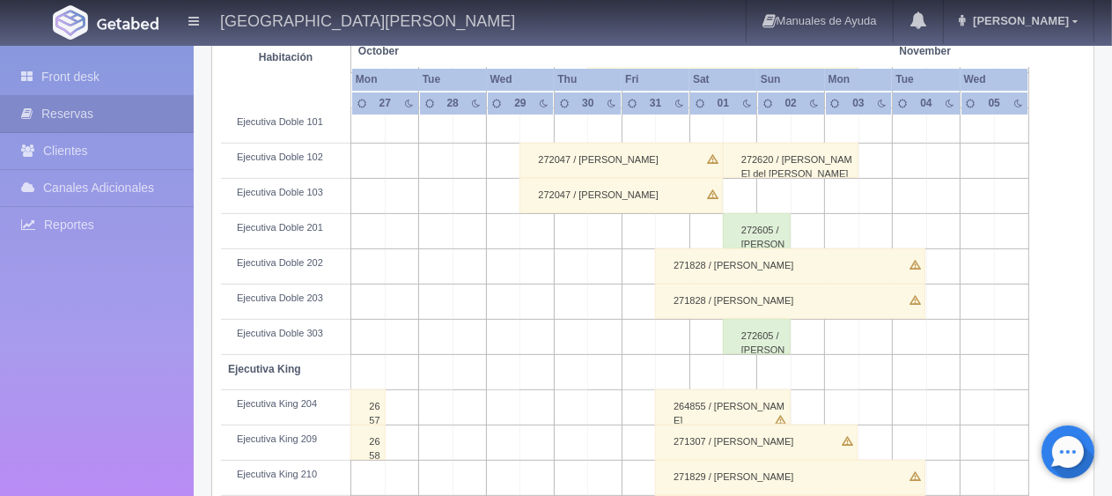
click at [768, 223] on div "272605 / Randall Smerik" at bounding box center [757, 230] width 68 height 35
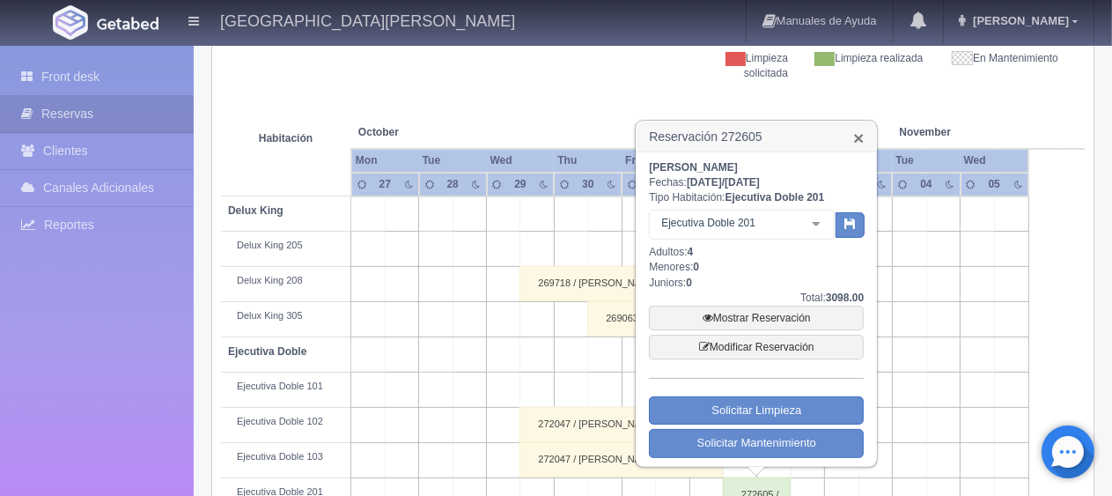
scroll to position [176, 0]
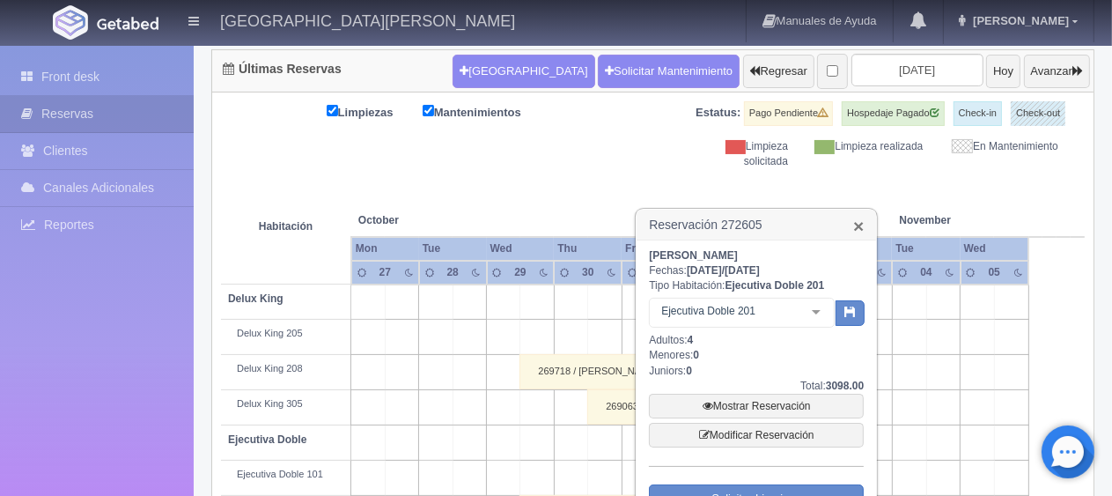
click at [859, 227] on link "×" at bounding box center [858, 226] width 11 height 18
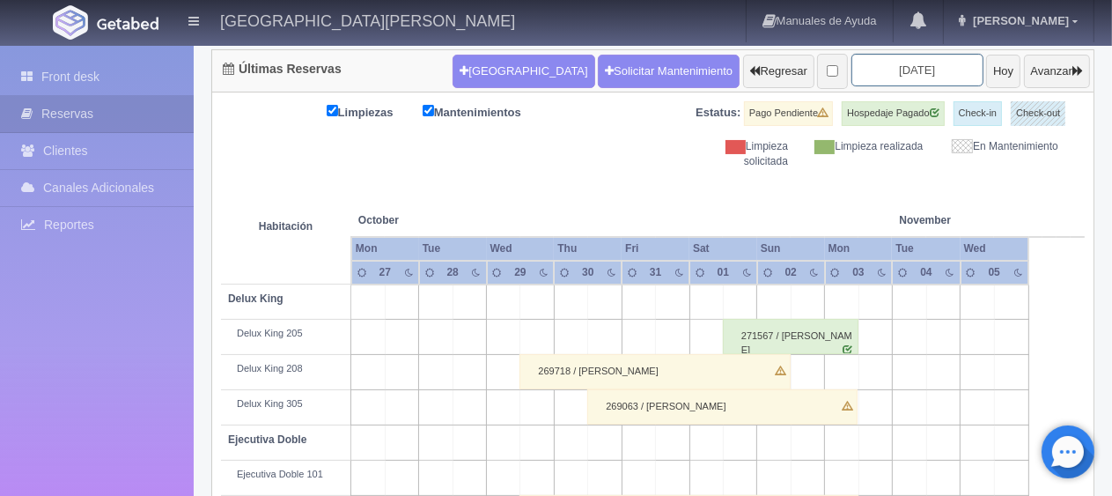
click at [851, 71] on input "2025-10-29" at bounding box center [917, 70] width 132 height 33
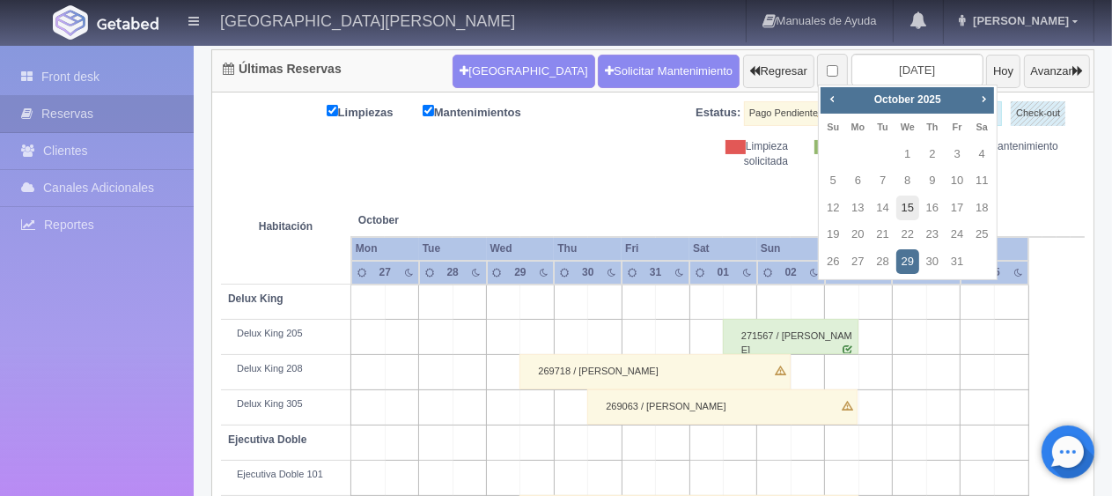
click at [914, 212] on link "15" at bounding box center [907, 208] width 23 height 26
type input "[DATE]"
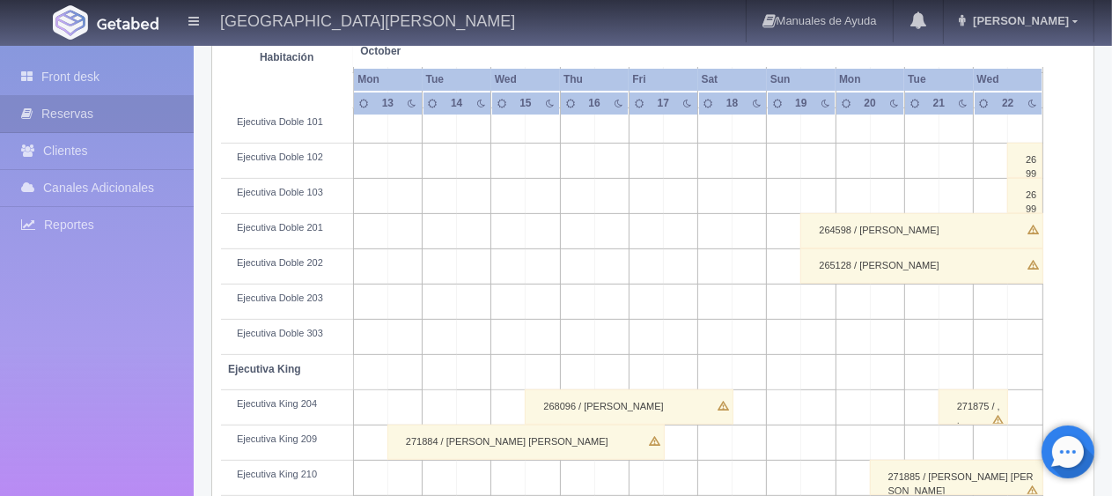
scroll to position [616, 0]
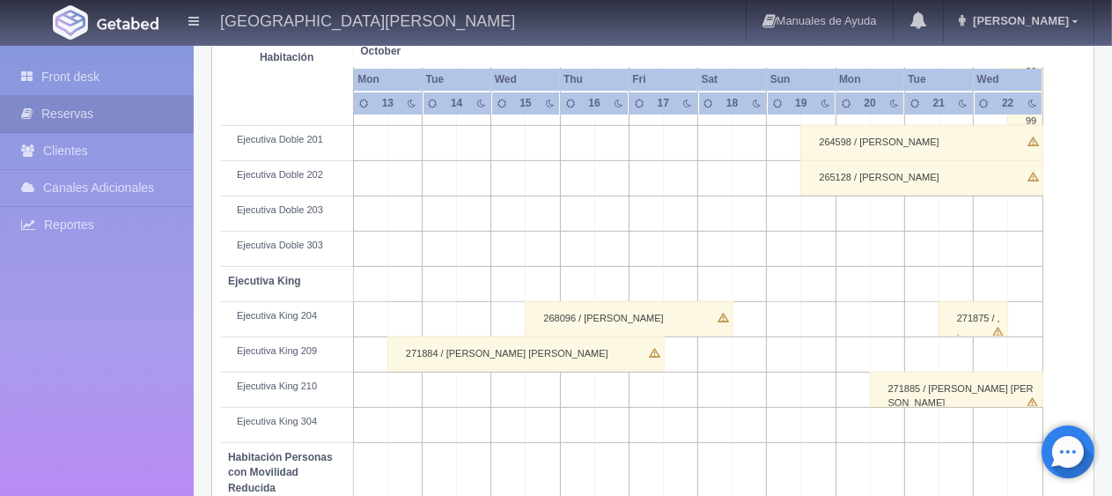
click at [841, 188] on div "265128 / Patricia Montiel" at bounding box center [921, 177] width 243 height 35
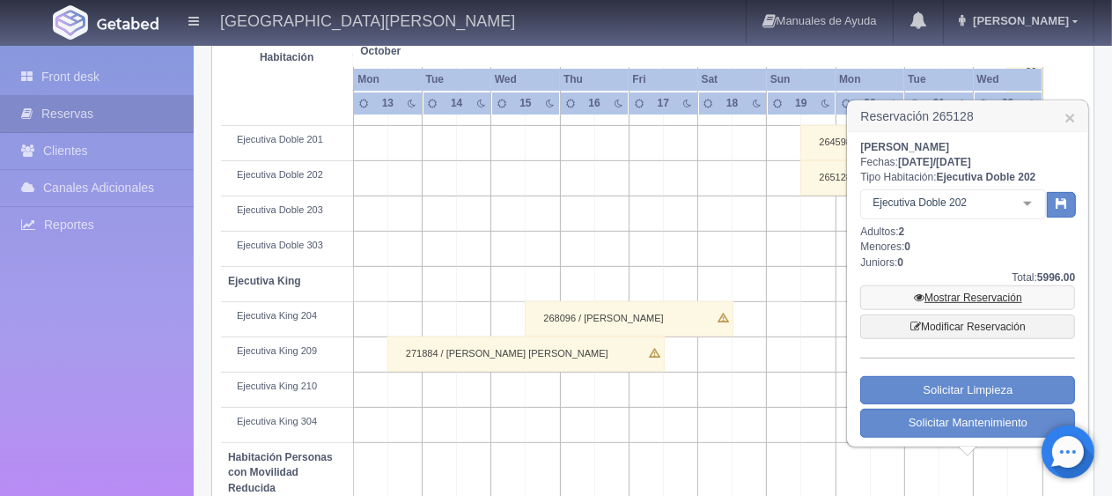
click at [939, 297] on link "Mostrar Reservación" at bounding box center [967, 297] width 215 height 25
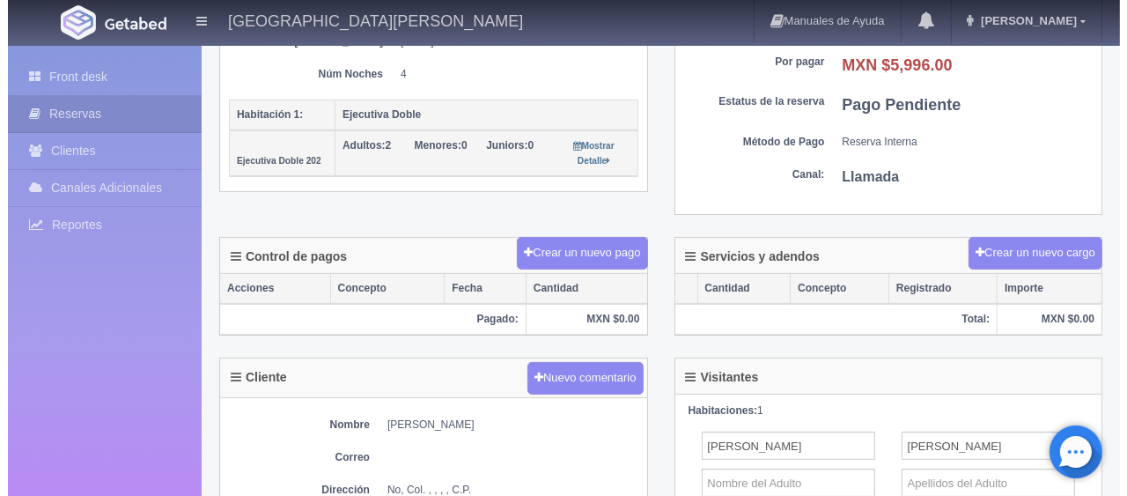
scroll to position [440, 0]
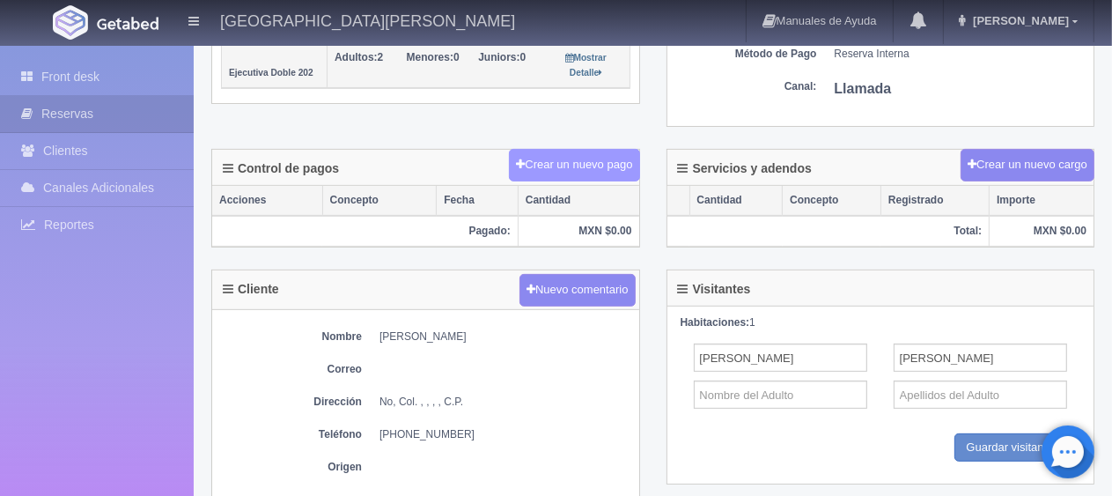
click at [611, 167] on button "Crear un nuevo pago" at bounding box center [574, 165] width 130 height 33
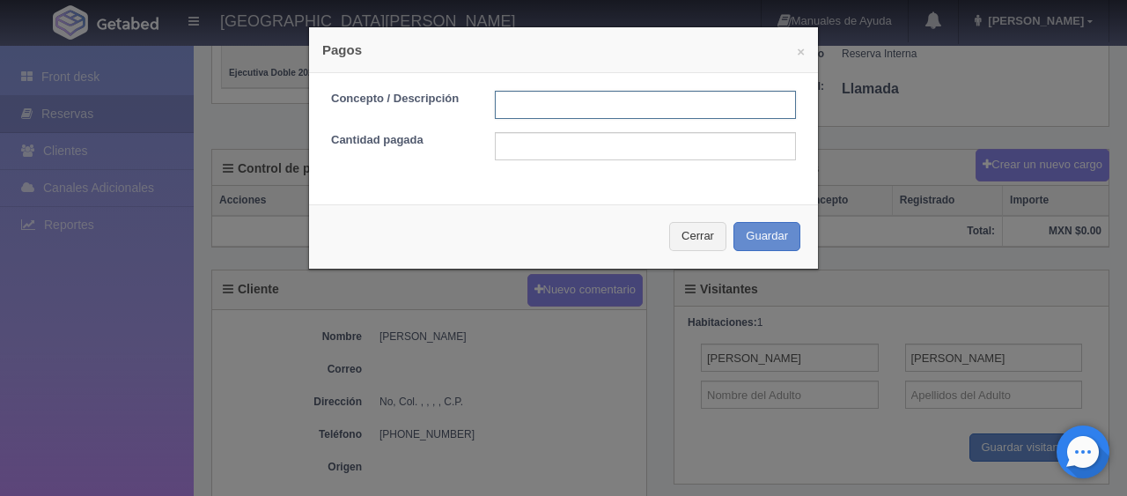
click at [592, 106] on input "text" at bounding box center [645, 105] width 301 height 28
type input "transferencia Paypal 31/08/25"
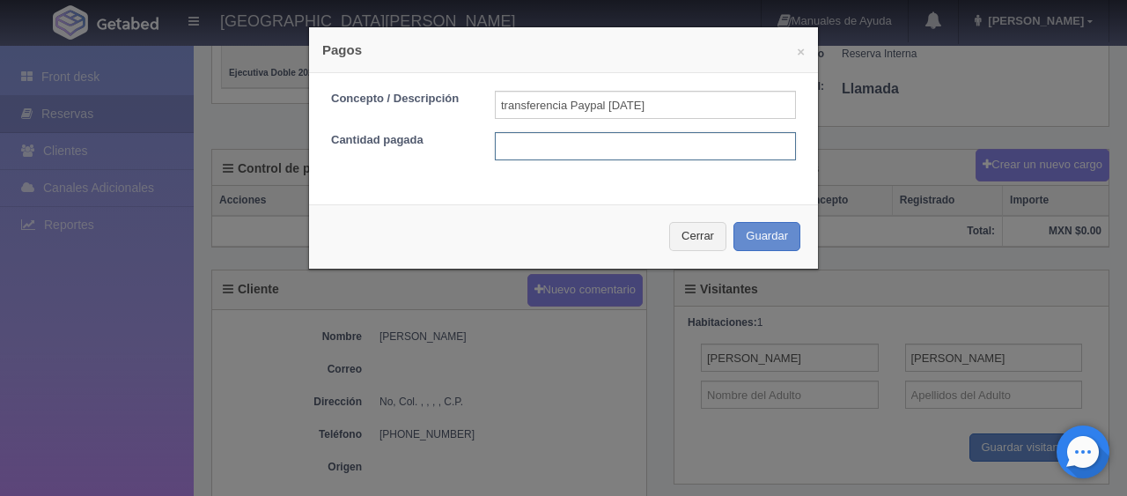
click at [533, 143] on input "text" at bounding box center [645, 146] width 301 height 28
type input "3003.00"
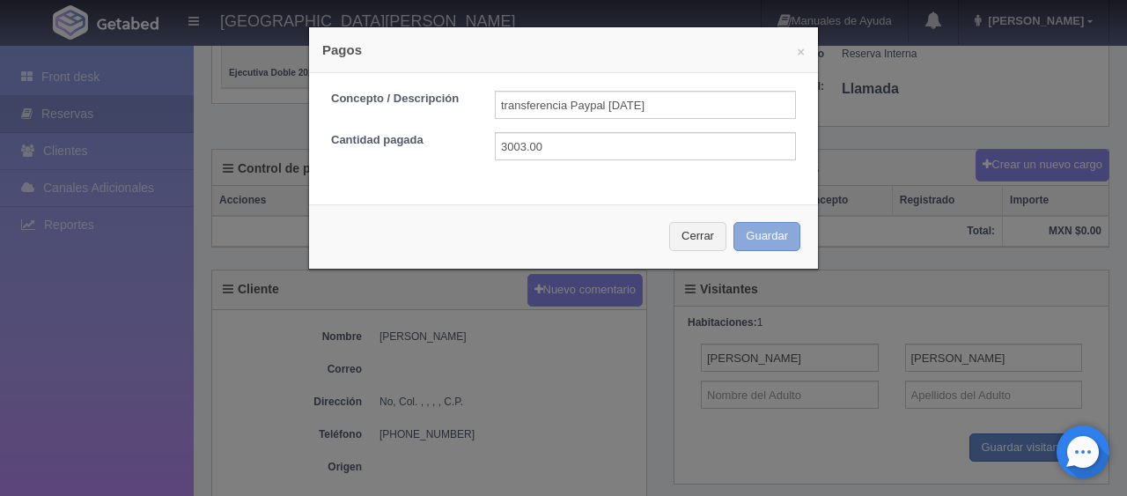
click at [783, 231] on button "Guardar" at bounding box center [766, 236] width 67 height 29
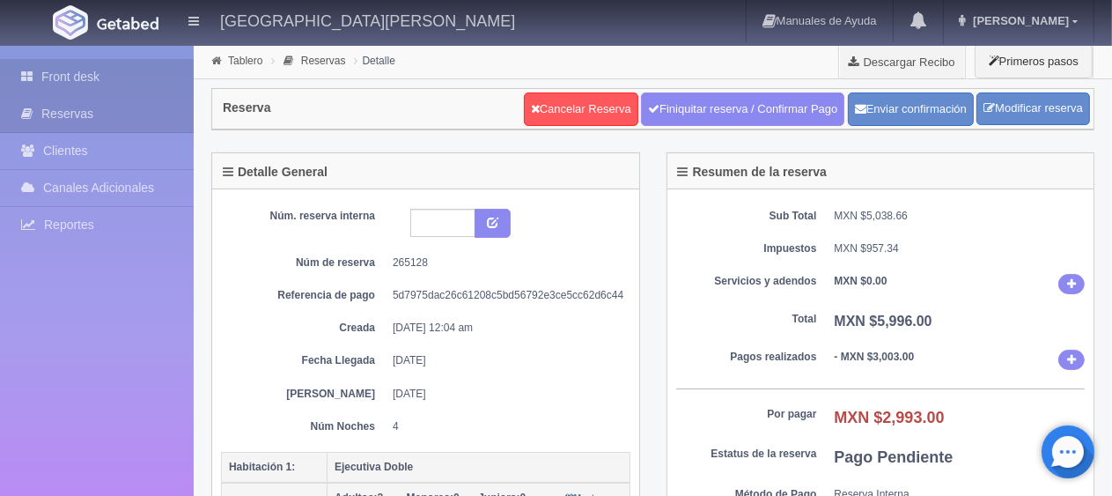
click at [77, 80] on link "Front desk" at bounding box center [97, 77] width 194 height 36
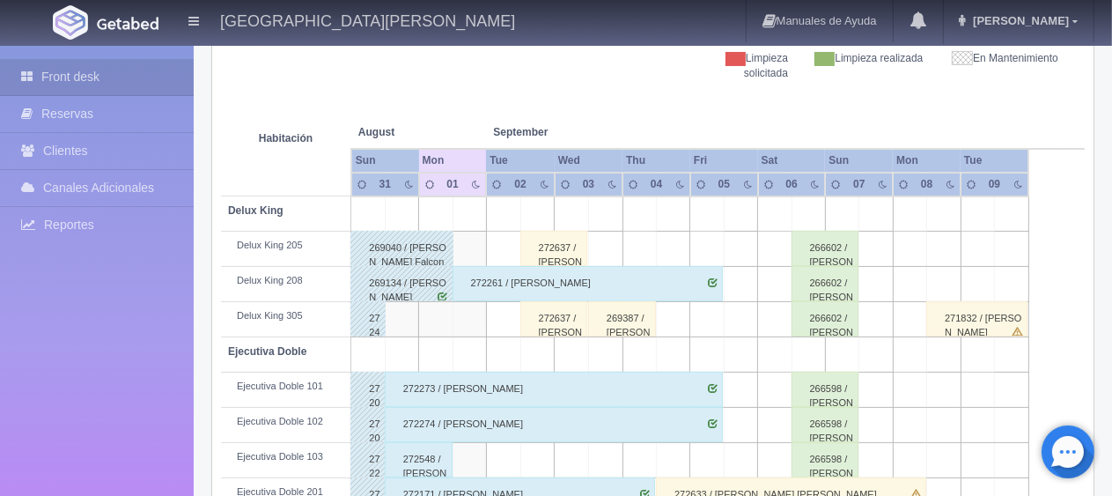
scroll to position [176, 0]
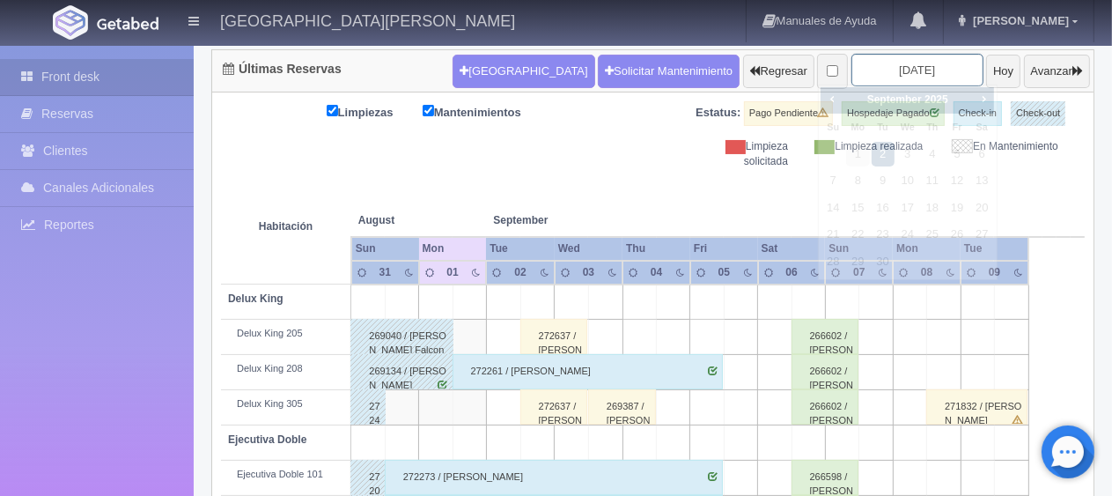
click at [873, 70] on input "[DATE]" at bounding box center [917, 70] width 132 height 33
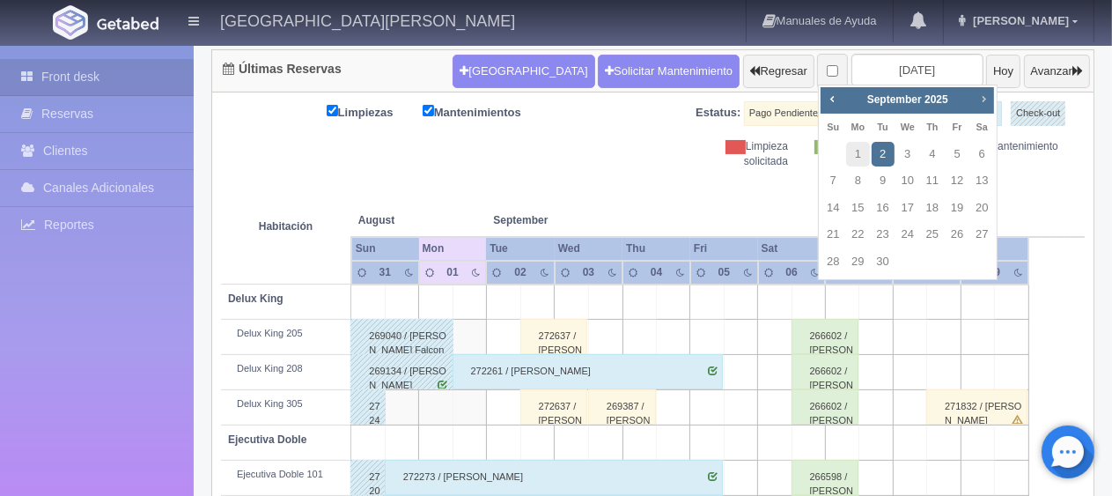
click at [976, 100] on span "Next" at bounding box center [983, 99] width 14 height 14
click at [819, 185] on div "Prev Next November 2025 Su Mo Tu We Th Fr Sa 1 2 3 4 5 6 7 8 9 10 11 12 13 14 1…" at bounding box center [908, 195] width 180 height 222
click at [827, 179] on link "2" at bounding box center [832, 181] width 23 height 26
type input "2025-11-02"
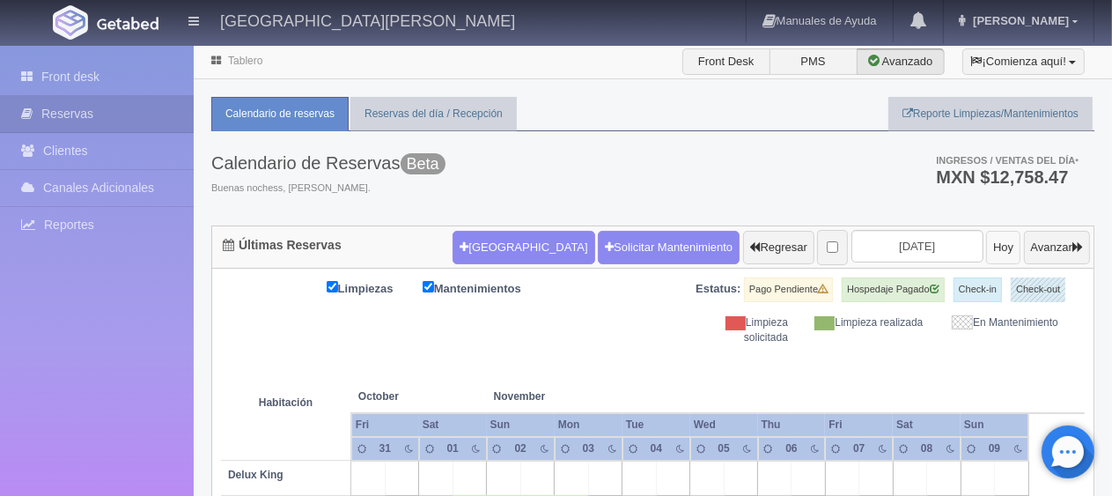
click at [986, 248] on button "Hoy" at bounding box center [1003, 247] width 34 height 33
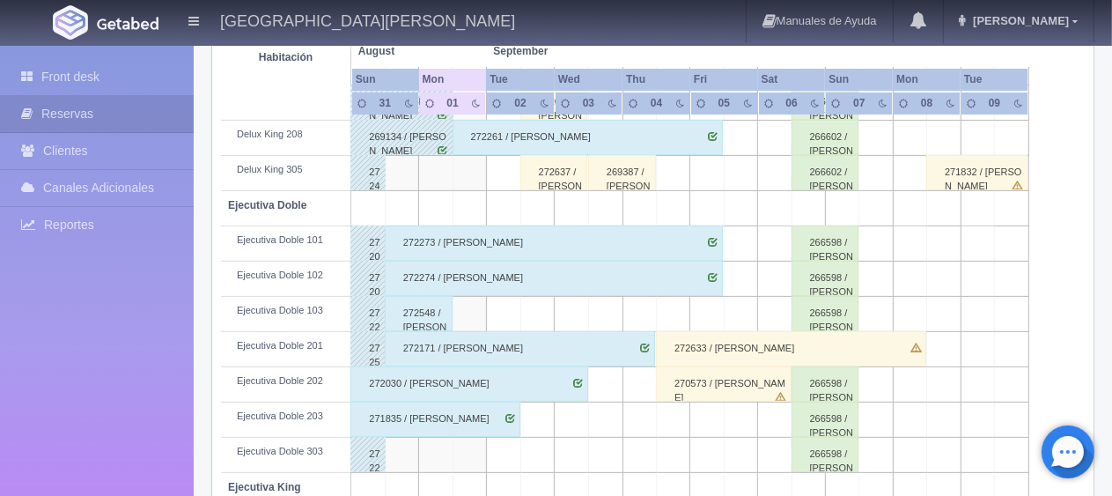
scroll to position [322, 0]
